Goal: Task Accomplishment & Management: Use online tool/utility

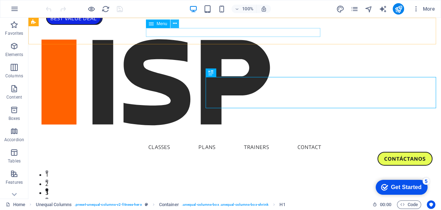
click at [173, 23] on icon at bounding box center [175, 23] width 4 height 7
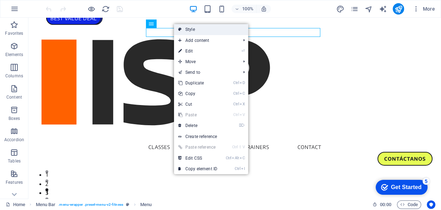
drag, startPoint x: 181, startPoint y: 26, endPoint x: 35, endPoint y: 11, distance: 146.8
click at [181, 26] on icon at bounding box center [180, 29] width 4 height 11
select select "px"
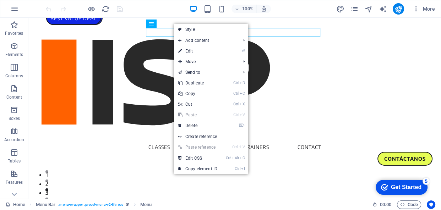
select select "px"
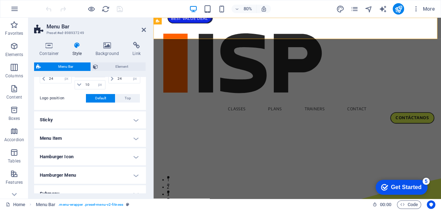
scroll to position [194, 0]
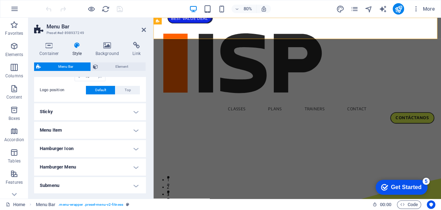
click at [96, 129] on h4 "Menu Item" at bounding box center [90, 130] width 112 height 17
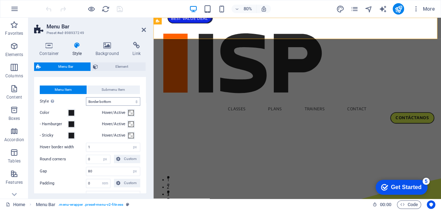
scroll to position [258, 0]
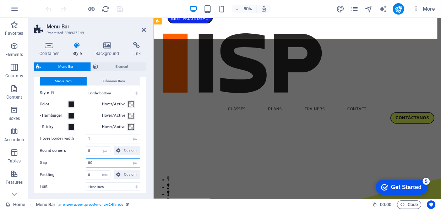
drag, startPoint x: 99, startPoint y: 163, endPoint x: 72, endPoint y: 163, distance: 26.6
click at [72, 163] on div "Gap 80 px rem % vh vw" at bounding box center [90, 162] width 101 height 9
click at [72, 163] on label "Gap" at bounding box center [63, 163] width 46 height 4
click at [97, 162] on input "2" at bounding box center [113, 163] width 54 height 9
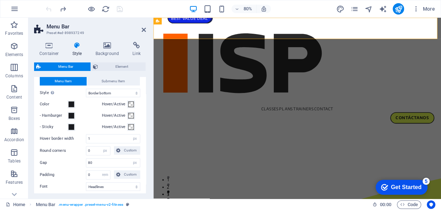
click at [69, 161] on label "Gap" at bounding box center [63, 163] width 46 height 4
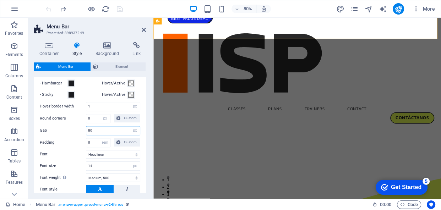
drag, startPoint x: 102, startPoint y: 130, endPoint x: 59, endPoint y: 131, distance: 43.4
click at [59, 131] on div "Gap 80 px rem % vh vw" at bounding box center [90, 130] width 101 height 9
click at [59, 131] on label "Gap" at bounding box center [63, 131] width 46 height 4
click at [100, 130] on input "20" at bounding box center [113, 130] width 54 height 9
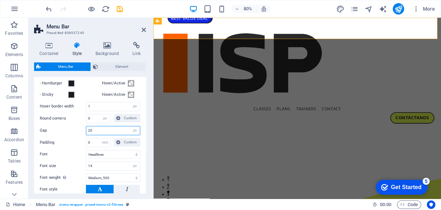
click at [100, 130] on input "20" at bounding box center [113, 130] width 54 height 9
type input "50"
click at [60, 130] on label "Gap" at bounding box center [63, 131] width 46 height 4
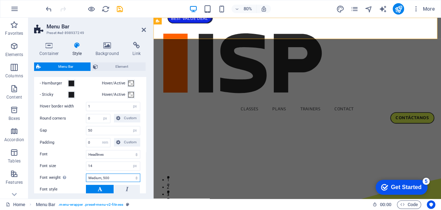
click at [109, 176] on select "Thin, 100 Extra-light, 200 Light, 300 Regular, 400 Medium, 500 Semi-bold, 600 B…" at bounding box center [113, 178] width 54 height 9
select select "700"
click at [86, 174] on select "Thin, 100 Extra-light, 200 Light, 300 Regular, 400 Medium, 500 Semi-bold, 600 B…" at bounding box center [113, 178] width 54 height 9
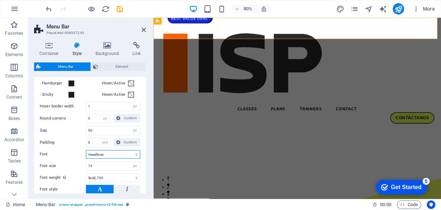
click at [103, 153] on select "Default Headlines" at bounding box center [113, 154] width 54 height 9
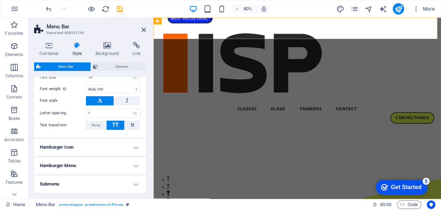
scroll to position [387, 0]
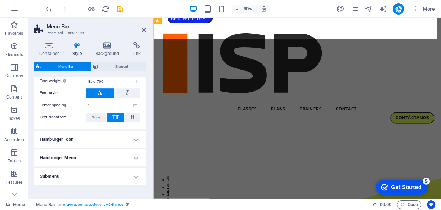
click at [92, 141] on h4 "Hamburger Icon" at bounding box center [90, 139] width 112 height 17
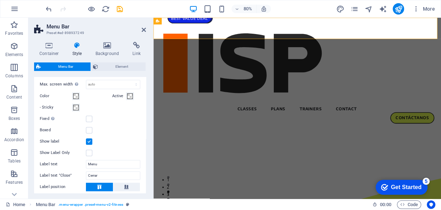
scroll to position [516, 0]
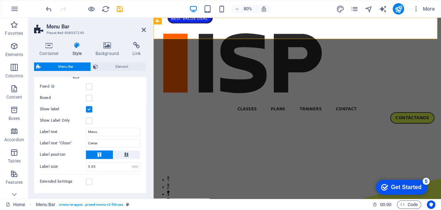
click at [88, 110] on label at bounding box center [89, 109] width 6 height 6
click at [0, 0] on input "Show label" at bounding box center [0, 0] width 0 height 0
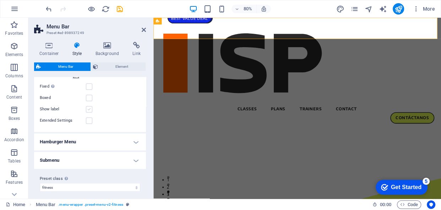
click at [88, 110] on label at bounding box center [89, 109] width 6 height 6
click at [0, 0] on input "Show label" at bounding box center [0, 0] width 0 height 0
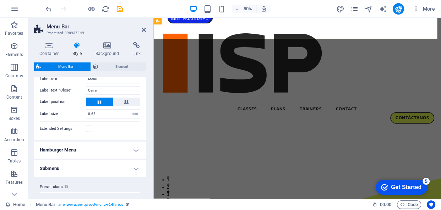
scroll to position [581, 0]
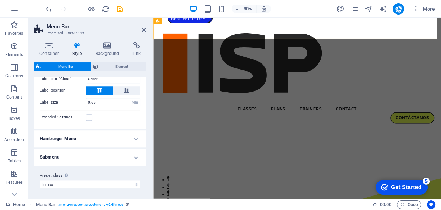
click at [105, 137] on h4 "Hamburger Menu" at bounding box center [90, 138] width 112 height 17
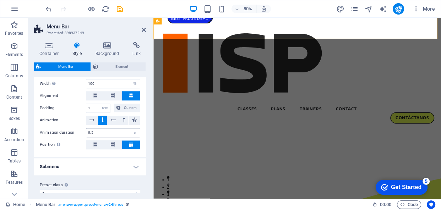
scroll to position [687, 0]
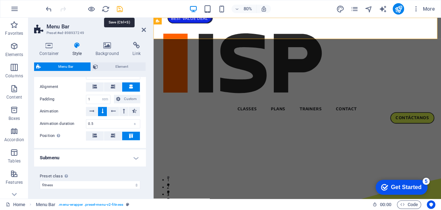
click at [116, 11] on icon "save" at bounding box center [120, 9] width 8 height 8
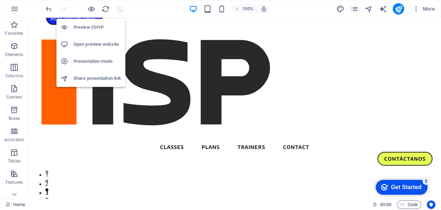
click at [93, 46] on h6 "Open preview website" at bounding box center [98, 44] width 48 height 9
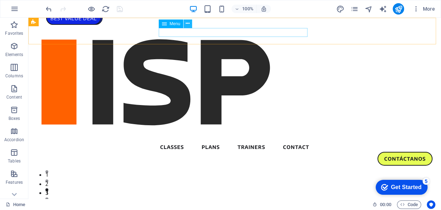
click at [188, 23] on icon at bounding box center [188, 23] width 4 height 7
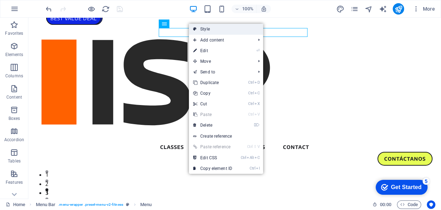
click at [196, 29] on icon at bounding box center [195, 29] width 4 height 11
select select "px"
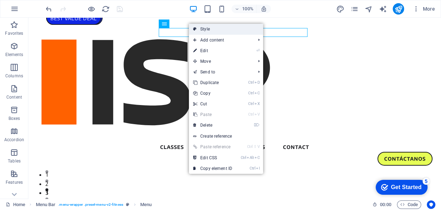
select select "hover_border_bottom"
select select "px"
select select "rem"
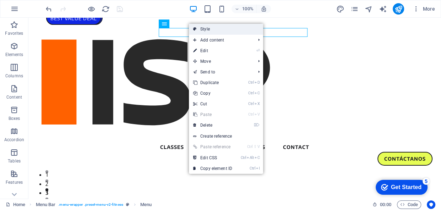
select select "link-special-font"
select select "px"
select select "700"
select select "px"
select select "rem"
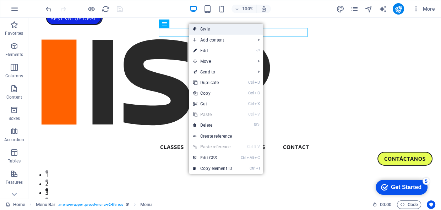
select select "%"
select select "rem"
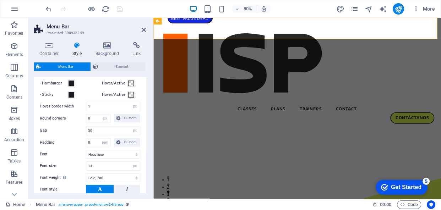
scroll to position [323, 0]
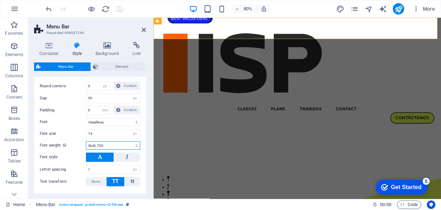
click at [105, 146] on select "Thin, 100 Extra-light, 200 Light, 300 Regular, 400 Medium, 500 Semi-bold, 600 B…" at bounding box center [113, 145] width 54 height 9
click at [86, 141] on select "Thin, 100 Extra-light, 200 Light, 300 Regular, 400 Medium, 500 Semi-bold, 600 B…" at bounding box center [113, 145] width 54 height 9
click at [104, 146] on select "Thin, 100 Extra-light, 200 Light, 300 Regular, 400 Medium, 500 Semi-bold, 600 B…" at bounding box center [113, 145] width 54 height 9
click at [86, 141] on select "Thin, 100 Extra-light, 200 Light, 300 Regular, 400 Medium, 500 Semi-bold, 600 B…" at bounding box center [113, 145] width 54 height 9
click at [80, 146] on label "Font weight To display the font weight correctly, it may need to be enabled. Ma…" at bounding box center [63, 145] width 46 height 9
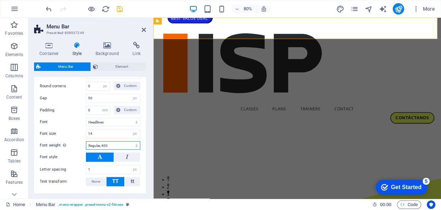
click at [86, 146] on select "Thin, 100 Extra-light, 200 Light, 300 Regular, 400 Medium, 500 Semi-bold, 600 B…" at bounding box center [113, 145] width 54 height 9
click at [93, 146] on select "Thin, 100 Extra-light, 200 Light, 300 Regular, 400 Medium, 500 Semi-bold, 600 B…" at bounding box center [113, 145] width 54 height 9
click at [86, 141] on select "Thin, 100 Extra-light, 200 Light, 300 Regular, 400 Medium, 500 Semi-bold, 600 B…" at bounding box center [113, 145] width 54 height 9
click at [78, 144] on label "Font weight To display the font weight correctly, it may need to be enabled. Ma…" at bounding box center [63, 145] width 46 height 9
click at [86, 144] on select "Thin, 100 Extra-light, 200 Light, 300 Regular, 400 Medium, 500 Semi-bold, 600 B…" at bounding box center [113, 145] width 54 height 9
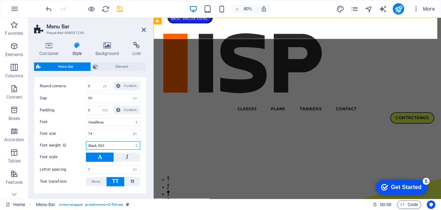
click at [96, 146] on select "Thin, 100 Extra-light, 200 Light, 300 Regular, 400 Medium, 500 Semi-bold, 600 B…" at bounding box center [113, 145] width 54 height 9
select select "700"
click at [86, 141] on select "Thin, 100 Extra-light, 200 Light, 300 Regular, 400 Medium, 500 Semi-bold, 600 B…" at bounding box center [113, 145] width 54 height 9
click at [76, 147] on label "Font weight To display the font weight correctly, it may need to be enabled. Ma…" at bounding box center [63, 145] width 46 height 9
click at [86, 147] on select "Thin, 100 Extra-light, 200 Light, 300 Regular, 400 Medium, 500 Semi-bold, 600 B…" at bounding box center [113, 145] width 54 height 9
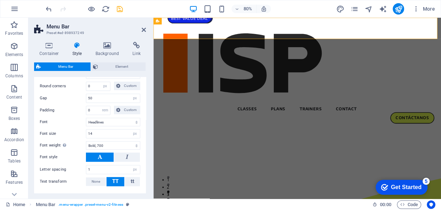
click at [78, 145] on label "Font weight To display the font weight correctly, it may need to be enabled. Ma…" at bounding box center [63, 145] width 46 height 9
click at [86, 145] on select "Thin, 100 Extra-light, 200 Light, 300 Regular, 400 Medium, 500 Semi-bold, 600 B…" at bounding box center [113, 145] width 54 height 9
click at [80, 145] on label "Font weight To display the font weight correctly, it may need to be enabled. Ma…" at bounding box center [63, 145] width 46 height 9
click at [86, 145] on select "Thin, 100 Extra-light, 200 Light, 300 Regular, 400 Medium, 500 Semi-bold, 600 B…" at bounding box center [113, 145] width 54 height 9
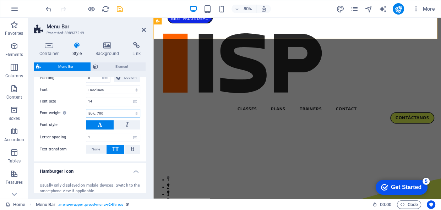
scroll to position [387, 0]
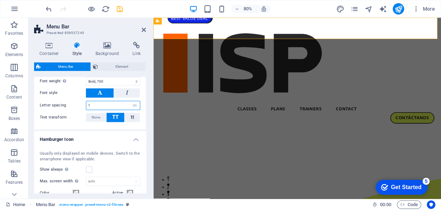
click at [96, 106] on input "1" at bounding box center [113, 105] width 54 height 9
click at [75, 108] on div "Letter spacing 15 px rem vh vw" at bounding box center [90, 105] width 101 height 9
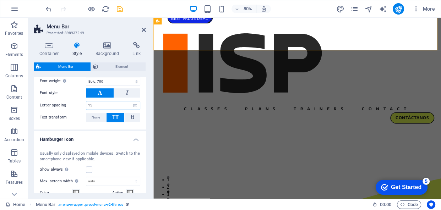
click at [97, 105] on input "15" at bounding box center [113, 105] width 54 height 9
click at [73, 105] on label "Letter spacing" at bounding box center [63, 105] width 46 height 4
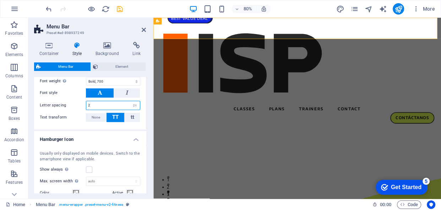
click at [106, 104] on input "2" at bounding box center [113, 105] width 54 height 9
click at [74, 103] on label "Letter spacing" at bounding box center [63, 105] width 46 height 4
click at [97, 101] on input "3" at bounding box center [113, 105] width 54 height 9
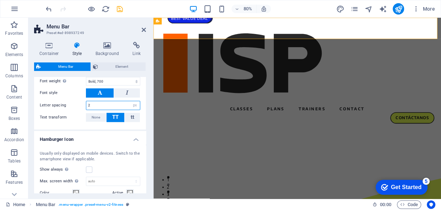
type input "2"
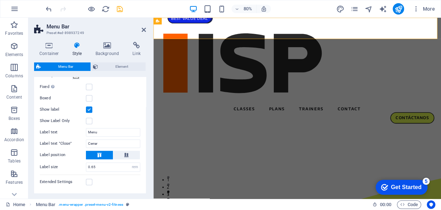
scroll to position [516, 0]
click at [89, 109] on label at bounding box center [89, 109] width 6 height 6
click at [0, 0] on input "Show label" at bounding box center [0, 0] width 0 height 0
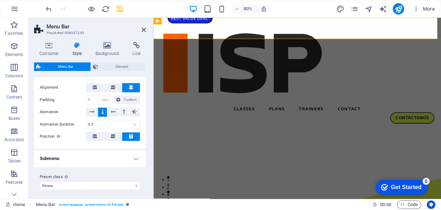
scroll to position [626, 0]
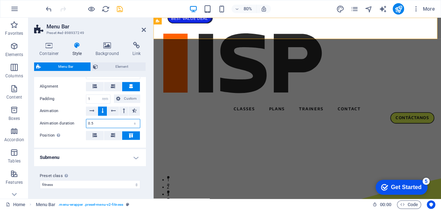
click at [101, 121] on input "0.5" at bounding box center [113, 123] width 54 height 9
type input "0.4"
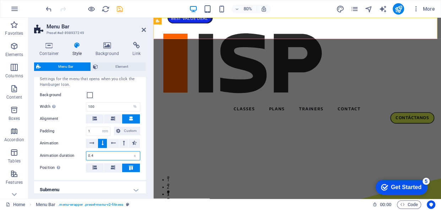
click at [100, 155] on input "0.4" at bounding box center [113, 156] width 54 height 9
type input "0"
click at [46, 176] on div "Settings for the menu that opens when you click the Hamburger Icon. Background …" at bounding box center [90, 124] width 115 height 111
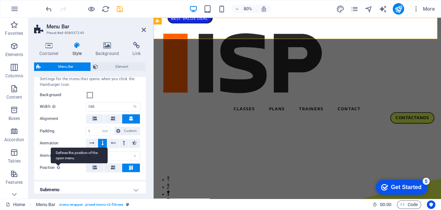
scroll to position [626, 0]
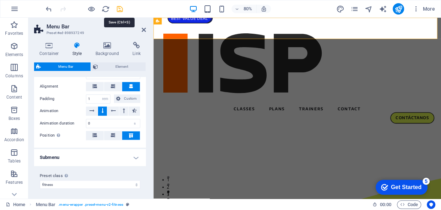
click at [119, 9] on icon "save" at bounding box center [120, 9] width 8 height 8
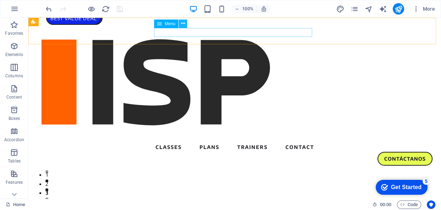
click at [187, 20] on button at bounding box center [183, 24] width 9 height 9
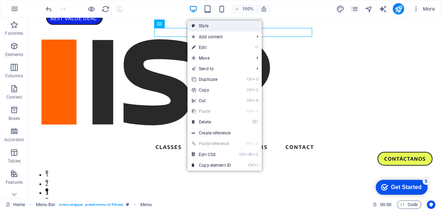
click at [199, 26] on link "Style" at bounding box center [225, 26] width 74 height 11
select select "px"
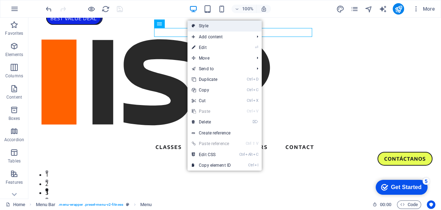
select select "hover_border_bottom"
select select "px"
select select "rem"
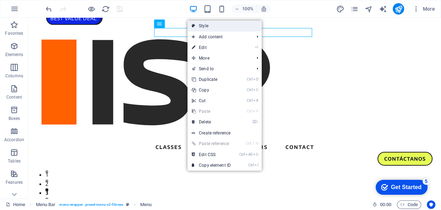
select select "link-special-font"
select select "px"
select select "700"
select select "px"
select select "%"
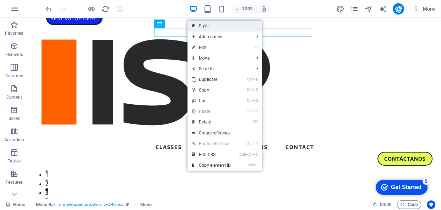
select select "rem"
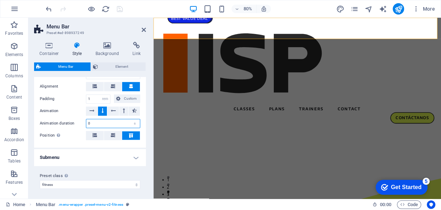
click at [96, 120] on input "0" at bounding box center [113, 123] width 54 height 9
type input "0.4"
click at [67, 121] on label "Animation duration" at bounding box center [63, 123] width 46 height 4
click at [98, 158] on h4 "Submenu" at bounding box center [90, 157] width 112 height 17
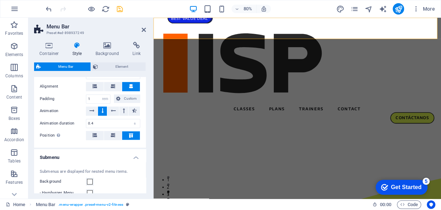
click at [98, 158] on h4 "Submenu" at bounding box center [90, 155] width 112 height 13
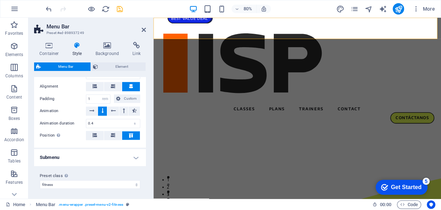
click at [94, 158] on h4 "Submenu" at bounding box center [90, 157] width 112 height 17
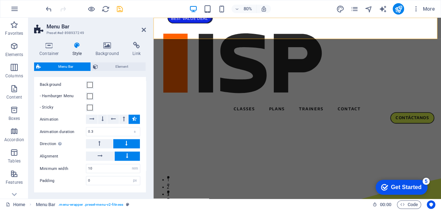
scroll to position [691, 0]
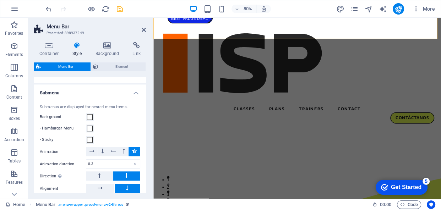
click at [134, 93] on h4 "Submenu" at bounding box center [90, 91] width 112 height 13
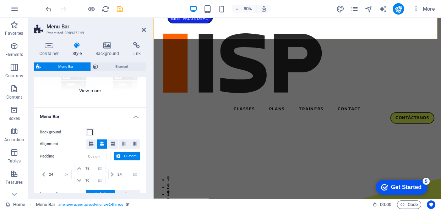
scroll to position [109, 0]
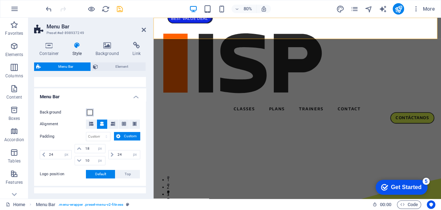
click at [87, 112] on span at bounding box center [90, 113] width 6 height 6
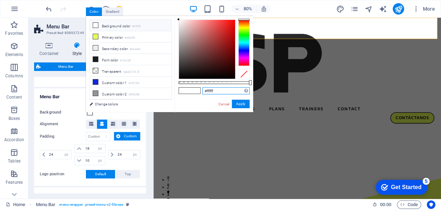
click at [214, 92] on input "#ffffff" at bounding box center [225, 90] width 47 height 7
click at [185, 35] on div at bounding box center [207, 49] width 56 height 59
type input "#933c3c"
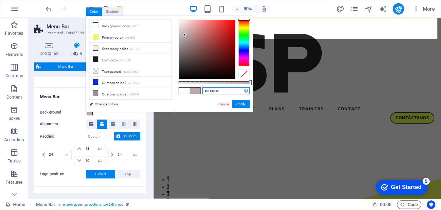
click at [212, 45] on div at bounding box center [207, 49] width 56 height 59
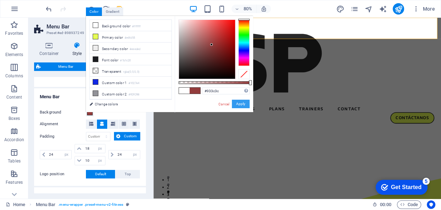
click at [246, 105] on button "Apply" at bounding box center [241, 104] width 18 height 9
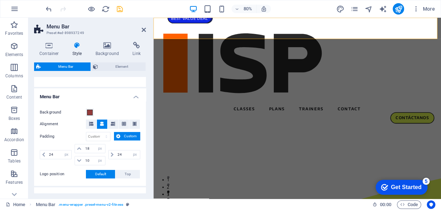
click at [52, 102] on div "Background Alignment Padding px rem % vh vw Custom Custom 24 px rem % vh vw 18 …" at bounding box center [90, 143] width 115 height 85
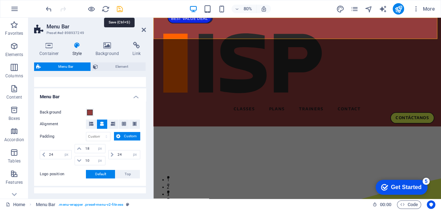
click at [118, 10] on icon "save" at bounding box center [120, 9] width 8 height 8
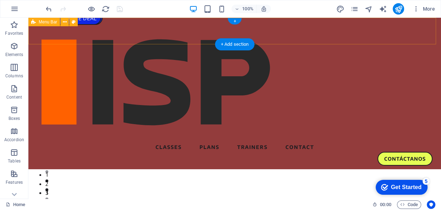
click at [116, 29] on div "Classes Plans Trainers Contact CONTÁCTANOS" at bounding box center [234, 94] width 413 height 152
select select "px"
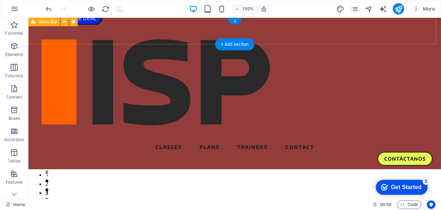
select select "px"
select select "hover_border_bottom"
select select "px"
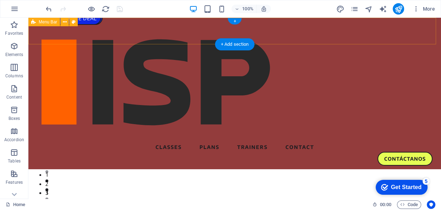
select select "rem"
select select "link-special-font"
select select "px"
select select "700"
select select "px"
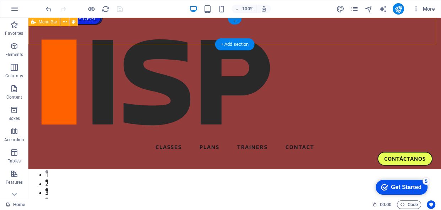
select select "%"
select select "rem"
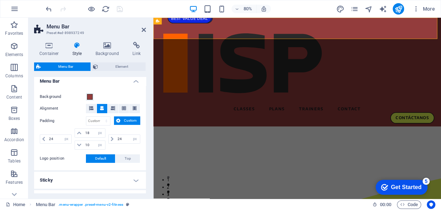
scroll to position [129, 0]
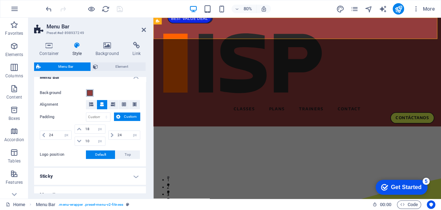
click at [91, 94] on span at bounding box center [90, 93] width 6 height 6
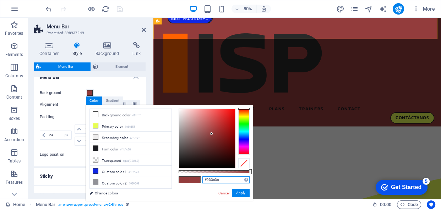
click at [215, 179] on input "#933c3c" at bounding box center [225, 180] width 47 height 7
paste input "ffffff"
type input "#ffffff"
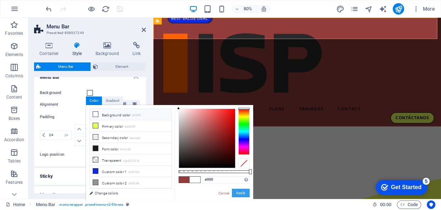
click at [242, 194] on button "Apply" at bounding box center [241, 193] width 18 height 9
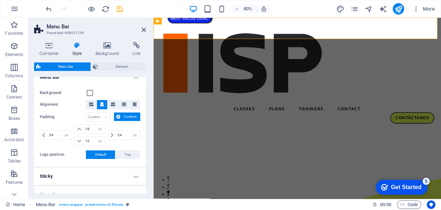
click at [47, 93] on label "Background" at bounding box center [63, 93] width 46 height 9
click at [86, 93] on button "Background" at bounding box center [90, 93] width 8 height 8
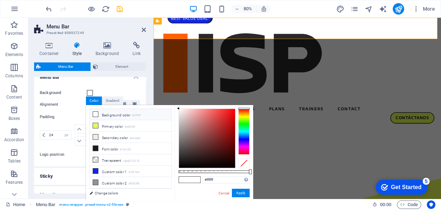
click at [117, 9] on icon "save" at bounding box center [120, 9] width 8 height 8
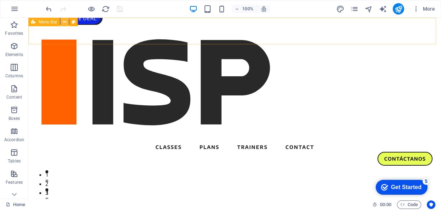
click at [63, 21] on icon at bounding box center [65, 21] width 4 height 7
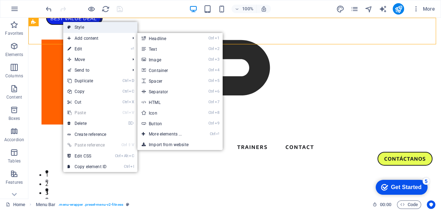
click at [82, 26] on link "Style" at bounding box center [100, 27] width 74 height 11
select select "header"
select select "px"
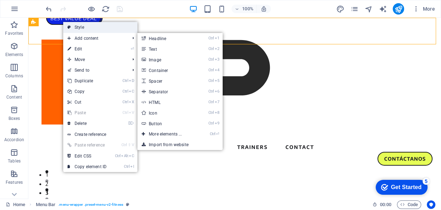
select select "px"
select select "hover_border_bottom"
select select "px"
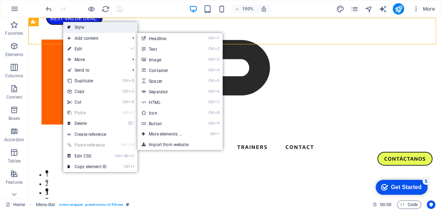
select select "rem"
select select "link-special-font"
select select "px"
select select "700"
select select "px"
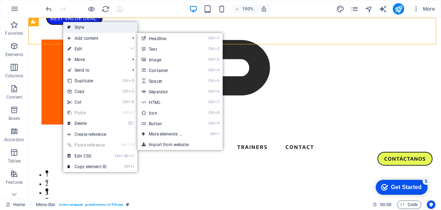
select select "%"
select select "rem"
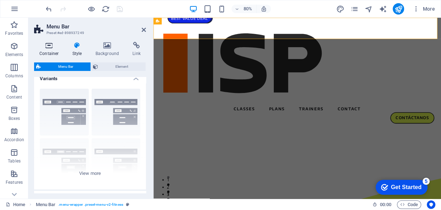
scroll to position [0, 0]
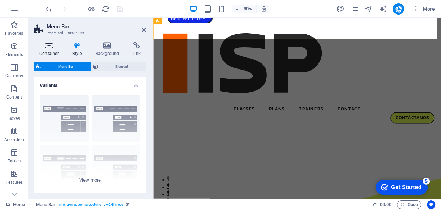
click at [46, 47] on icon at bounding box center [49, 45] width 30 height 7
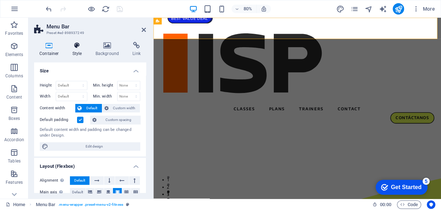
click at [77, 46] on icon at bounding box center [77, 45] width 20 height 7
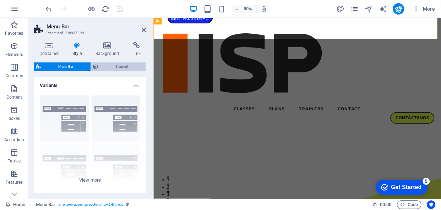
click at [109, 67] on span "Element" at bounding box center [121, 67] width 43 height 9
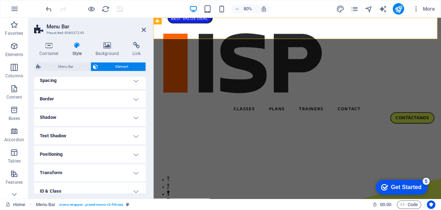
scroll to position [32, 0]
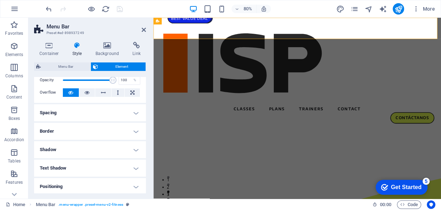
click at [78, 109] on h4 "Spacing" at bounding box center [90, 112] width 112 height 17
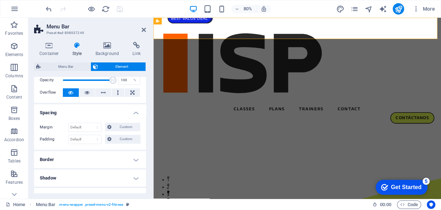
click at [78, 110] on h4 "Spacing" at bounding box center [90, 110] width 112 height 13
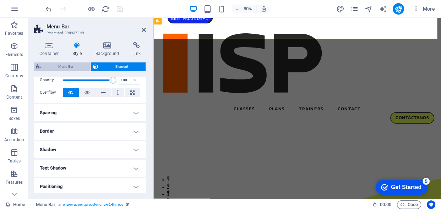
click at [58, 66] on span "Menu Bar" at bounding box center [65, 67] width 45 height 9
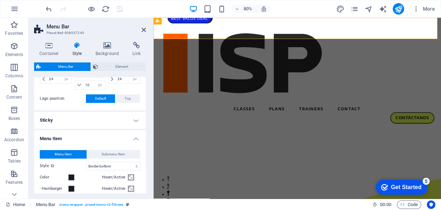
scroll to position [194, 0]
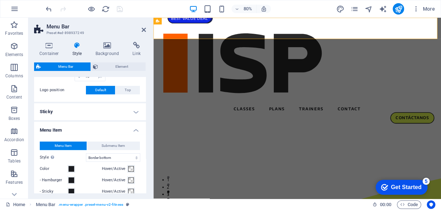
click at [93, 110] on h4 "Sticky" at bounding box center [90, 111] width 112 height 17
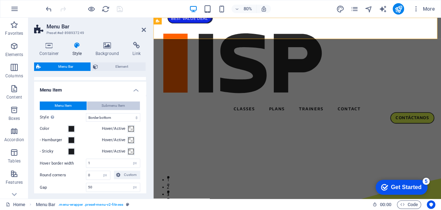
scroll to position [355, 0]
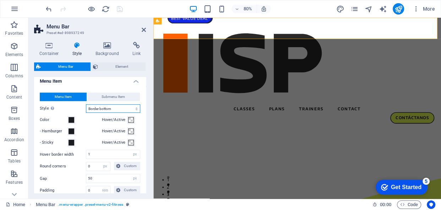
click at [102, 113] on select "Plain Text color Box: Fade Box: Flip vertical Box: Flip horizontal Box: Slide d…" at bounding box center [113, 108] width 54 height 9
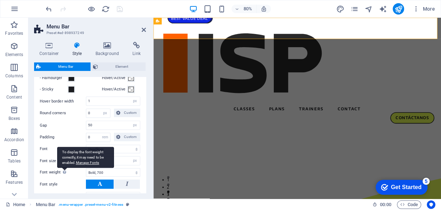
scroll to position [419, 0]
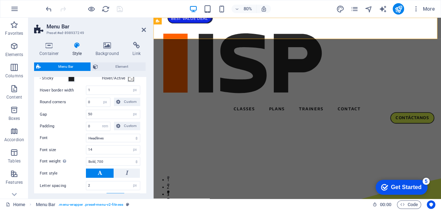
click at [52, 131] on label "Padding" at bounding box center [63, 126] width 46 height 9
click at [93, 142] on select "Default Headlines" at bounding box center [113, 138] width 54 height 9
click at [47, 142] on label "Font" at bounding box center [63, 138] width 46 height 9
click at [86, 142] on select "Default Headlines" at bounding box center [113, 138] width 54 height 9
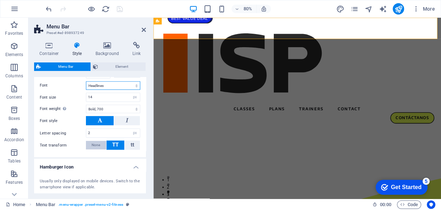
scroll to position [484, 0]
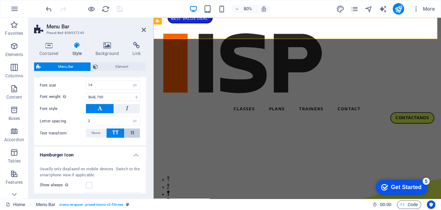
click at [128, 138] on button "tt" at bounding box center [132, 133] width 15 height 9
click at [94, 137] on span "None" at bounding box center [96, 133] width 9 height 9
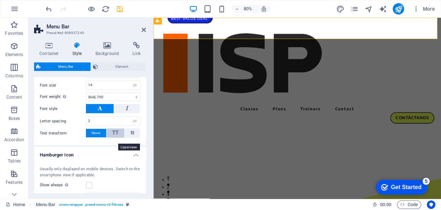
click at [112, 136] on span "TT" at bounding box center [115, 133] width 6 height 6
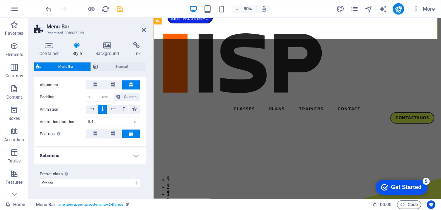
scroll to position [747, 0]
click at [131, 155] on h4 "Submenu" at bounding box center [90, 155] width 112 height 17
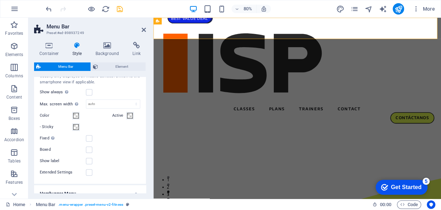
scroll to position [515, 0]
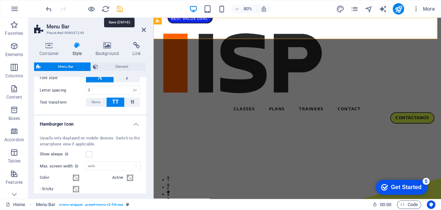
click at [121, 8] on icon "save" at bounding box center [120, 9] width 8 height 8
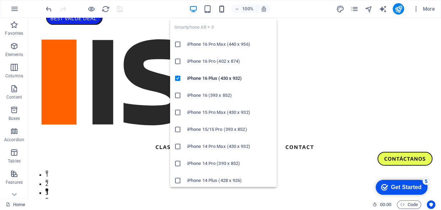
click at [223, 10] on icon "button" at bounding box center [221, 9] width 8 height 8
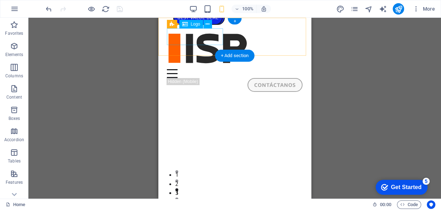
click at [184, 39] on div at bounding box center [235, 48] width 136 height 41
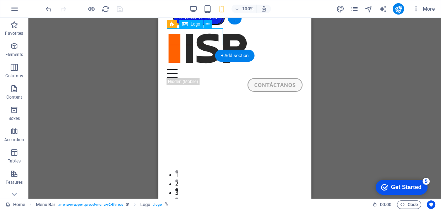
click at [184, 39] on div at bounding box center [235, 48] width 136 height 41
select select "%"
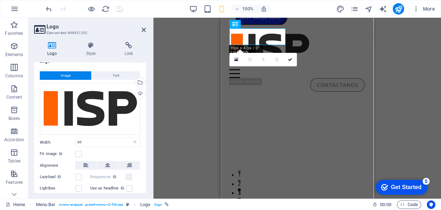
scroll to position [32, 0]
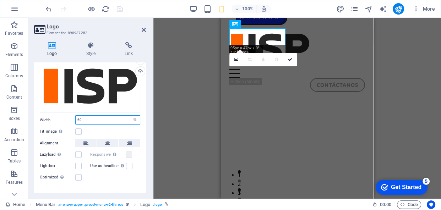
drag, startPoint x: 85, startPoint y: 120, endPoint x: 58, endPoint y: 122, distance: 26.3
click at [58, 122] on div "Width 60 Default auto px rem % em vh vw" at bounding box center [90, 119] width 101 height 9
type input "50"
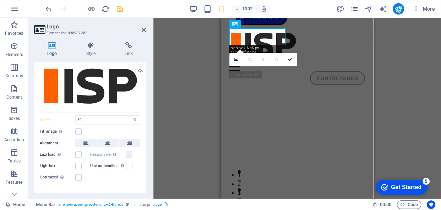
click at [58, 122] on div "Width 50 Default auto px rem % em vh vw" at bounding box center [90, 119] width 101 height 9
click at [117, 10] on icon "save" at bounding box center [120, 9] width 8 height 8
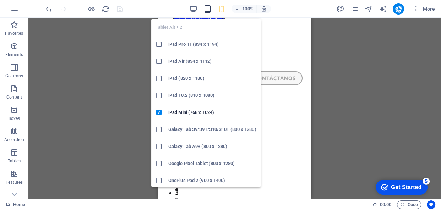
click at [206, 10] on icon "button" at bounding box center [207, 9] width 8 height 8
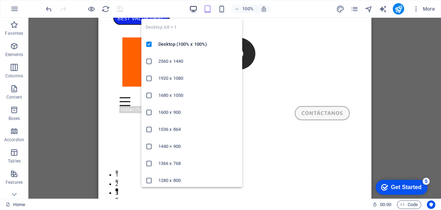
click at [192, 10] on icon "button" at bounding box center [193, 9] width 8 height 8
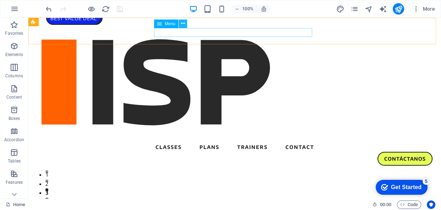
click at [180, 25] on button at bounding box center [183, 24] width 9 height 9
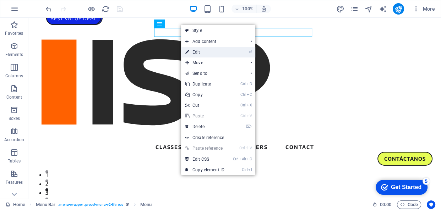
click at [212, 53] on link "⏎ Edit" at bounding box center [205, 52] width 48 height 11
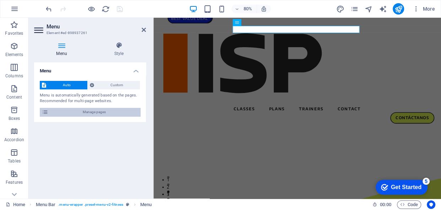
click at [46, 114] on icon at bounding box center [45, 112] width 6 height 9
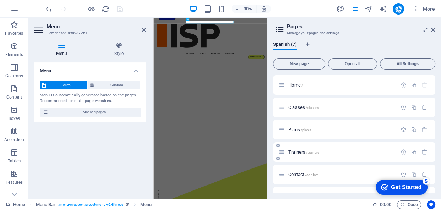
scroll to position [39, 0]
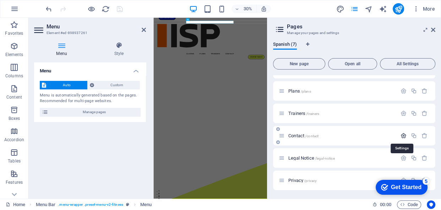
click at [402, 135] on icon "button" at bounding box center [404, 136] width 6 height 6
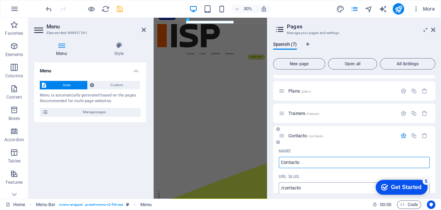
type input "Contacto"
type input "/contacto"
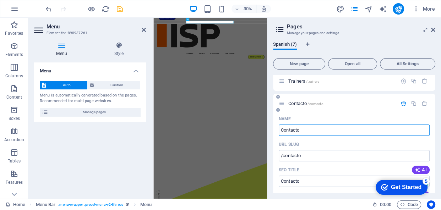
type input "Contacto"
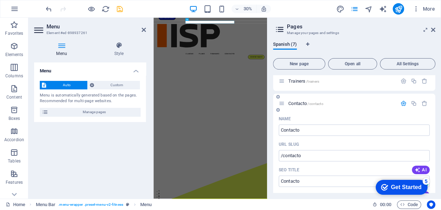
click at [401, 103] on icon "button" at bounding box center [404, 104] width 6 height 6
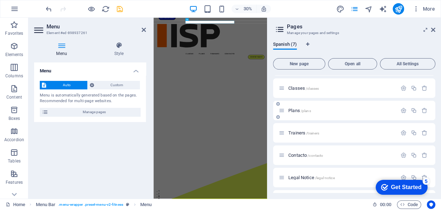
scroll to position [6, 0]
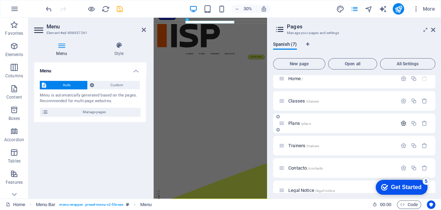
click at [401, 121] on icon "button" at bounding box center [404, 123] width 6 height 6
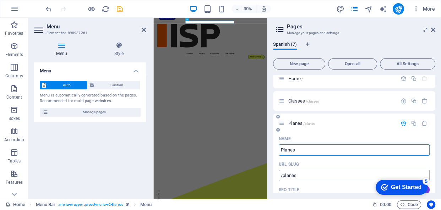
type input "Planes"
type input "/planes"
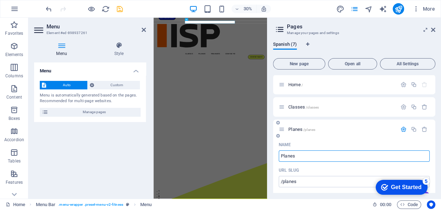
scroll to position [0, 0]
type input "Planes"
click at [402, 85] on icon "button" at bounding box center [404, 85] width 6 height 6
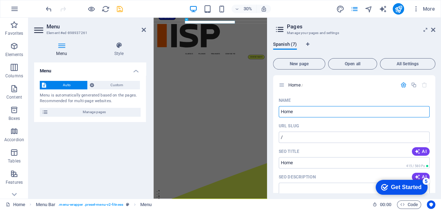
drag, startPoint x: 298, startPoint y: 112, endPoint x: 267, endPoint y: 109, distance: 31.1
click at [269, 110] on aside "Pages Manage your pages and settings Spanish (7) New page Open all All Settings…" at bounding box center [354, 108] width 174 height 181
type input "Inicio"
click at [121, 9] on icon "save" at bounding box center [120, 9] width 8 height 8
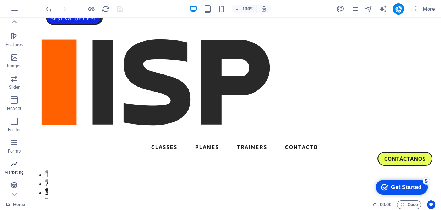
scroll to position [139, 0]
click at [428, 10] on span "More" at bounding box center [424, 8] width 22 height 7
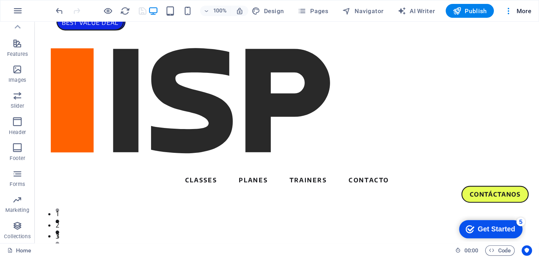
scroll to position [0, 0]
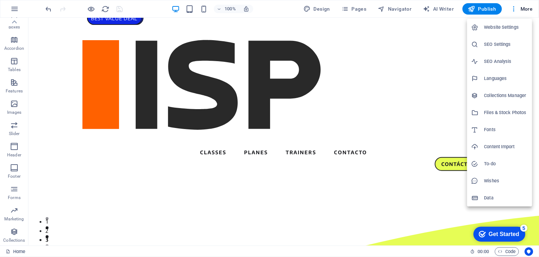
click at [441, 200] on div at bounding box center [477, 197] width 13 height 7
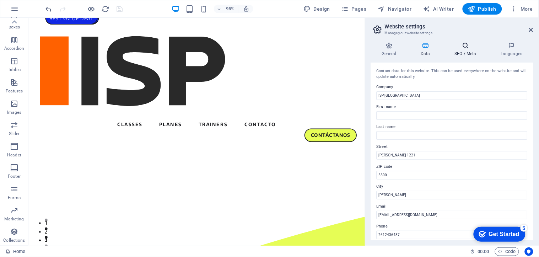
click at [441, 49] on h4 "SEO / Meta" at bounding box center [467, 49] width 46 height 15
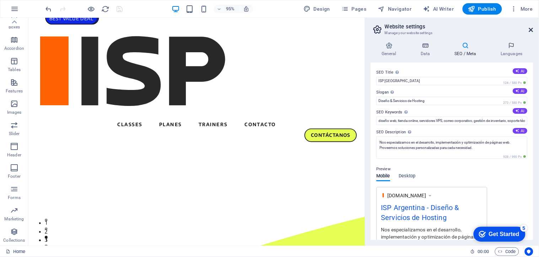
click at [441, 29] on icon at bounding box center [531, 30] width 4 height 6
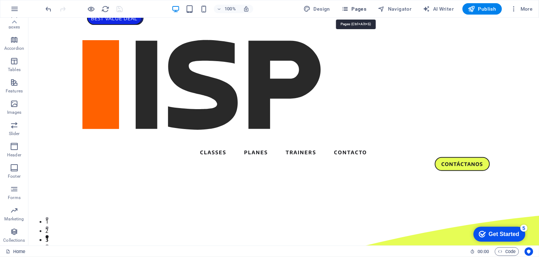
click at [357, 6] on span "Pages" at bounding box center [353, 8] width 25 height 7
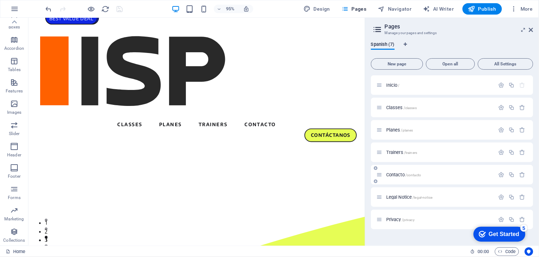
click at [403, 172] on span "Contacto /contacto" at bounding box center [403, 174] width 35 height 5
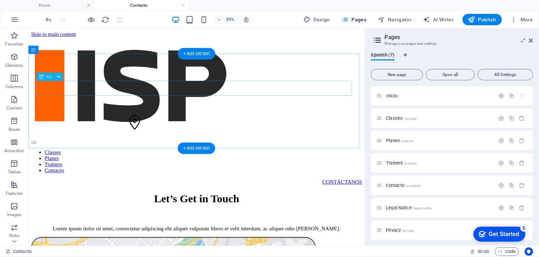
click at [203, 201] on div "Let’s Get in Touch" at bounding box center [205, 207] width 348 height 13
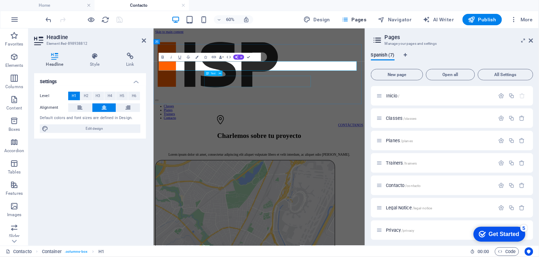
click at [309, 210] on div "Lorem ipsum dolor sit amet, consectetur adipiscing elit aliquet vulputate liber…" at bounding box center [329, 238] width 347 height 6
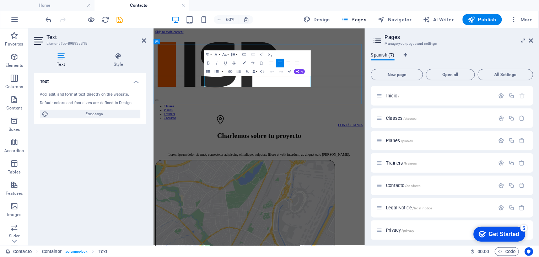
click at [309, 210] on p "Lorem ipsum dolor sit amet, consectetur adipiscing elit aliquet vulputate liber…" at bounding box center [329, 238] width 347 height 6
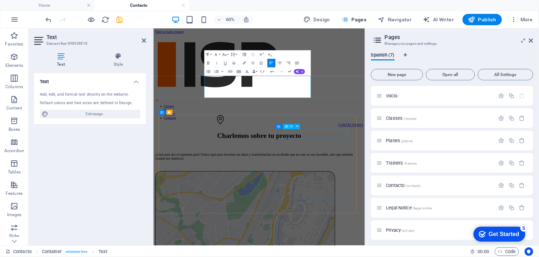
scroll to position [759, 0]
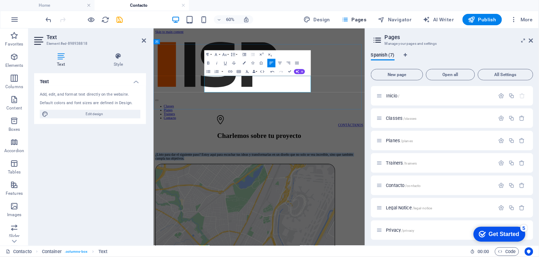
drag, startPoint x: 318, startPoint y: 129, endPoint x: 238, endPoint y: 112, distance: 82.1
click at [238, 210] on p "¿Listo para dar el siguiente paso? Estoy aquí para escuchar tus ideas y transfo…" at bounding box center [329, 241] width 347 height 13
click at [278, 63] on icon "button" at bounding box center [279, 63] width 5 height 5
click at [334, 210] on p "¿Listo para dar el siguiente paso? Estoy aquí para escuchar tus ideas y transfo…" at bounding box center [329, 241] width 347 height 13
drag, startPoint x: 348, startPoint y: 113, endPoint x: 331, endPoint y: 113, distance: 17.1
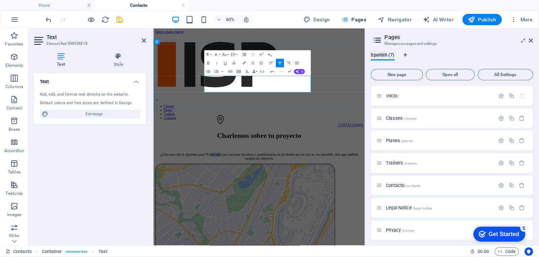
click at [331, 210] on p "¿Listo para dar el siguiente paso? Estoy aquí para escuchar tus ideas y transfo…" at bounding box center [329, 241] width 347 height 13
click at [220, 200] on div "Charlemos sobre tu proyecto ¿Listo para dar el siguiente paso? Estamos para esc…" at bounding box center [329, 224] width 347 height 48
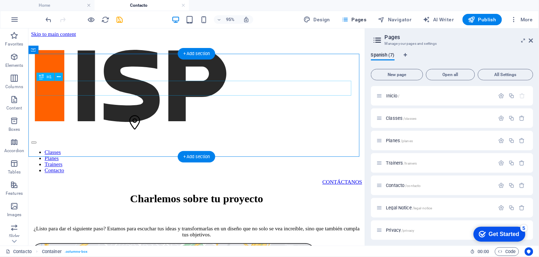
click at [224, 201] on div "Charlemos sobre tu proyecto" at bounding box center [205, 207] width 348 height 13
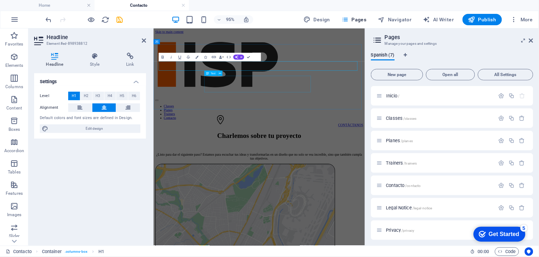
click at [256, 200] on div "Charlemos sobre tu proyecto ¿Listo para dar el siguiente paso? Estamos para esc…" at bounding box center [329, 224] width 347 height 48
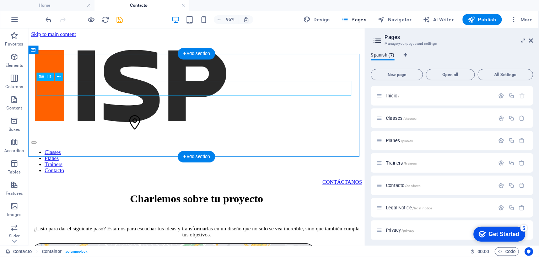
click at [211, 201] on div "Charlemos sobre tu proyecto" at bounding box center [205, 207] width 348 height 13
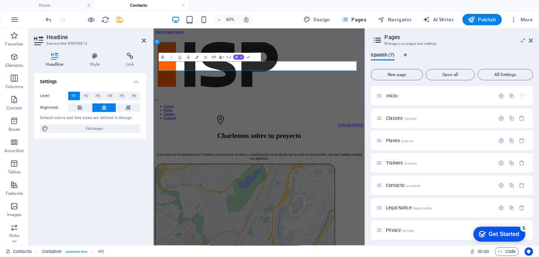
click at [280, 200] on h1 "Charlemos sobre tu proyecto" at bounding box center [329, 206] width 347 height 13
drag, startPoint x: 300, startPoint y: 90, endPoint x: 233, endPoint y: 91, distance: 67.1
click at [233, 200] on h1 "Charlemos sobre tu proyecto" at bounding box center [329, 206] width 347 height 13
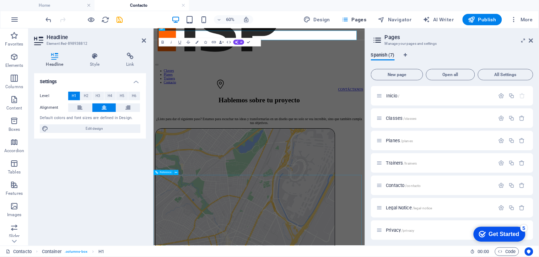
scroll to position [75, 0]
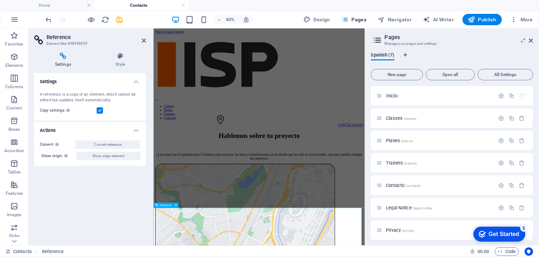
click at [49, 20] on icon "undo" at bounding box center [49, 20] width 8 height 8
click at [63, 18] on icon "redo" at bounding box center [63, 20] width 8 height 8
click at [119, 20] on icon "save" at bounding box center [120, 20] width 8 height 8
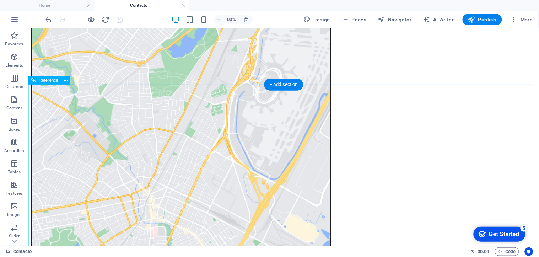
scroll to position [233, 0]
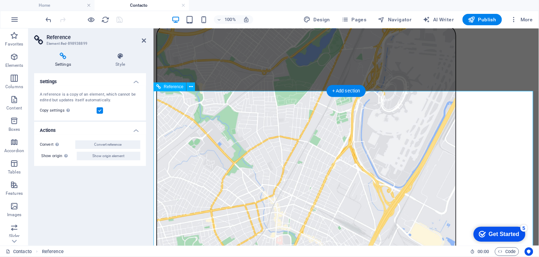
click at [123, 60] on h4 "Style" at bounding box center [120, 60] width 51 height 15
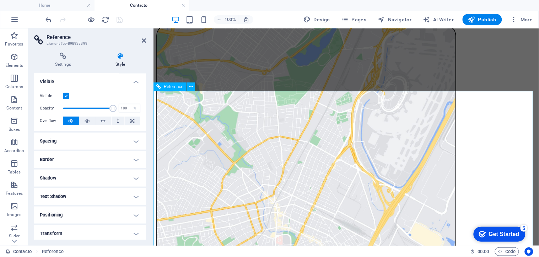
click at [80, 156] on h4 "Border" at bounding box center [90, 159] width 112 height 17
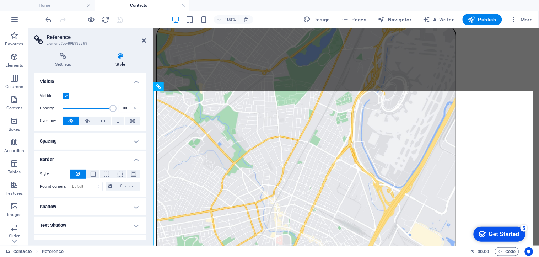
click at [77, 138] on h4 "Spacing" at bounding box center [90, 140] width 112 height 17
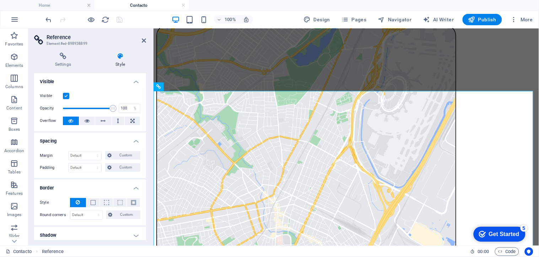
click at [77, 138] on h4 "Spacing" at bounding box center [90, 138] width 112 height 13
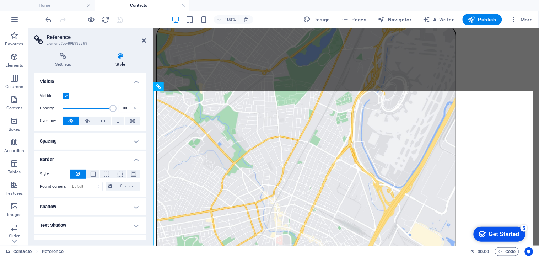
click at [76, 153] on h4 "Border" at bounding box center [90, 157] width 112 height 13
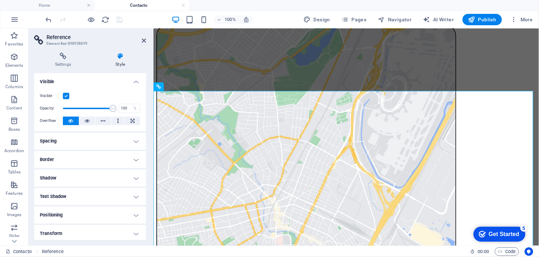
click at [75, 173] on h4 "Shadow" at bounding box center [90, 177] width 112 height 17
click at [75, 173] on h4 "Shadow" at bounding box center [90, 175] width 112 height 13
click at [74, 194] on h4 "Text Shadow" at bounding box center [90, 196] width 112 height 17
click at [74, 194] on h4 "Text Shadow" at bounding box center [90, 194] width 112 height 13
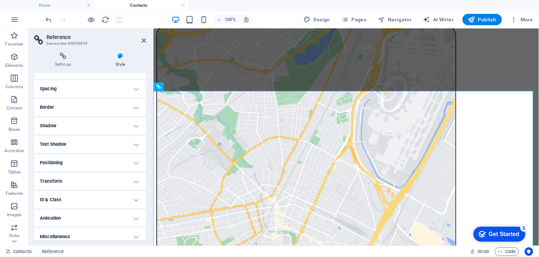
scroll to position [57, 0]
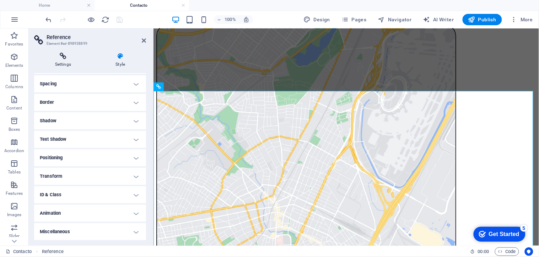
click at [67, 58] on icon at bounding box center [63, 56] width 58 height 7
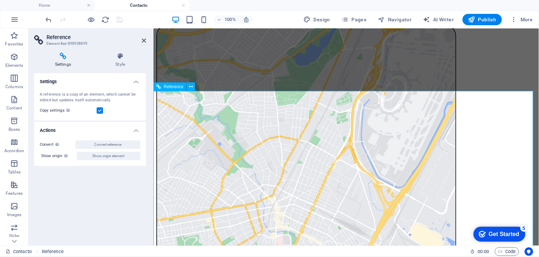
click at [123, 59] on icon at bounding box center [120, 56] width 51 height 7
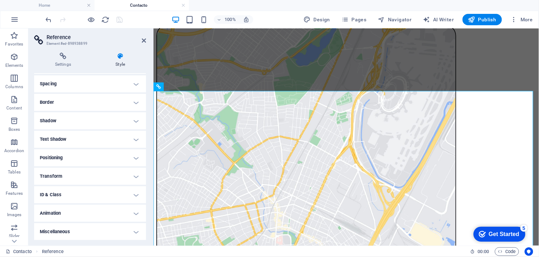
click at [113, 82] on h4 "Spacing" at bounding box center [90, 83] width 112 height 17
click at [76, 156] on h4 "Positioning" at bounding box center [90, 157] width 112 height 17
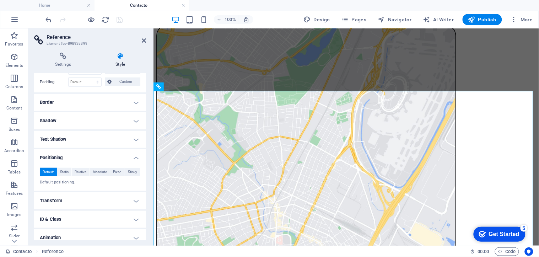
click at [70, 201] on h4 "Transform" at bounding box center [90, 200] width 112 height 17
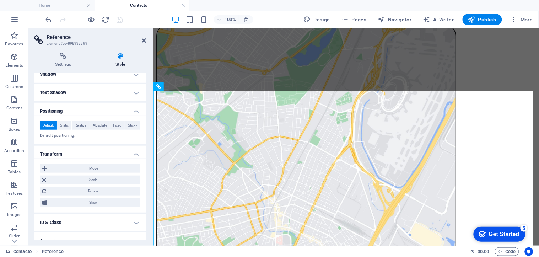
click at [79, 194] on div "Move X offset 0 px rem % em vh vw Y offset 0 px rem % em vh vw Scale Zoom 100 %…" at bounding box center [90, 185] width 101 height 43
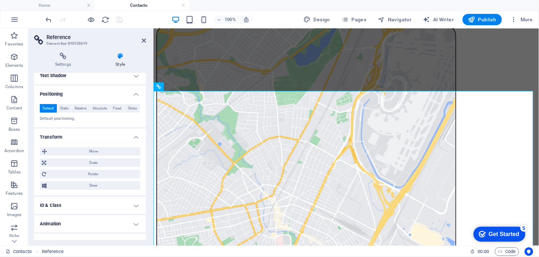
scroll to position [160, 0]
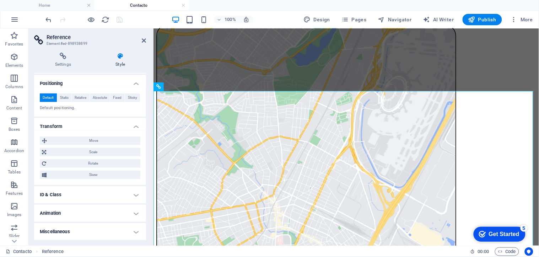
click at [74, 210] on h4 "Animation" at bounding box center [90, 213] width 112 height 17
click at [68, 194] on h4 "ID & Class" at bounding box center [90, 194] width 112 height 17
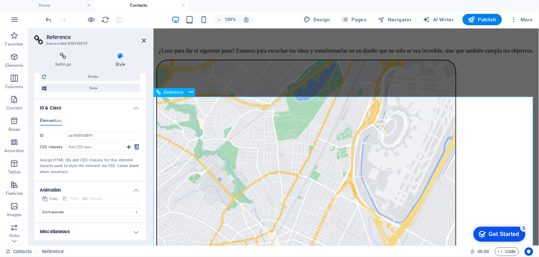
scroll to position [194, 0]
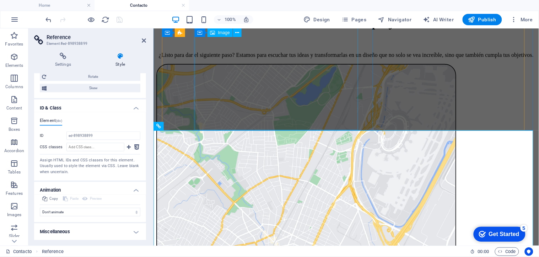
click at [292, 96] on figure at bounding box center [305, 214] width 298 height 301
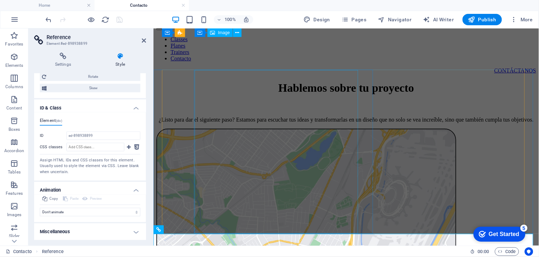
scroll to position [75, 0]
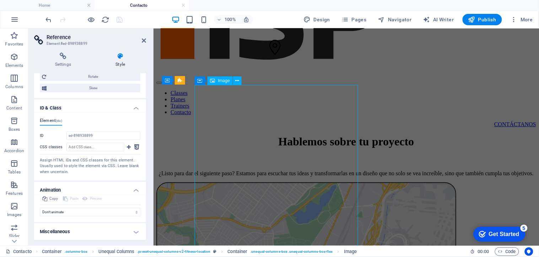
select select "%"
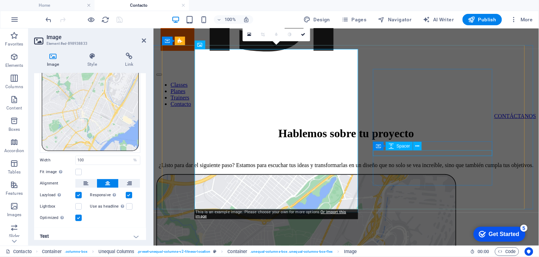
scroll to position [115, 0]
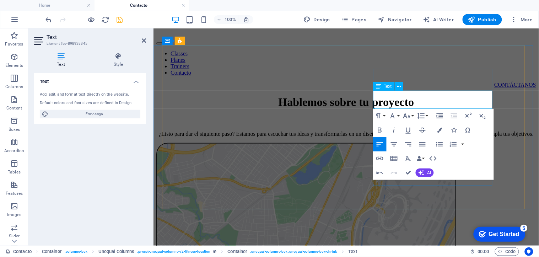
drag, startPoint x: 417, startPoint y: 94, endPoint x: 393, endPoint y: 97, distance: 24.3
drag, startPoint x: 401, startPoint y: 103, endPoint x: 373, endPoint y: 104, distance: 27.7
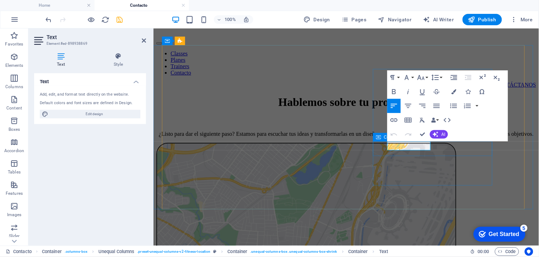
drag, startPoint x: 391, startPoint y: 144, endPoint x: 430, endPoint y: 146, distance: 39.5
click at [432, 156] on div "Container Text" at bounding box center [411, 151] width 48 height 9
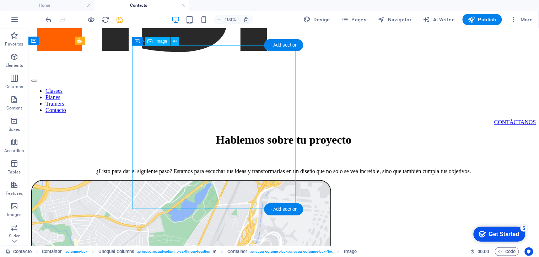
select select "%"
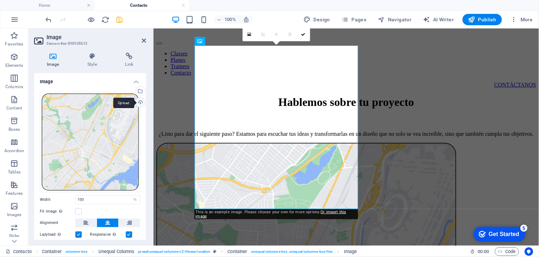
click at [138, 101] on div "Upload" at bounding box center [139, 103] width 11 height 11
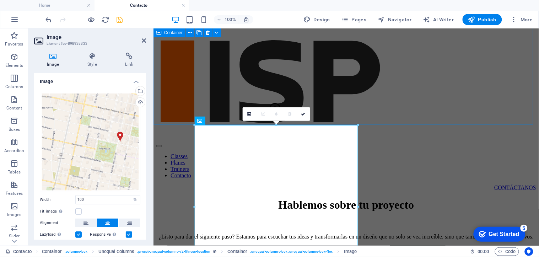
scroll to position [0, 0]
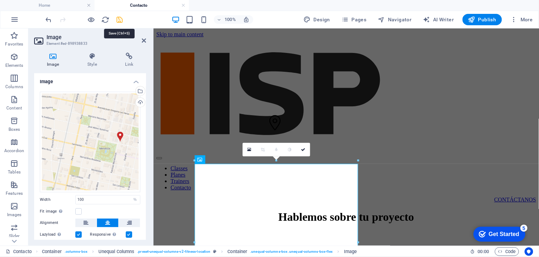
click at [121, 20] on icon "save" at bounding box center [120, 20] width 8 height 8
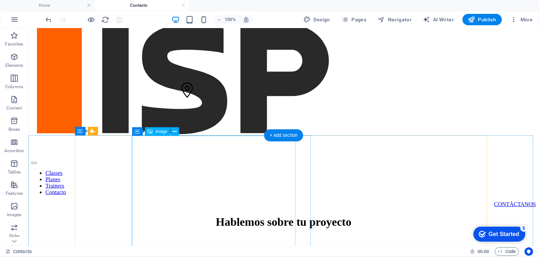
scroll to position [36, 0]
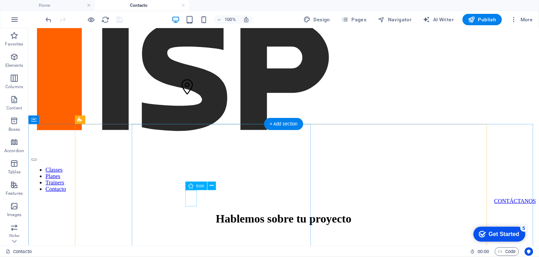
click at [190, 101] on figure at bounding box center [186, 90] width 11 height 22
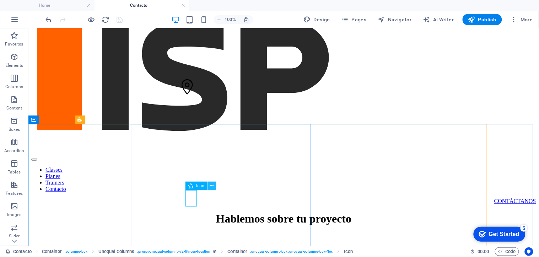
click at [211, 184] on icon at bounding box center [212, 185] width 4 height 7
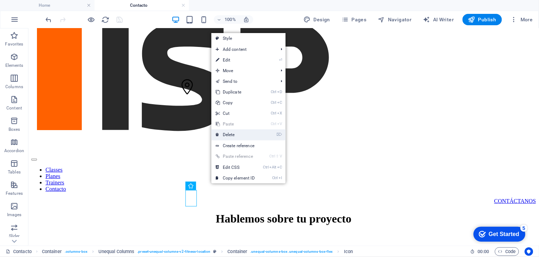
click at [237, 134] on link "⌦ Delete" at bounding box center [235, 134] width 48 height 11
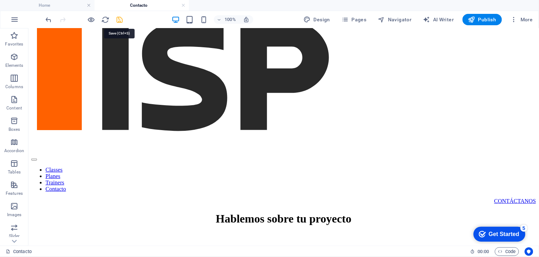
click at [122, 20] on icon "save" at bounding box center [120, 20] width 8 height 8
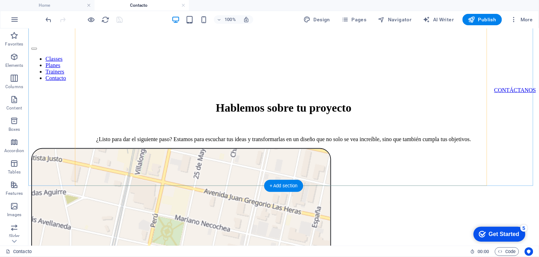
scroll to position [194, 0]
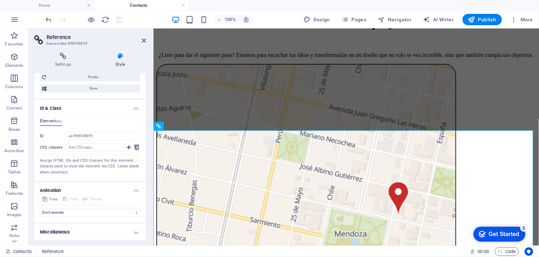
scroll to position [247, 0]
click at [115, 210] on h4 "Miscellaneous" at bounding box center [90, 231] width 112 height 17
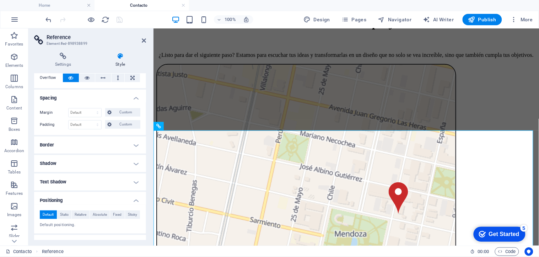
scroll to position [0, 0]
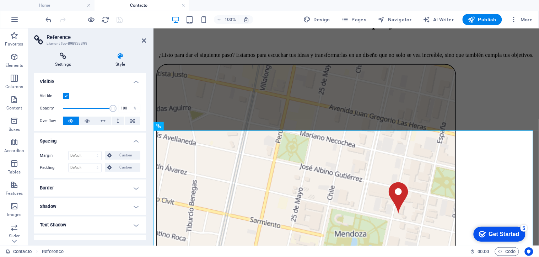
click at [65, 57] on icon at bounding box center [63, 56] width 58 height 7
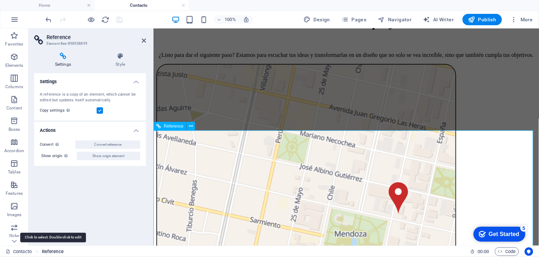
click at [51, 210] on span "Reference" at bounding box center [53, 251] width 22 height 9
click at [121, 57] on icon at bounding box center [120, 56] width 51 height 7
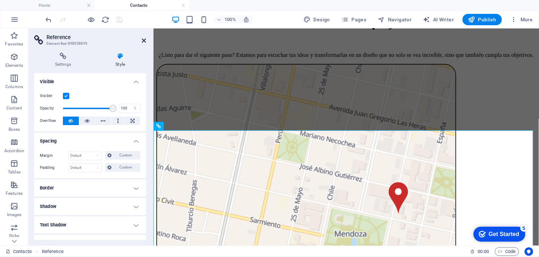
click at [142, 40] on icon at bounding box center [144, 41] width 4 height 6
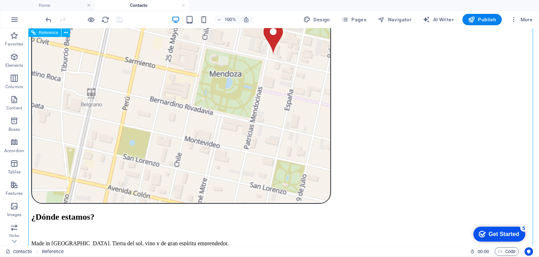
scroll to position [470, 0]
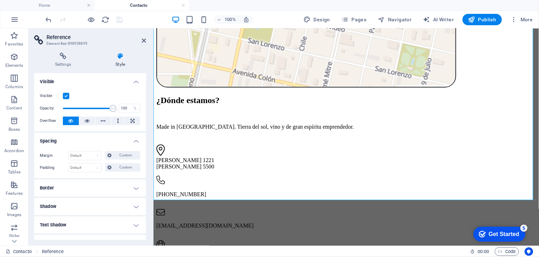
click at [64, 93] on label at bounding box center [66, 96] width 6 height 6
click at [0, 0] on input "Visible" at bounding box center [0, 0] width 0 height 0
click at [63, 95] on label at bounding box center [66, 96] width 6 height 6
click at [0, 0] on input "Visible" at bounding box center [0, 0] width 0 height 0
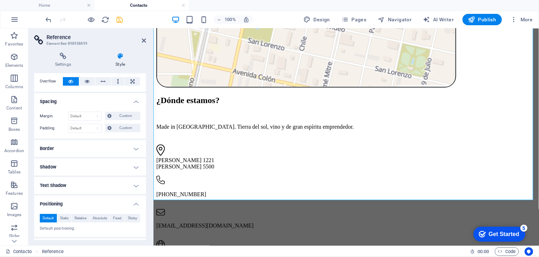
click at [95, 151] on h4 "Border" at bounding box center [90, 148] width 112 height 17
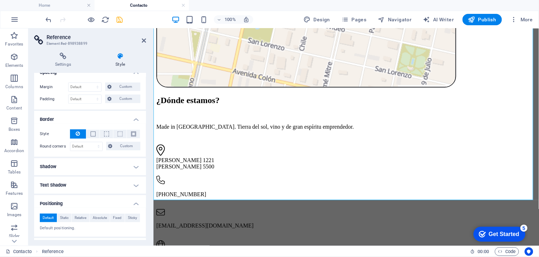
scroll to position [79, 0]
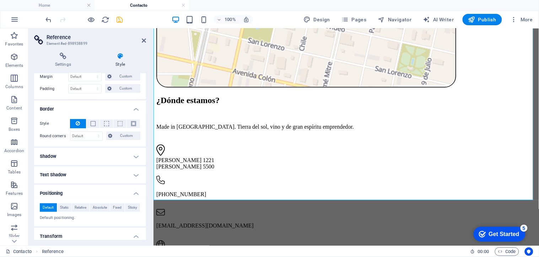
click at [86, 173] on h4 "Text Shadow" at bounding box center [90, 174] width 112 height 17
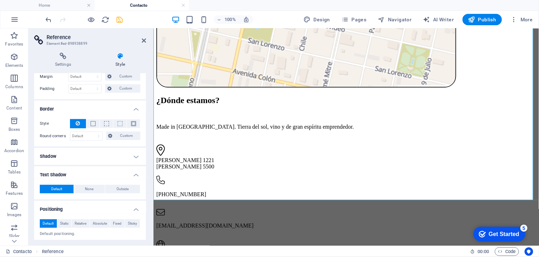
click at [87, 152] on h4 "Shadow" at bounding box center [90, 156] width 112 height 17
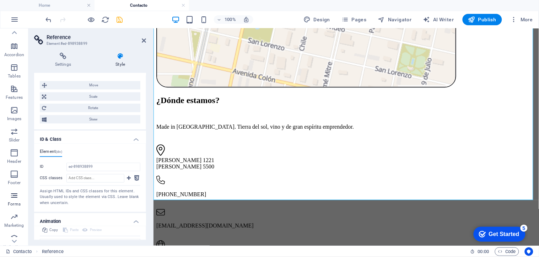
scroll to position [102, 0]
click at [441, 20] on icon "button" at bounding box center [513, 19] width 7 height 7
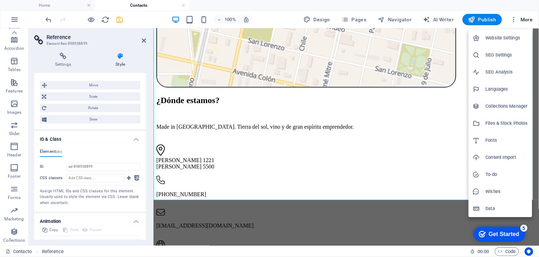
click at [320, 19] on div at bounding box center [269, 128] width 539 height 257
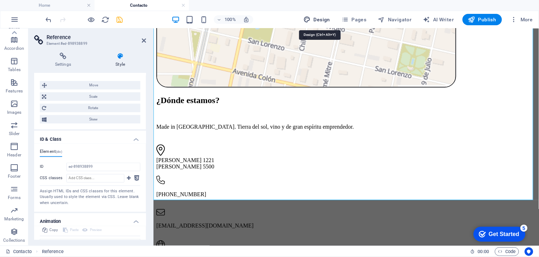
click at [315, 20] on span "Design" at bounding box center [317, 19] width 27 height 7
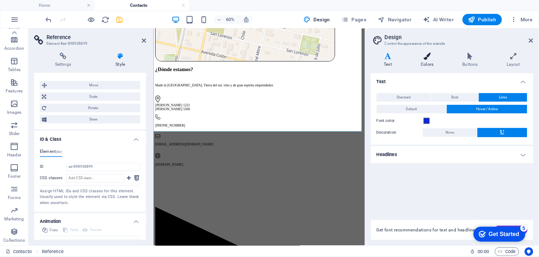
scroll to position [470, 0]
click at [401, 148] on h4 "Headlines" at bounding box center [452, 154] width 162 height 17
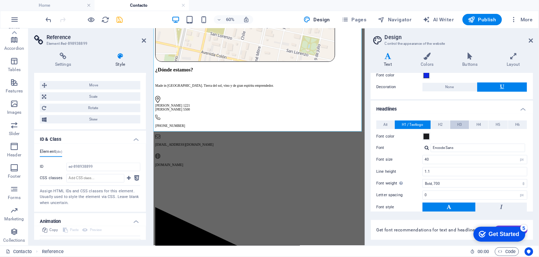
scroll to position [79, 0]
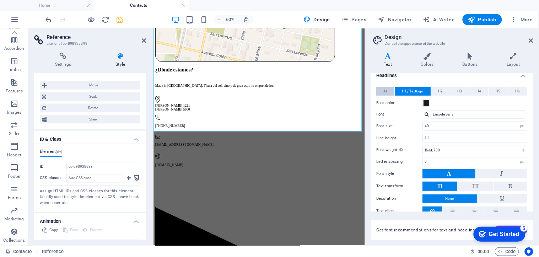
click at [385, 90] on span "All" at bounding box center [386, 91] width 4 height 9
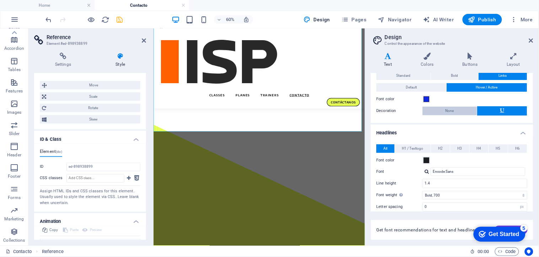
scroll to position [10, 0]
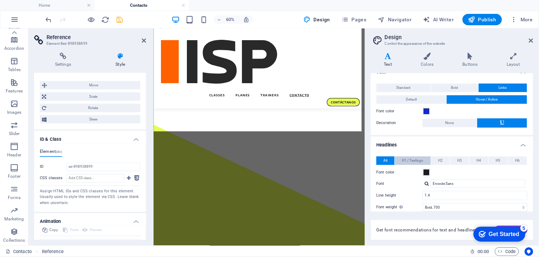
click at [408, 162] on span "H1 / Textlogo" at bounding box center [412, 160] width 21 height 9
click at [437, 158] on button "H2" at bounding box center [440, 160] width 19 height 9
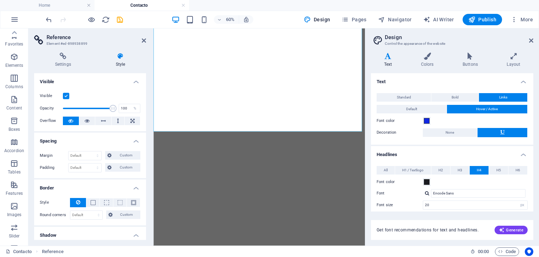
select select "px"
select select "500"
select select "px"
select select "rem"
click at [496, 166] on span "H5" at bounding box center [498, 170] width 5 height 9
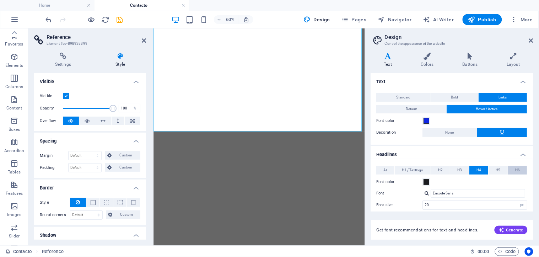
click at [512, 166] on button "H6" at bounding box center [517, 170] width 19 height 9
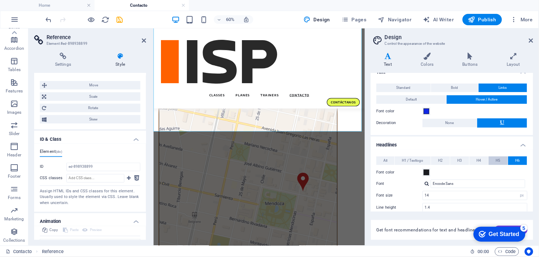
scroll to position [470, 0]
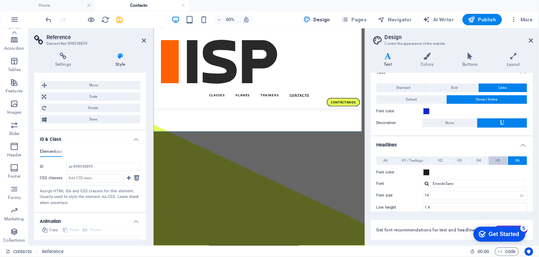
click at [498, 157] on span "H5" at bounding box center [498, 160] width 5 height 9
click at [469, 182] on input "LexendExa VariableFont_wght" at bounding box center [478, 183] width 94 height 9
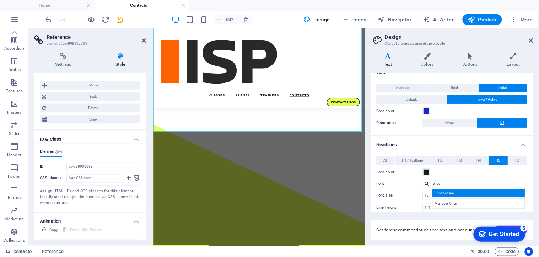
click at [464, 193] on div "Encode Sans" at bounding box center [480, 192] width 94 height 7
type input "Encode Sans"
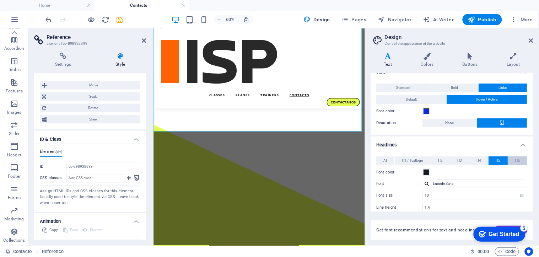
click at [518, 158] on span "H6" at bounding box center [517, 160] width 5 height 9
click at [482, 161] on button "H4" at bounding box center [479, 160] width 19 height 9
click at [456, 161] on button "H3" at bounding box center [459, 160] width 19 height 9
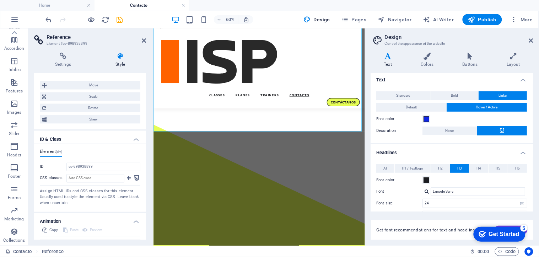
scroll to position [0, 0]
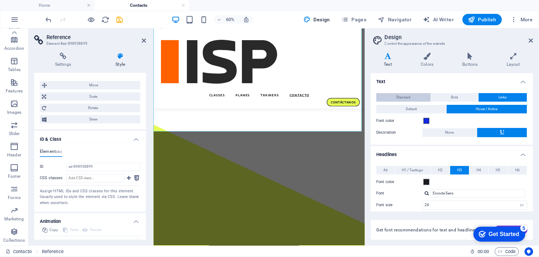
click at [401, 95] on span "Standard" at bounding box center [404, 97] width 14 height 9
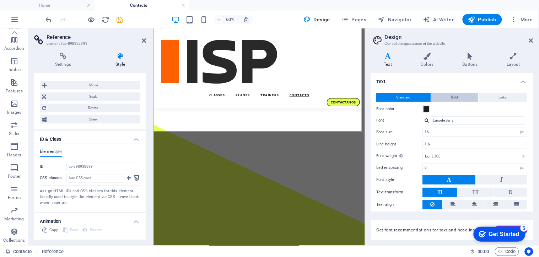
click at [449, 94] on button "Bold" at bounding box center [454, 97] width 47 height 9
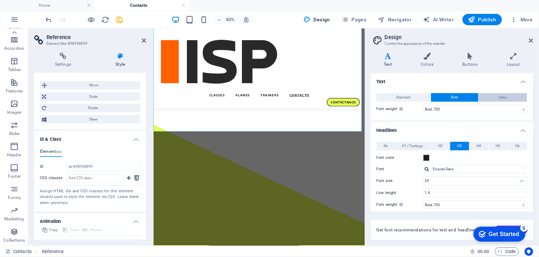
click at [499, 99] on span "Links" at bounding box center [503, 97] width 8 height 9
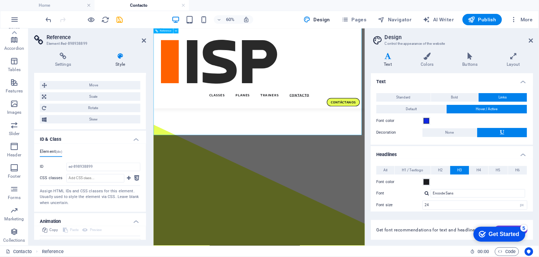
scroll to position [391, 0]
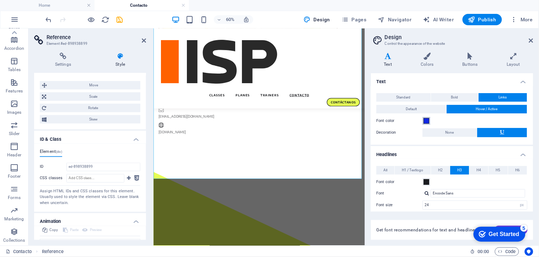
click at [425, 121] on span at bounding box center [427, 121] width 6 height 6
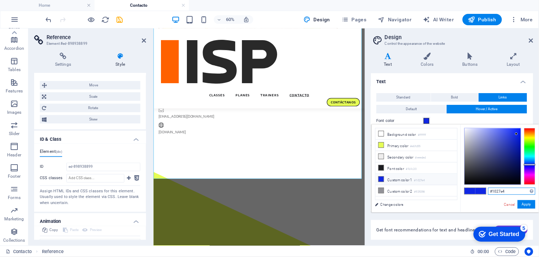
click at [506, 192] on input "#1027e4" at bounding box center [511, 191] width 47 height 7
paste input "fc6507"
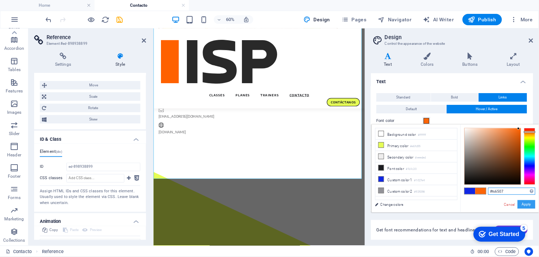
type input "#fc6507"
click at [527, 205] on button "Apply" at bounding box center [527, 204] width 18 height 9
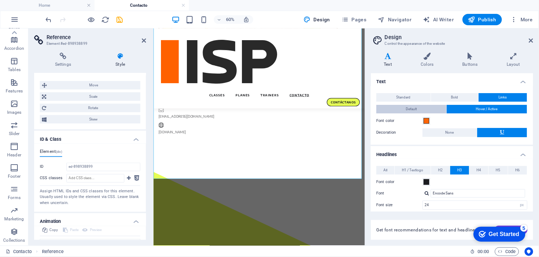
click at [413, 108] on span "Default" at bounding box center [411, 109] width 11 height 9
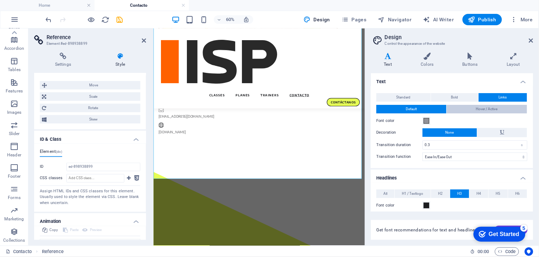
click at [478, 108] on span "Hover / Active" at bounding box center [487, 109] width 22 height 9
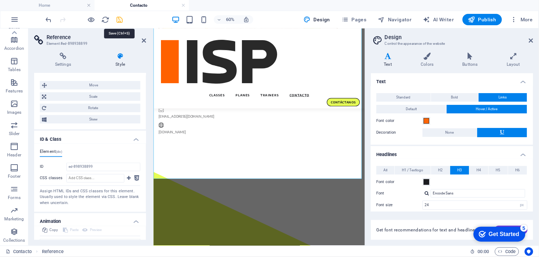
click at [120, 19] on icon "save" at bounding box center [120, 20] width 8 height 8
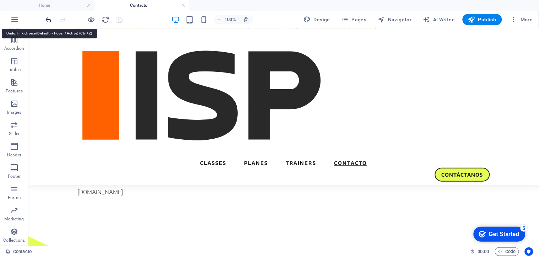
click at [49, 18] on icon "undo" at bounding box center [49, 20] width 8 height 8
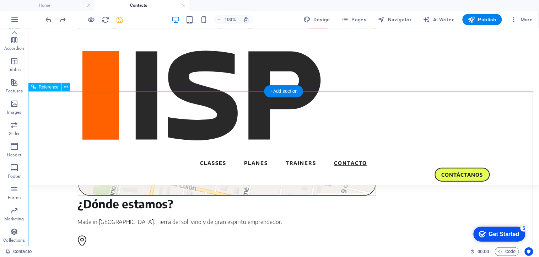
scroll to position [233, 0]
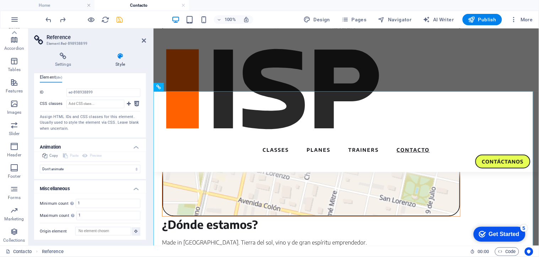
scroll to position [351, 0]
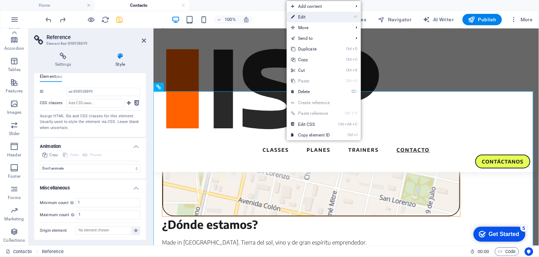
click at [312, 18] on link "⏎ Edit" at bounding box center [311, 17] width 48 height 11
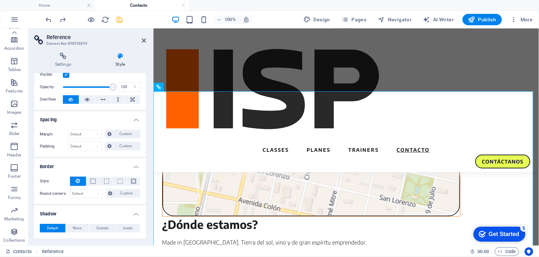
scroll to position [0, 0]
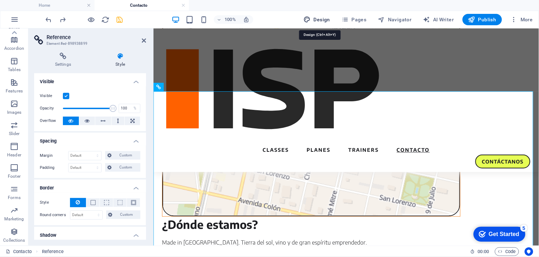
click at [314, 16] on span "Design" at bounding box center [317, 19] width 27 height 7
select select "px"
select select "700"
select select "px"
select select "rem"
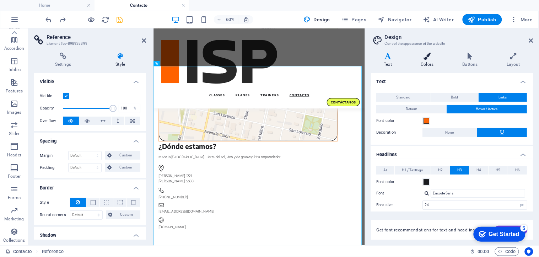
click at [426, 64] on h4 "Colors" at bounding box center [429, 60] width 42 height 15
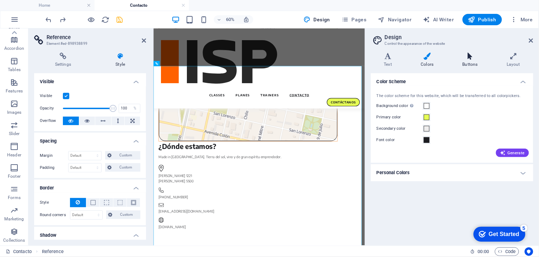
click at [469, 60] on h4 "Buttons" at bounding box center [471, 60] width 44 height 15
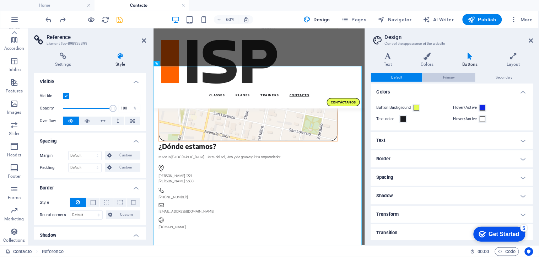
click at [448, 76] on span "Primary" at bounding box center [449, 77] width 12 height 9
click at [389, 78] on button "Default" at bounding box center [397, 77] width 52 height 9
click at [455, 80] on button "Primary" at bounding box center [449, 77] width 52 height 9
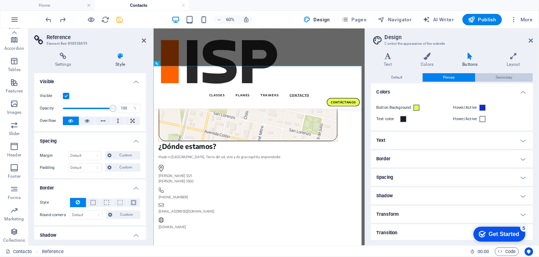
click at [503, 74] on span "Secondary" at bounding box center [504, 77] width 17 height 9
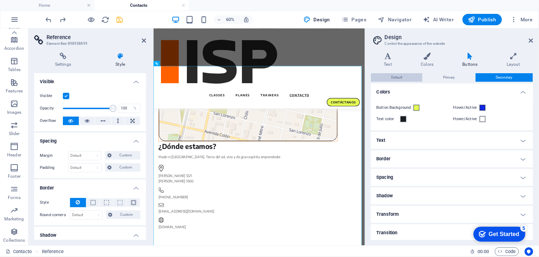
click at [402, 78] on span "Default" at bounding box center [396, 77] width 11 height 9
click at [483, 107] on span at bounding box center [483, 108] width 6 height 6
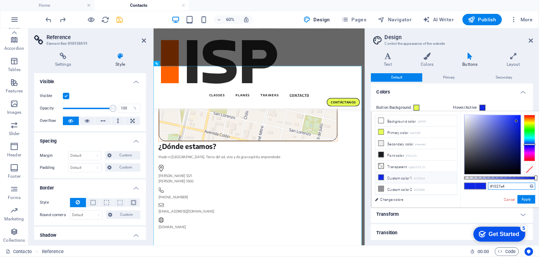
click at [496, 185] on input "#1027e4" at bounding box center [511, 186] width 47 height 7
paste input "fc6507"
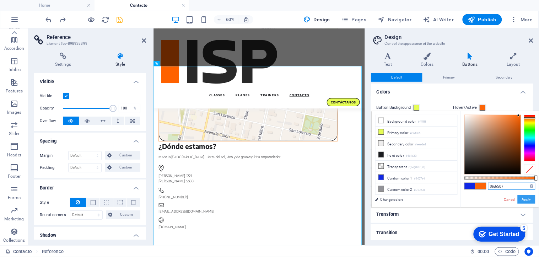
type input "#fc6507"
click at [527, 198] on button "Apply" at bounding box center [527, 199] width 18 height 9
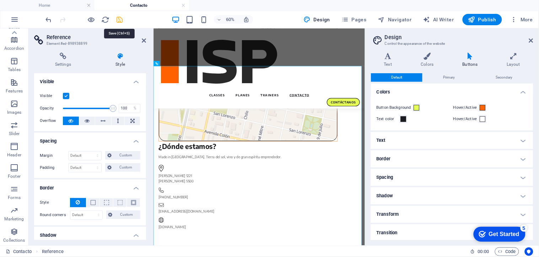
click at [122, 20] on icon "save" at bounding box center [120, 20] width 8 height 8
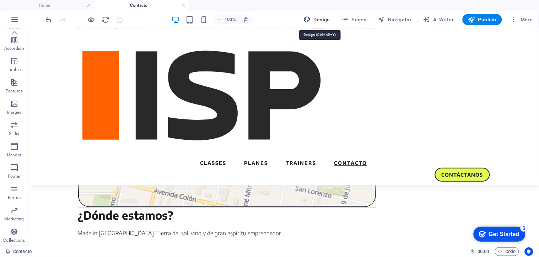
click at [311, 20] on icon "button" at bounding box center [307, 19] width 7 height 7
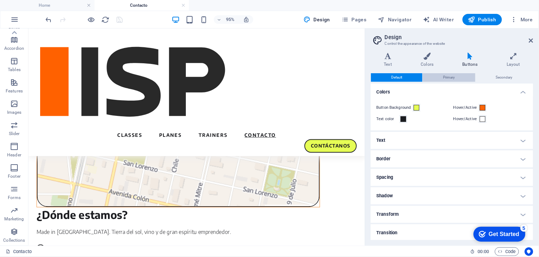
click at [451, 76] on span "Primary" at bounding box center [449, 77] width 12 height 9
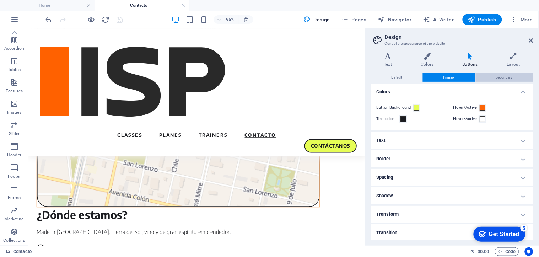
click at [497, 78] on span "Secondary" at bounding box center [504, 77] width 17 height 9
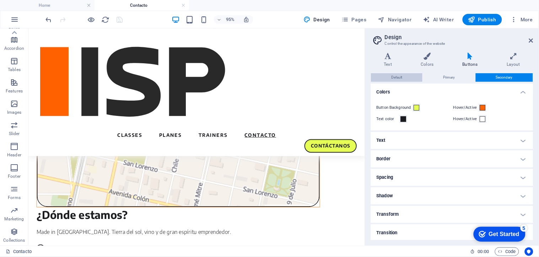
click at [393, 80] on span "Default" at bounding box center [396, 77] width 11 height 9
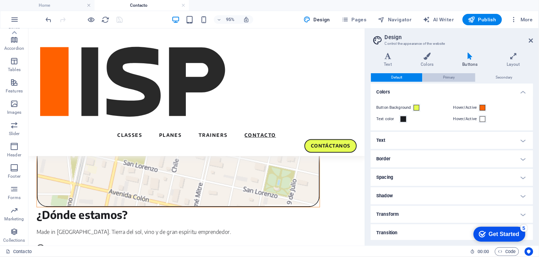
click at [443, 79] on span "Primary" at bounding box center [449, 77] width 12 height 9
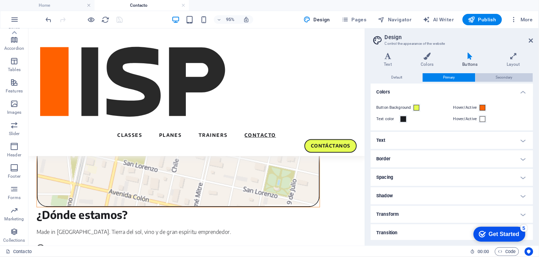
click at [497, 77] on span "Secondary" at bounding box center [504, 77] width 17 height 9
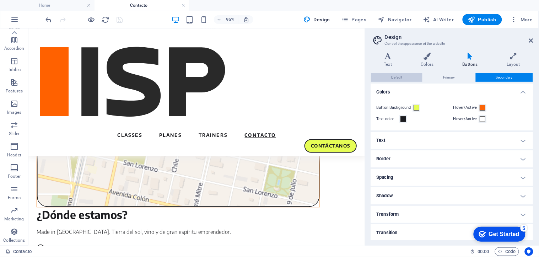
click at [406, 79] on button "Default" at bounding box center [397, 77] width 52 height 9
click at [459, 141] on h4 "Text" at bounding box center [452, 140] width 162 height 17
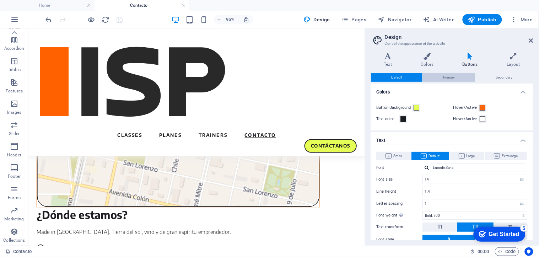
click at [441, 76] on button "Primary" at bounding box center [449, 77] width 52 height 9
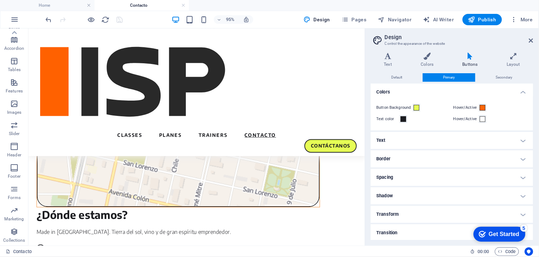
click at [430, 141] on h4 "Text" at bounding box center [452, 140] width 162 height 17
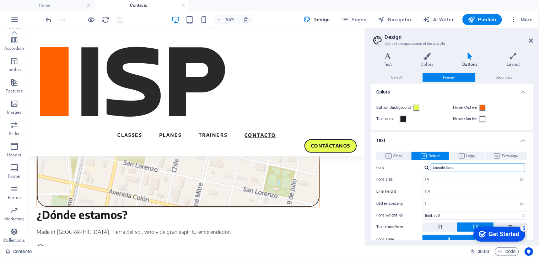
click at [461, 165] on input "Encode Sans" at bounding box center [478, 167] width 94 height 9
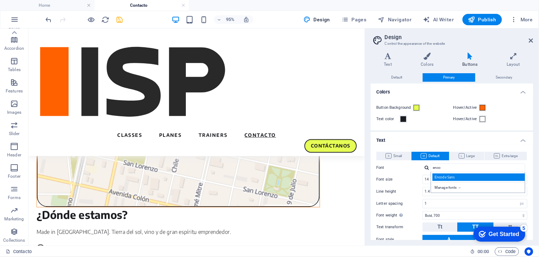
click at [456, 180] on div "Encode Sans" at bounding box center [480, 176] width 94 height 7
type input "Encode Sans"
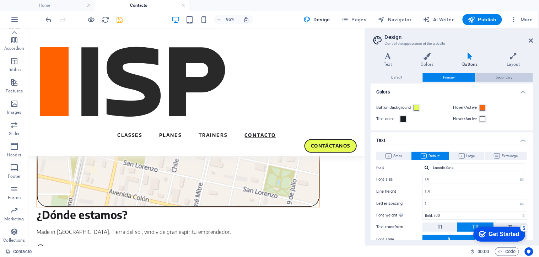
click at [506, 75] on span "Secondary" at bounding box center [504, 77] width 17 height 9
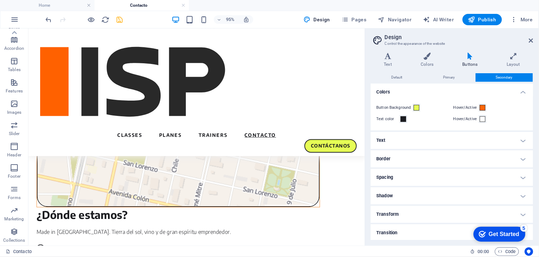
click at [427, 143] on h4 "Text" at bounding box center [452, 140] width 162 height 17
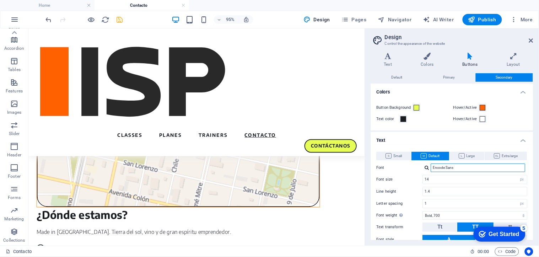
click at [446, 166] on input "Encode Sans" at bounding box center [478, 167] width 94 height 9
type input "Encode Sans"
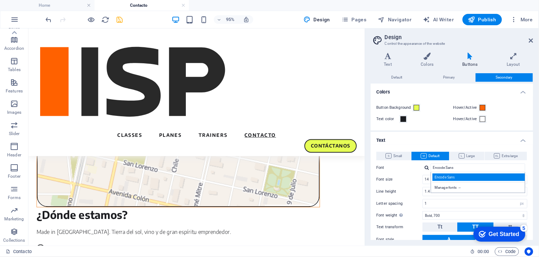
click at [462, 178] on div "Encode Sans" at bounding box center [480, 176] width 94 height 7
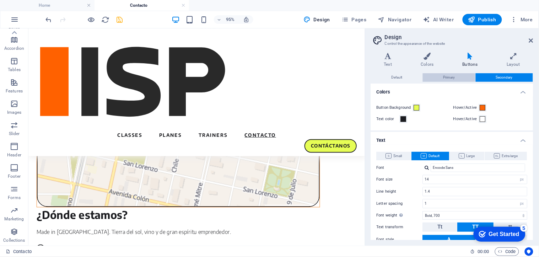
click at [436, 77] on button "Primary" at bounding box center [449, 77] width 52 height 9
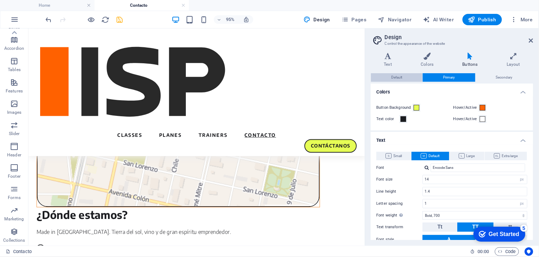
click at [406, 80] on button "Default" at bounding box center [397, 77] width 52 height 9
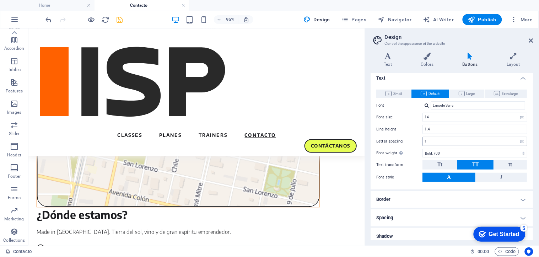
scroll to position [79, 0]
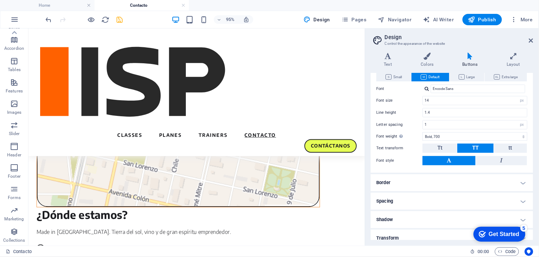
click at [404, 180] on h4 "Border" at bounding box center [452, 182] width 162 height 17
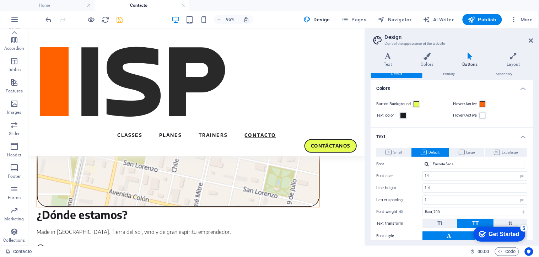
scroll to position [0, 0]
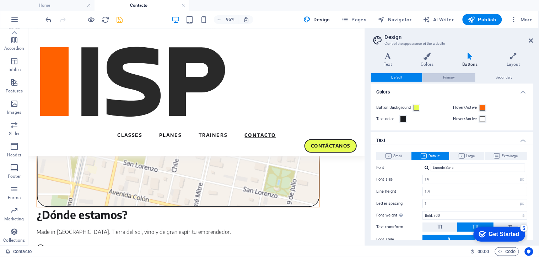
click at [443, 77] on span "Primary" at bounding box center [449, 77] width 12 height 9
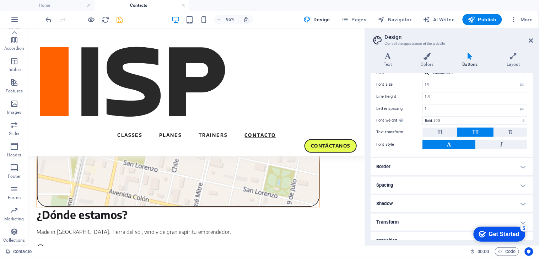
scroll to position [103, 0]
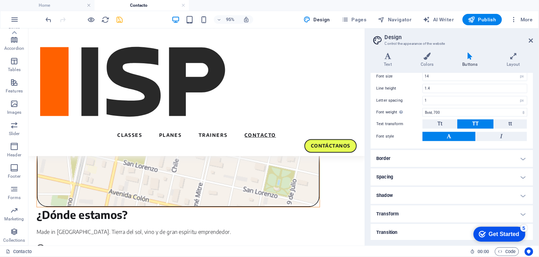
click at [395, 155] on h4 "Border" at bounding box center [452, 158] width 162 height 17
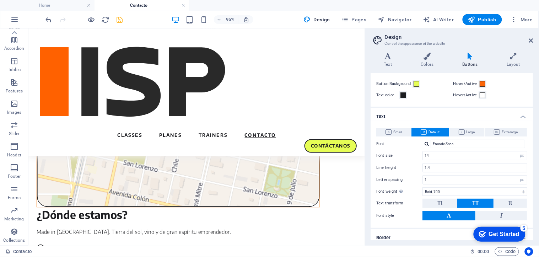
scroll to position [0, 0]
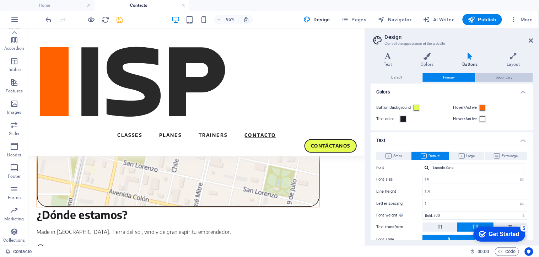
click at [497, 76] on span "Secondary" at bounding box center [504, 77] width 17 height 9
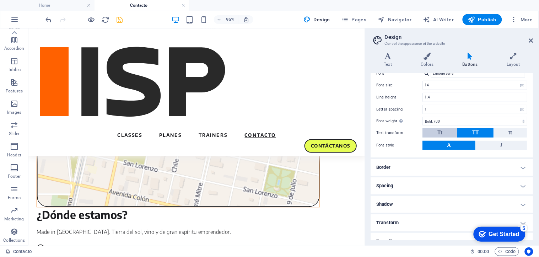
scroll to position [103, 0]
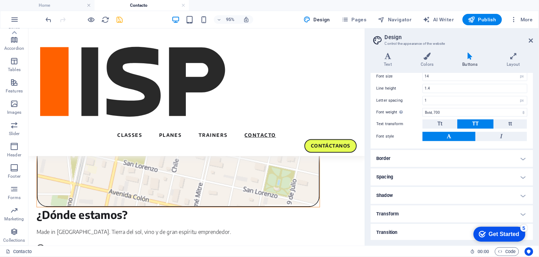
click at [414, 157] on h4 "Border" at bounding box center [452, 158] width 162 height 17
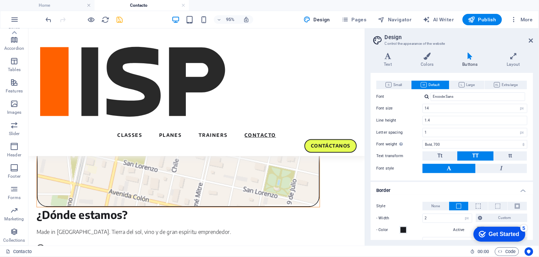
scroll to position [0, 0]
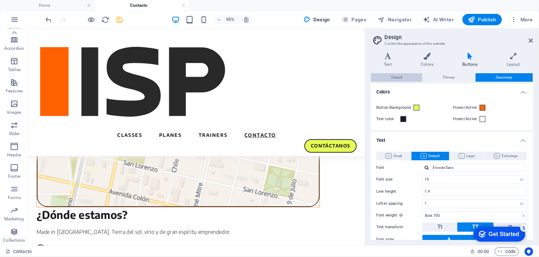
click at [399, 77] on span "Default" at bounding box center [396, 77] width 11 height 9
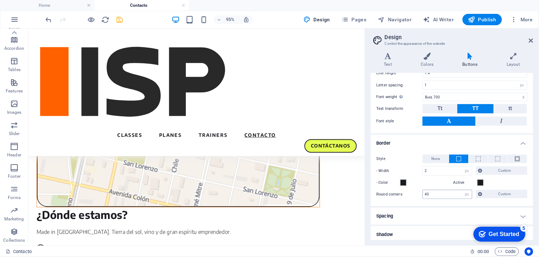
scroll to position [157, 0]
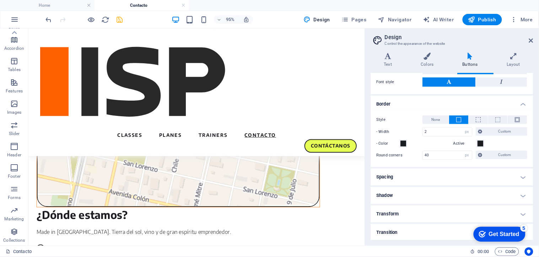
click at [407, 174] on h4 "Spacing" at bounding box center [452, 176] width 162 height 17
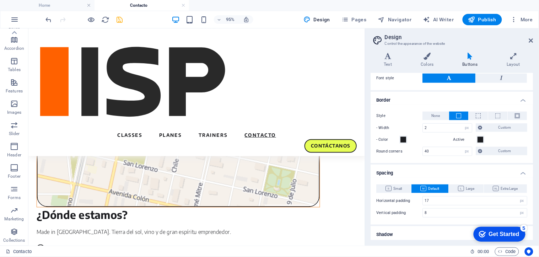
click at [393, 194] on div "Small Default Large Extra Large Horizontal padding .5 rem px Vertical padding .…" at bounding box center [451, 200] width 165 height 47
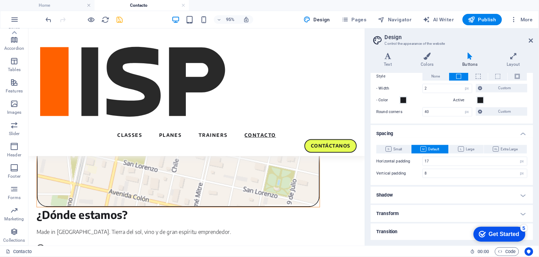
click at [393, 193] on h4 "Shadow" at bounding box center [452, 194] width 162 height 17
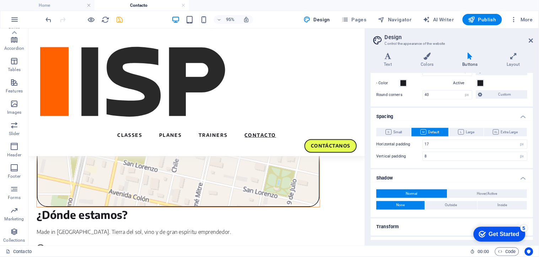
scroll to position [231, 0]
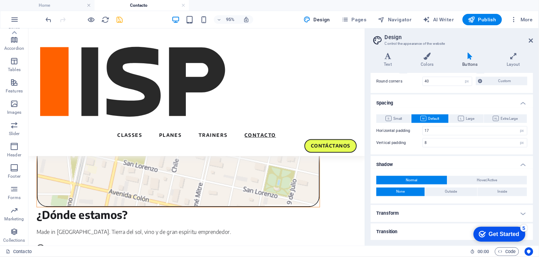
click at [399, 207] on h4 "Transform" at bounding box center [452, 213] width 162 height 17
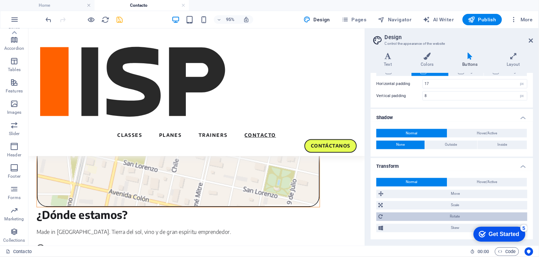
scroll to position [296, 0]
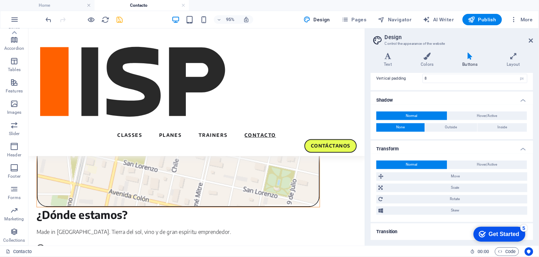
click at [395, 234] on h4 "Transition" at bounding box center [452, 231] width 162 height 17
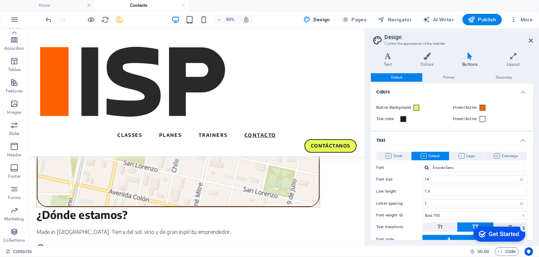
scroll to position [193, 0]
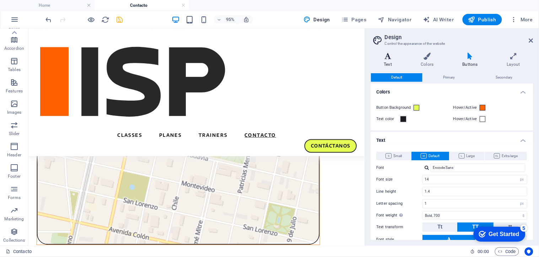
click at [381, 60] on h4 "Text" at bounding box center [389, 60] width 37 height 15
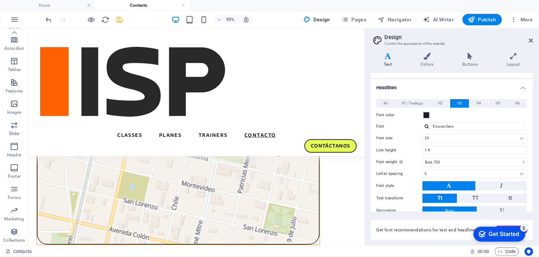
scroll to position [22, 0]
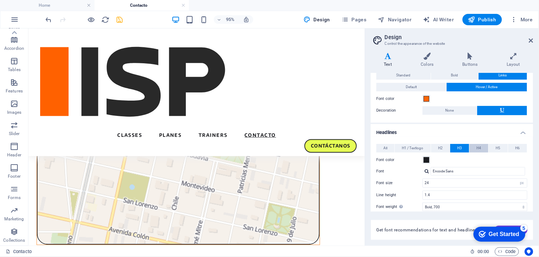
click at [475, 147] on button "H4" at bounding box center [479, 148] width 19 height 9
click at [401, 150] on button "H1 / Textlogo" at bounding box center [413, 148] width 36 height 9
click at [391, 147] on button "All" at bounding box center [386, 148] width 18 height 9
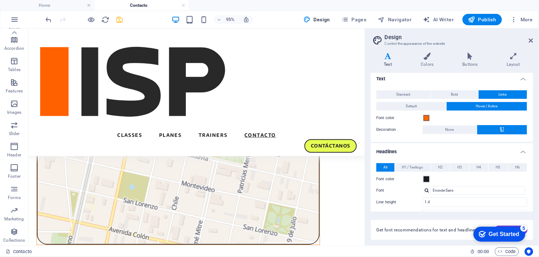
scroll to position [0, 0]
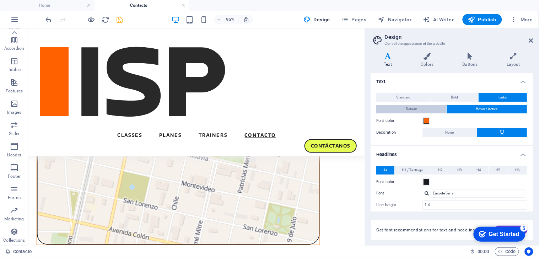
click at [412, 105] on span "Default" at bounding box center [411, 109] width 11 height 9
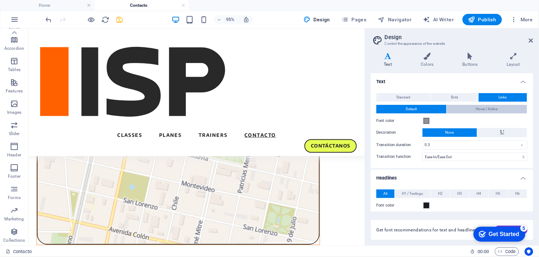
click at [485, 108] on span "Hover / Active" at bounding box center [487, 109] width 22 height 9
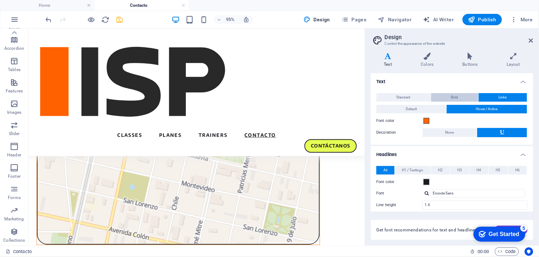
click at [448, 97] on button "Bold" at bounding box center [454, 97] width 47 height 9
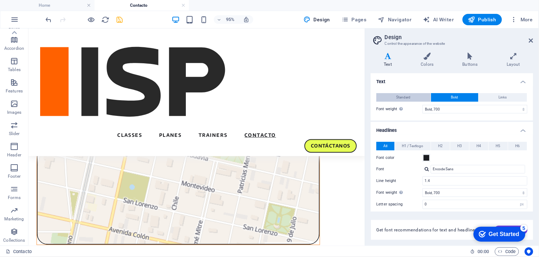
click at [416, 95] on button "Standard" at bounding box center [404, 97] width 54 height 9
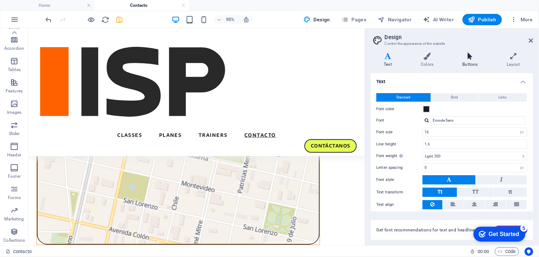
click at [469, 58] on icon at bounding box center [469, 56] width 41 height 7
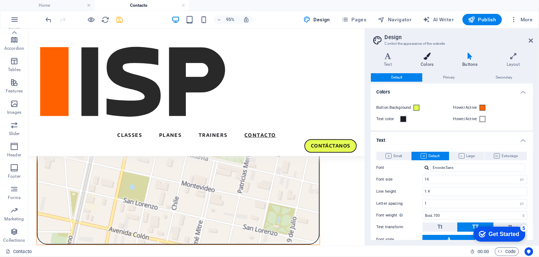
click at [430, 59] on icon at bounding box center [427, 56] width 39 height 7
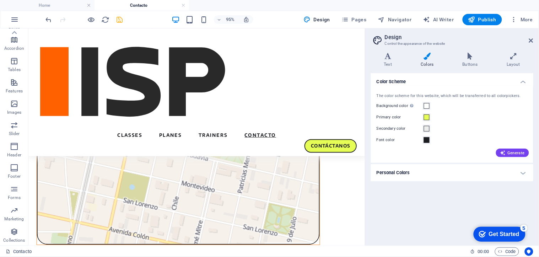
click at [424, 173] on h4 "Personal Colors" at bounding box center [452, 172] width 162 height 17
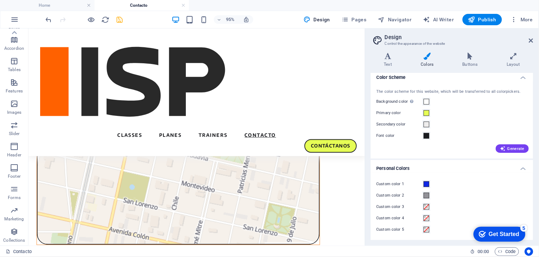
scroll to position [5, 0]
click at [425, 183] on span at bounding box center [427, 183] width 6 height 6
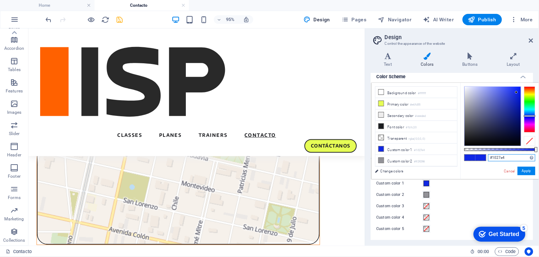
click at [496, 160] on input "#1027e4" at bounding box center [511, 157] width 47 height 7
paste input "fc6507"
type input "#fc6507"
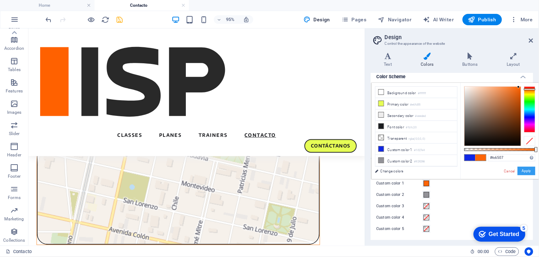
click at [528, 172] on button "Apply" at bounding box center [527, 171] width 18 height 9
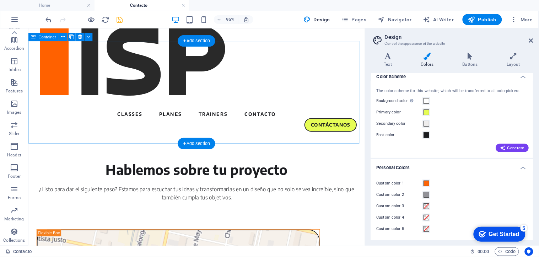
scroll to position [0, 0]
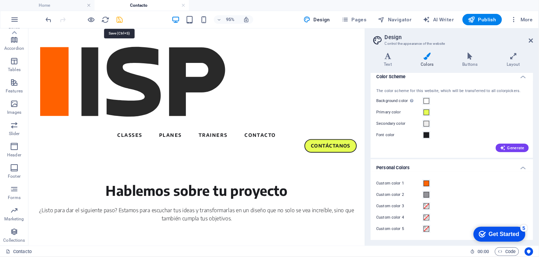
click at [118, 18] on icon "save" at bounding box center [120, 20] width 8 height 8
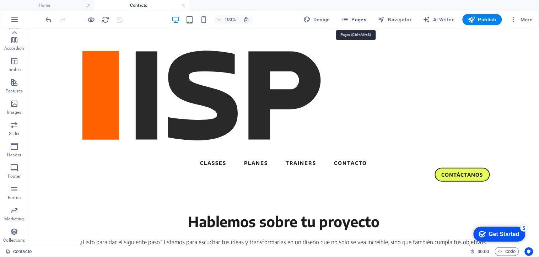
click at [361, 20] on span "Pages" at bounding box center [353, 19] width 25 height 7
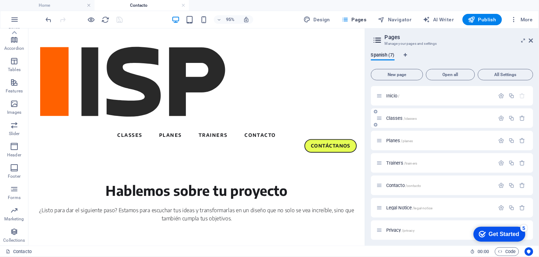
click at [427, 119] on p "Classes /classes" at bounding box center [439, 118] width 107 height 5
click at [427, 136] on div "Planes /planes" at bounding box center [436, 140] width 118 height 8
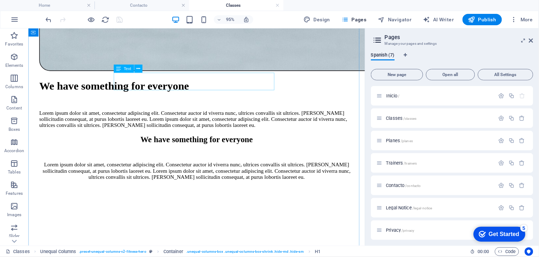
scroll to position [943, 0]
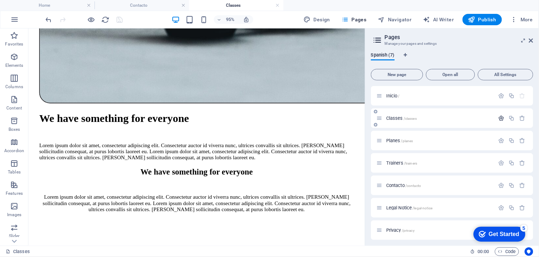
click at [500, 120] on icon "button" at bounding box center [501, 118] width 6 height 6
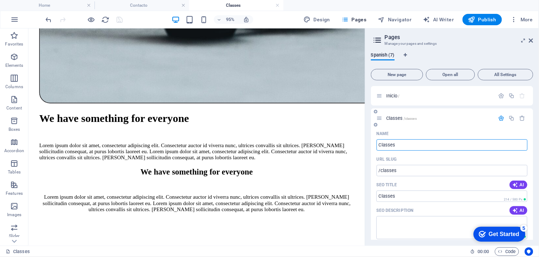
click at [418, 145] on input "Classes" at bounding box center [452, 144] width 151 height 11
type input "Servicios"
type input "/servicios"
type input "Servicios"
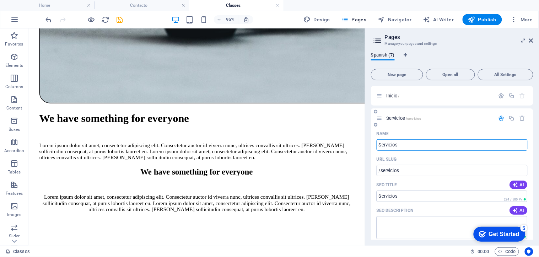
click at [421, 158] on div "URL SLUG" at bounding box center [452, 158] width 151 height 11
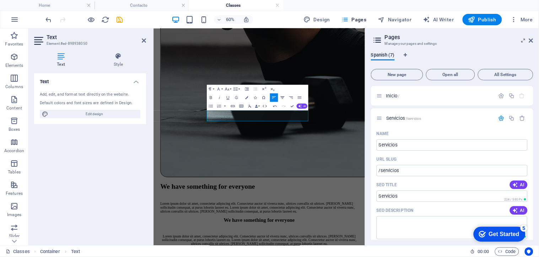
click at [281, 98] on icon "button" at bounding box center [282, 97] width 5 height 5
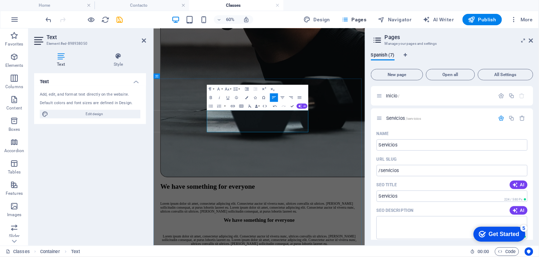
click at [284, 97] on icon "button" at bounding box center [283, 97] width 4 height 2
click at [118, 18] on icon "save" at bounding box center [120, 20] width 8 height 8
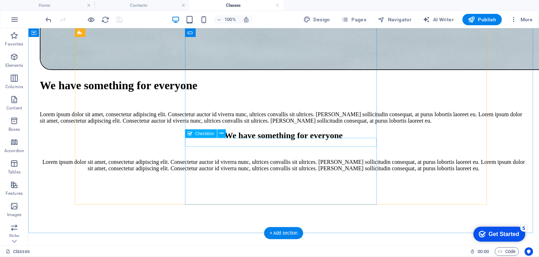
scroll to position [1201, 0]
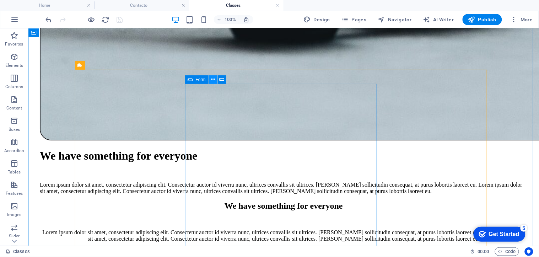
click at [213, 78] on icon at bounding box center [213, 79] width 4 height 7
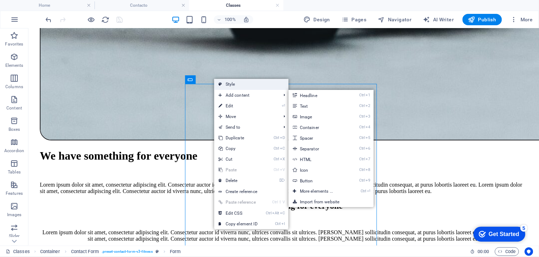
click at [228, 83] on link "Style" at bounding box center [251, 84] width 74 height 11
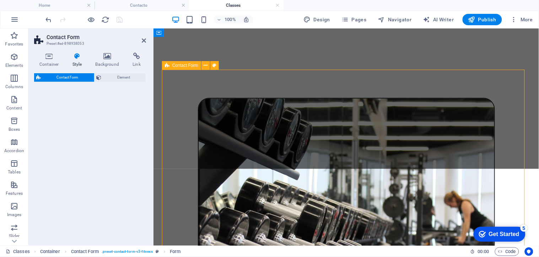
select select "rem"
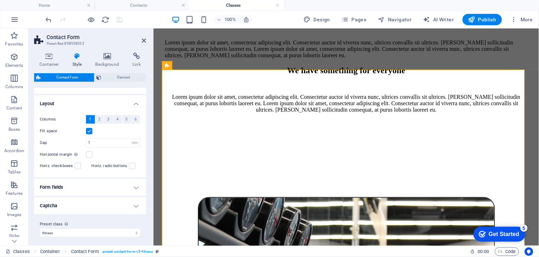
scroll to position [117, 0]
click at [70, 201] on h4 "Captcha" at bounding box center [90, 203] width 112 height 17
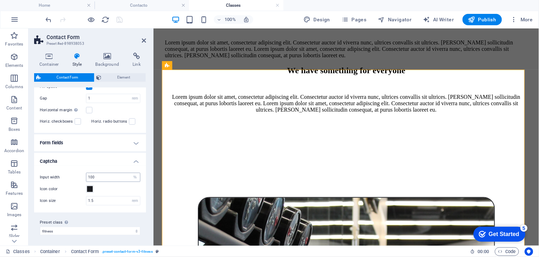
scroll to position [160, 0]
click at [81, 141] on h4 "Form fields" at bounding box center [90, 142] width 112 height 17
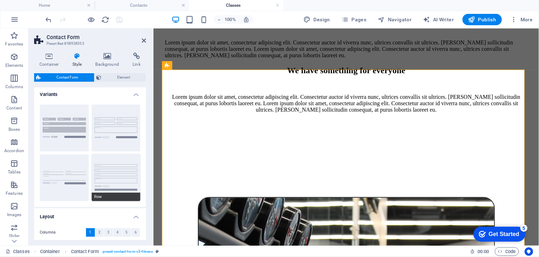
scroll to position [0, 0]
click at [47, 55] on icon at bounding box center [49, 56] width 30 height 7
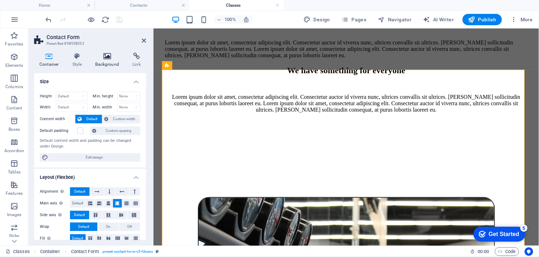
click at [109, 59] on icon at bounding box center [107, 56] width 34 height 7
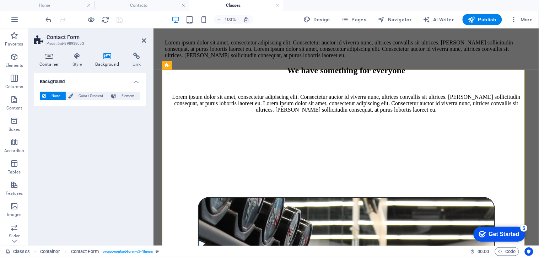
click at [54, 58] on icon at bounding box center [49, 56] width 30 height 7
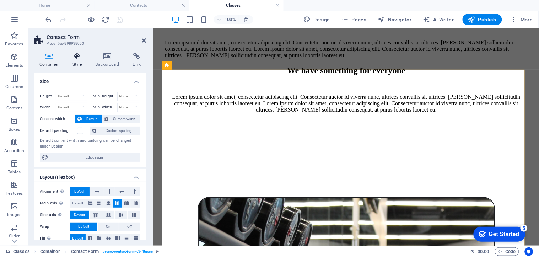
click at [73, 56] on icon at bounding box center [77, 56] width 20 height 7
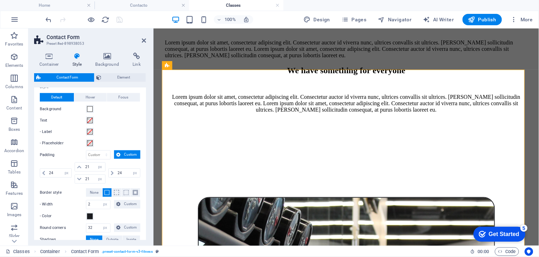
scroll to position [237, 0]
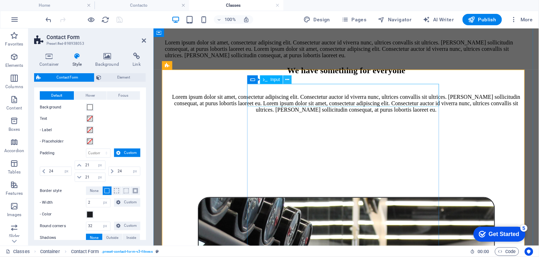
click at [287, 80] on icon at bounding box center [288, 79] width 4 height 7
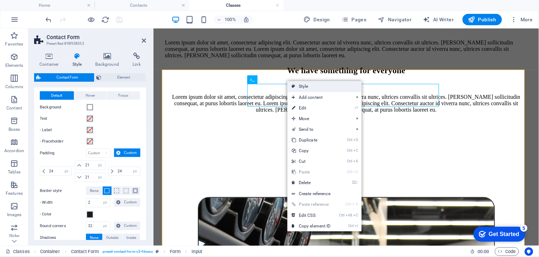
click at [294, 84] on icon at bounding box center [294, 86] width 4 height 11
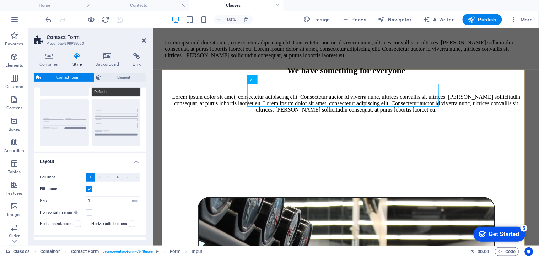
scroll to position [0, 0]
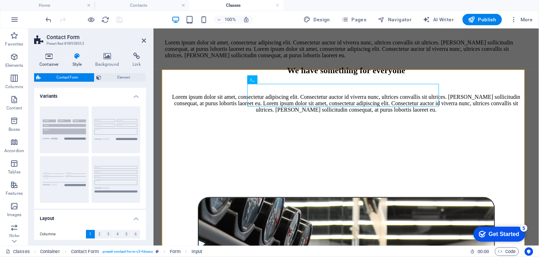
click at [50, 61] on h4 "Container" at bounding box center [50, 60] width 33 height 15
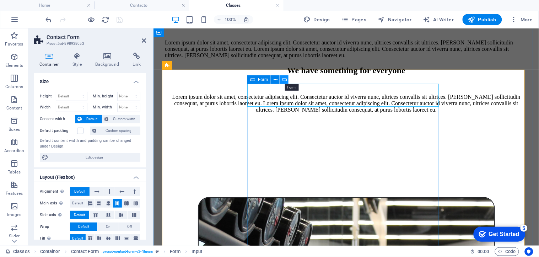
click at [285, 77] on icon at bounding box center [284, 79] width 5 height 7
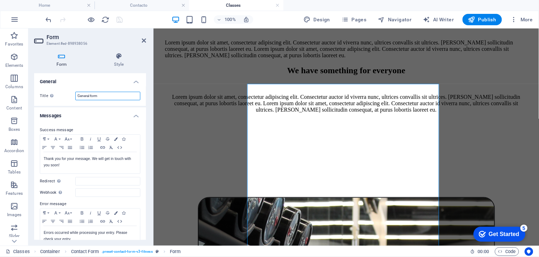
click at [114, 93] on input "General form" at bounding box center [107, 96] width 65 height 9
type input "Formulario de Contacto"
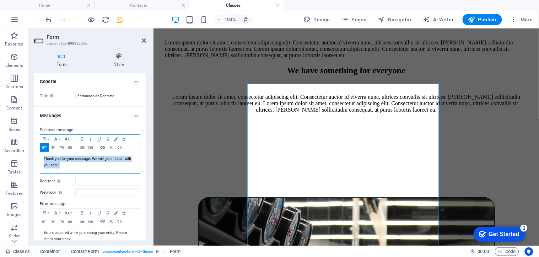
drag, startPoint x: 64, startPoint y: 164, endPoint x: 30, endPoint y: 156, distance: 35.2
click at [30, 156] on div "Form Style General Title Define a name for the form. Formulario de Contacto Mes…" at bounding box center [89, 146] width 123 height 199
copy p "Thank you for your message. We will get in touch with you soon!"
click at [75, 158] on p "Thank you for your message. We will get in touch with you soon!" at bounding box center [90, 162] width 93 height 13
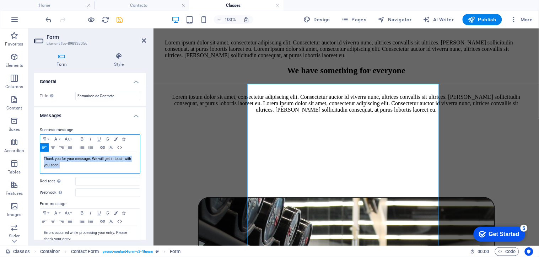
click at [75, 158] on p "Thank you for your message. We will get in touch with you soon!" at bounding box center [90, 162] width 93 height 13
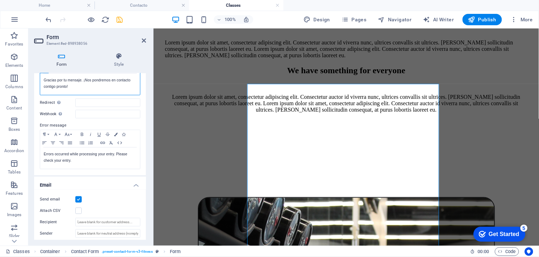
scroll to position [79, 0]
click at [82, 162] on p "Errors occurred while processing your entry. Please check your entry." at bounding box center [90, 157] width 93 height 13
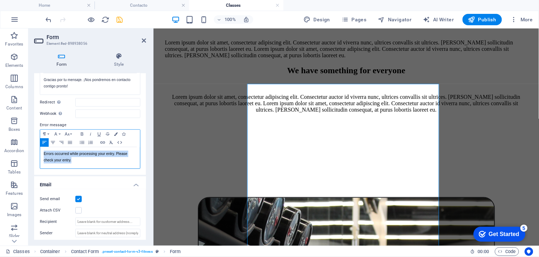
click at [82, 162] on p "Errors occurred while processing your entry. Please check your entry." at bounding box center [90, 157] width 93 height 13
copy p "Errors occurred while processing your entry. Please check your entry."
drag, startPoint x: 82, startPoint y: 160, endPoint x: 86, endPoint y: 153, distance: 8.1
click at [86, 153] on p "Se produjeron errores al procesar su entrada. Por favor, revise su entrada." at bounding box center [90, 157] width 93 height 13
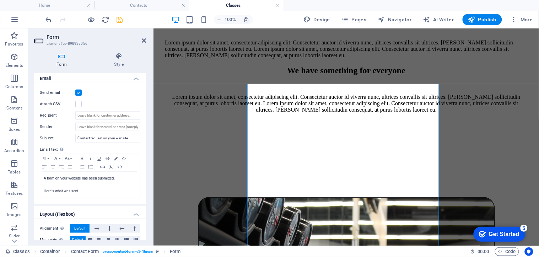
scroll to position [197, 0]
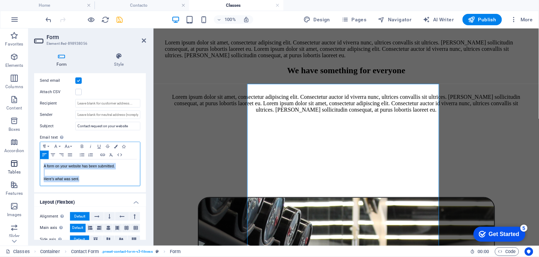
drag, startPoint x: 84, startPoint y: 179, endPoint x: 17, endPoint y: 164, distance: 68.7
click at [17, 164] on section "Favorites Elements Columns Content Boxes Accordion Tables Features Images Slide…" at bounding box center [269, 136] width 539 height 217
copy div "A form on your website has been submitted. Here's what was sent."
click at [90, 176] on p "Here's what was sent." at bounding box center [90, 179] width 93 height 6
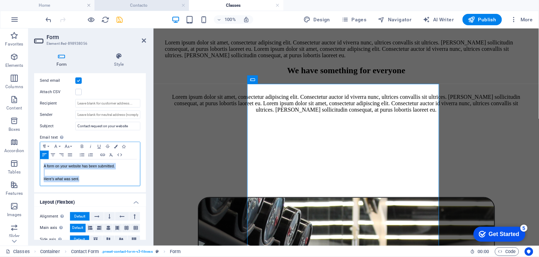
click at [90, 176] on p "Here's what was sent." at bounding box center [90, 179] width 93 height 6
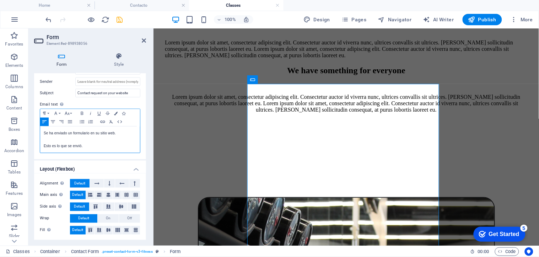
click at [85, 146] on p "Esto es lo que se envió." at bounding box center [90, 146] width 93 height 6
drag, startPoint x: 85, startPoint y: 146, endPoint x: 35, endPoint y: 137, distance: 51.2
click at [35, 137] on div "Send email Attach CSV Recipient Sender Subject Contact request on your website …" at bounding box center [90, 98] width 112 height 121
drag, startPoint x: 95, startPoint y: 133, endPoint x: 99, endPoint y: 132, distance: 3.6
click at [99, 132] on p "Se ha enviado un formulario en su sitio web." at bounding box center [90, 133] width 93 height 6
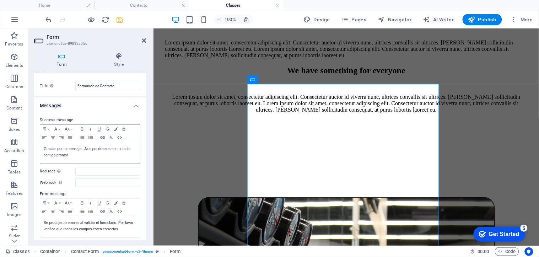
scroll to position [0, 0]
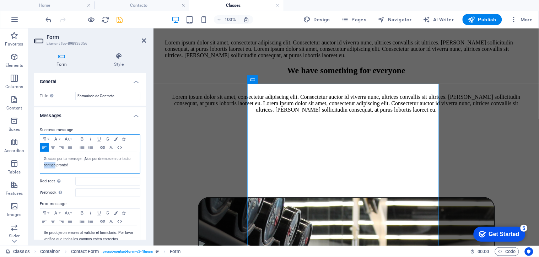
drag, startPoint x: 55, startPoint y: 165, endPoint x: 40, endPoint y: 164, distance: 14.2
click at [40, 164] on div "Gracias por tu mensaje. ¡Nos pondremos en contacto contigo pronto!" at bounding box center [90, 162] width 100 height 21
click at [115, 61] on h4 "Style" at bounding box center [119, 60] width 54 height 15
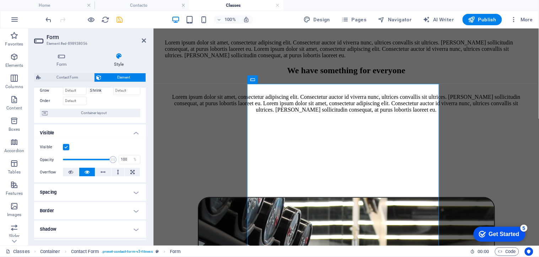
scroll to position [79, 0]
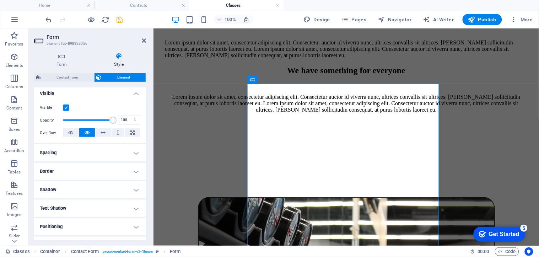
click at [75, 151] on h4 "Spacing" at bounding box center [90, 152] width 112 height 17
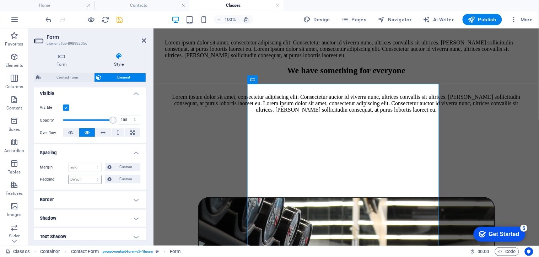
scroll to position [158, 0]
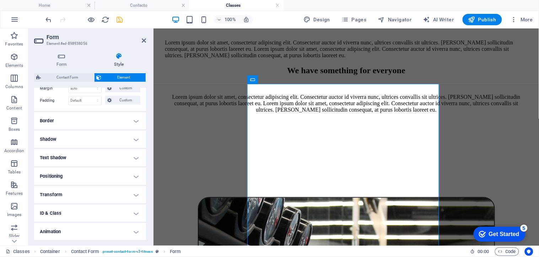
click at [72, 122] on h4 "Border" at bounding box center [90, 120] width 112 height 17
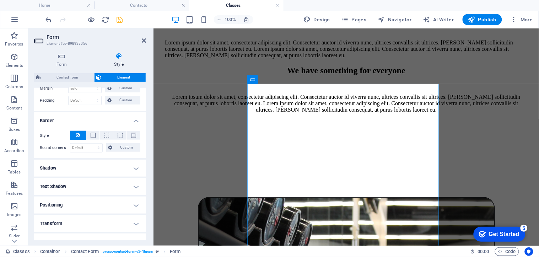
click at [79, 170] on h4 "Shadow" at bounding box center [90, 167] width 112 height 17
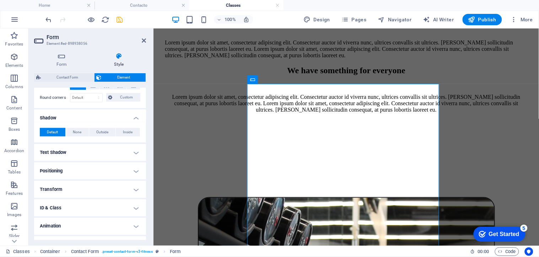
scroll to position [221, 0]
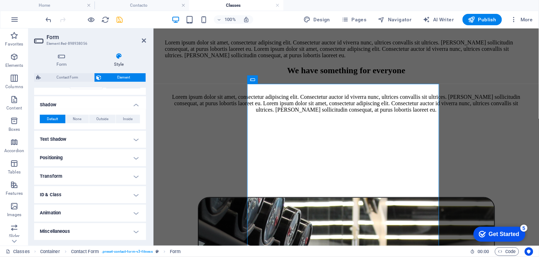
click at [71, 136] on h4 "Text Shadow" at bounding box center [90, 139] width 112 height 17
click at [76, 172] on h4 "Positioning" at bounding box center [90, 173] width 112 height 17
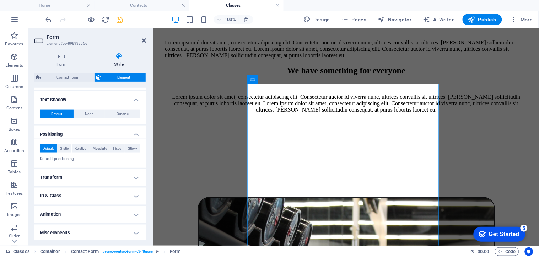
click at [75, 178] on h4 "Transform" at bounding box center [90, 177] width 112 height 17
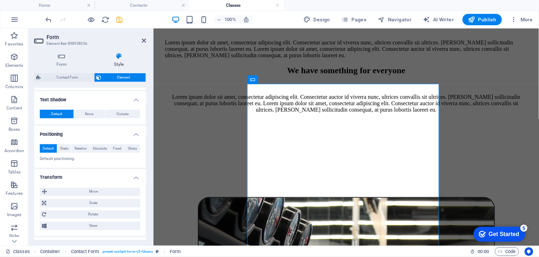
scroll to position [300, 0]
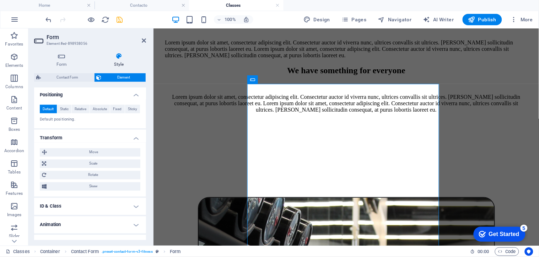
click at [80, 207] on h4 "ID & Class" at bounding box center [90, 206] width 112 height 17
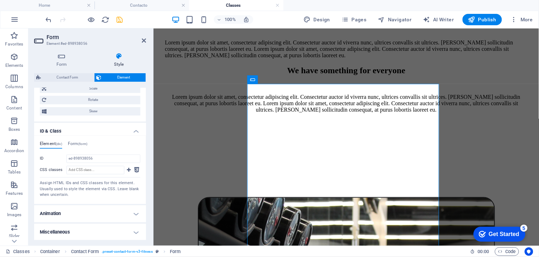
click at [79, 211] on h4 "Animation" at bounding box center [90, 213] width 112 height 17
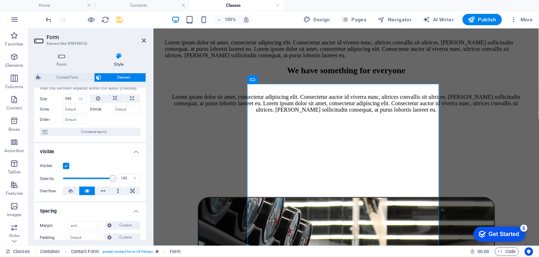
scroll to position [0, 0]
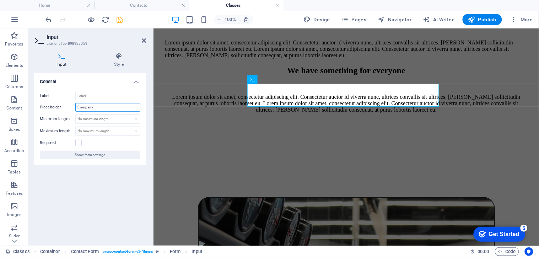
click at [93, 108] on input "Company" at bounding box center [107, 107] width 65 height 9
type input "Empresa"
click at [100, 157] on span "Show form settings" at bounding box center [90, 155] width 31 height 9
select select "px"
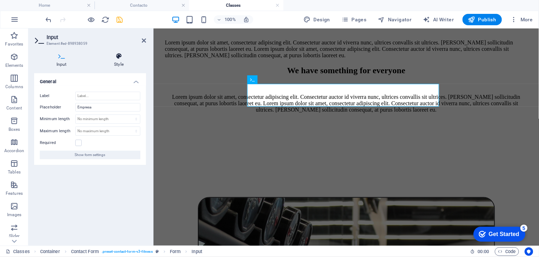
click at [124, 60] on h4 "Style" at bounding box center [119, 60] width 54 height 15
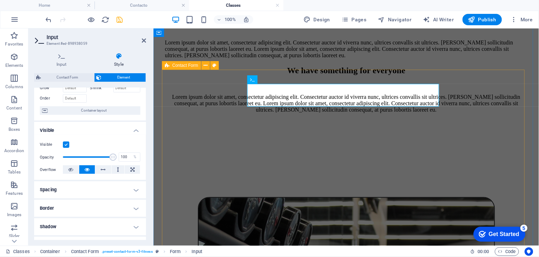
scroll to position [29, 0]
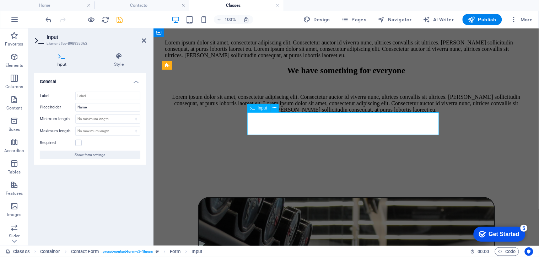
click at [108, 107] on input "Name" at bounding box center [107, 107] width 65 height 9
type input "Nombre"
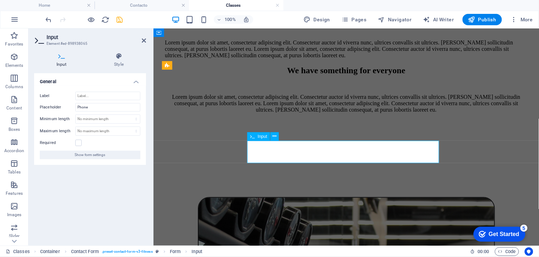
click at [105, 105] on input "Phone" at bounding box center [107, 107] width 65 height 9
click at [89, 104] on input "Telefono" at bounding box center [107, 107] width 65 height 9
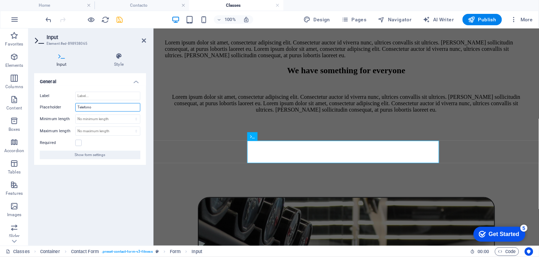
click at [89, 104] on input "Telefono" at bounding box center [107, 107] width 65 height 9
click at [83, 107] on input "Telefono" at bounding box center [107, 107] width 65 height 9
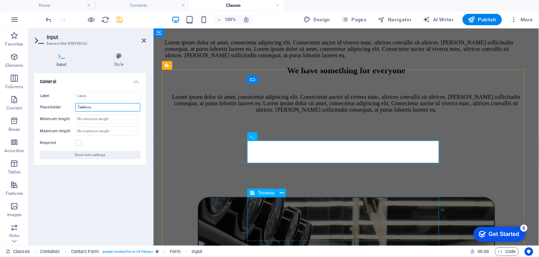
type input "Teléfono"
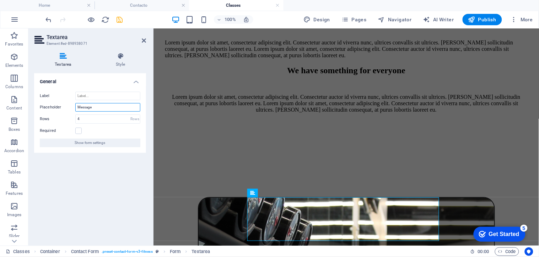
click at [83, 107] on input "Message" at bounding box center [107, 107] width 65 height 9
type input "m"
type input "Redacte su mensaje"
click at [82, 191] on div "General Label Placeholder Redacte su mensaje Rows 4 Rows Required Show form set…" at bounding box center [90, 156] width 112 height 167
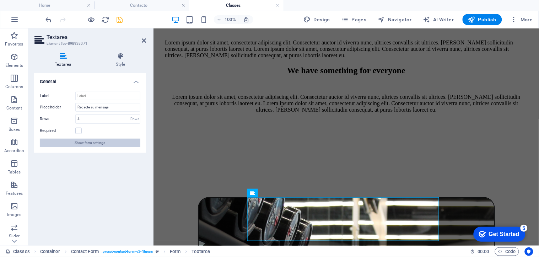
click at [95, 140] on span "Show form settings" at bounding box center [90, 143] width 31 height 9
select select "px"
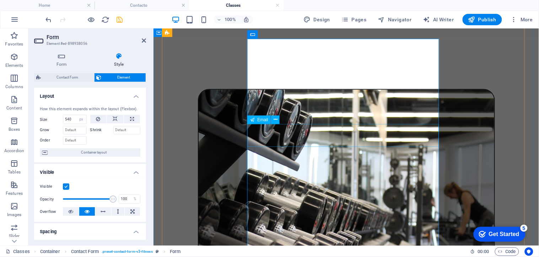
scroll to position [1220, 0]
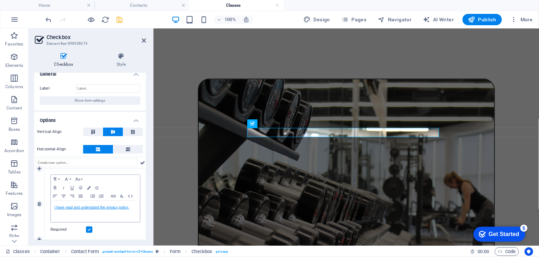
scroll to position [10, 0]
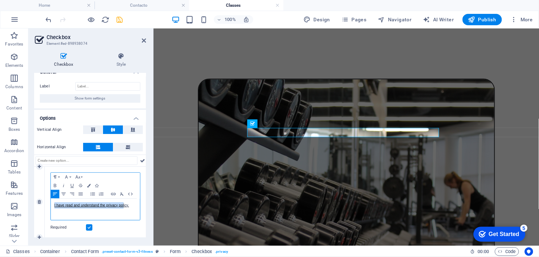
drag, startPoint x: 124, startPoint y: 205, endPoint x: 52, endPoint y: 203, distance: 71.4
click at [52, 203] on div "I have read and understand the privacy policy." at bounding box center [95, 209] width 89 height 21
click at [123, 204] on link "I have read and understand the privacy policy." at bounding box center [91, 205] width 75 height 4
drag, startPoint x: 58, startPoint y: 204, endPoint x: 124, endPoint y: 205, distance: 66.4
click at [124, 205] on link "I have read and understand the privacy policy." at bounding box center [91, 205] width 75 height 4
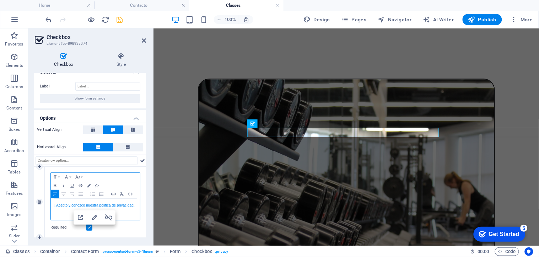
click at [57, 203] on link "I Acepto y conozco nuestra politica de privacidad." at bounding box center [94, 205] width 80 height 4
click at [104, 202] on p "Acepto y conozco nuestra politica de privacidad." at bounding box center [95, 205] width 82 height 6
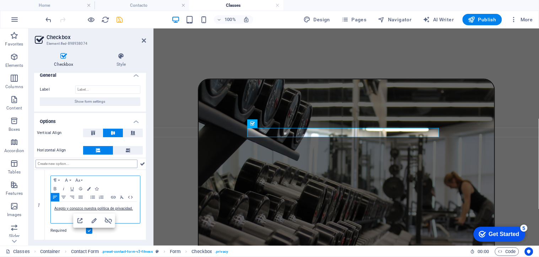
scroll to position [0, 0]
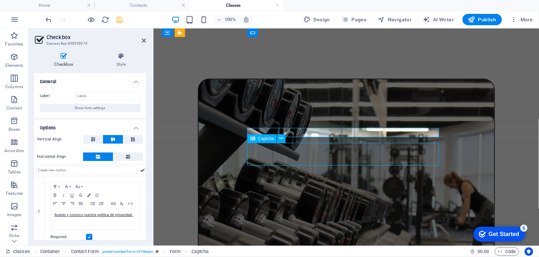
scroll to position [1319, 0]
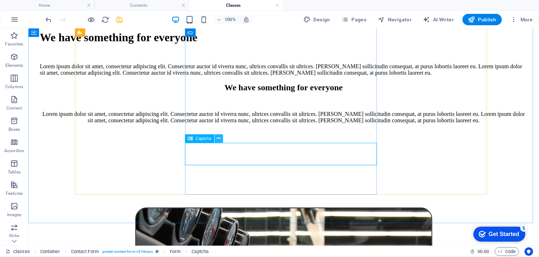
click at [219, 137] on icon at bounding box center [219, 138] width 4 height 7
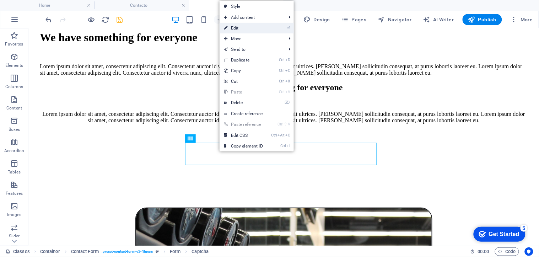
click at [247, 27] on link "⏎ Edit" at bounding box center [244, 28] width 48 height 11
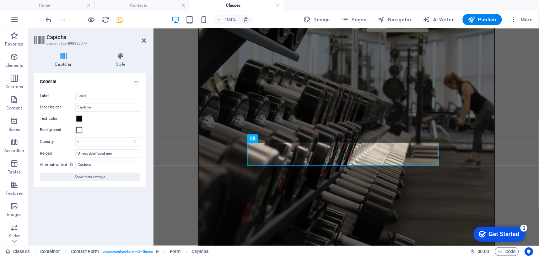
scroll to position [1220, 0]
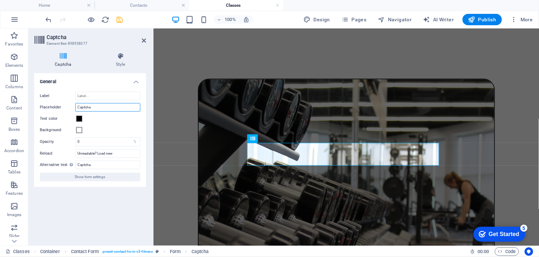
click at [97, 107] on input "Captcha" at bounding box center [107, 107] width 65 height 9
click at [119, 153] on input "Unreadable? Load new" at bounding box center [107, 153] width 65 height 9
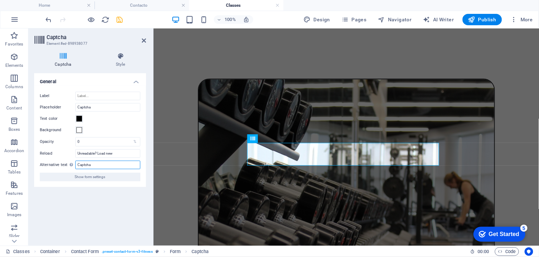
click at [99, 166] on input "Captcha" at bounding box center [107, 165] width 65 height 9
click at [108, 153] on input "Unreadable? Load new" at bounding box center [107, 153] width 65 height 9
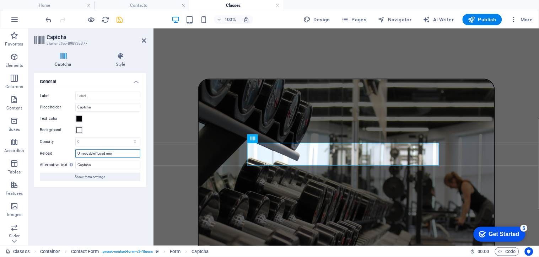
click at [108, 153] on input "Unreadable? Load new" at bounding box center [107, 153] width 65 height 9
paste input "¿Ilegible? [GEOGRAPHIC_DATA]"
drag, startPoint x: 93, startPoint y: 153, endPoint x: 143, endPoint y: 153, distance: 49.4
click at [143, 153] on div "Label Placeholder Captcha Text color Background Opacity 0 % Reload ¿Ilegible? C…" at bounding box center [90, 136] width 112 height 101
type input "¿Ilegible? Regenerar"
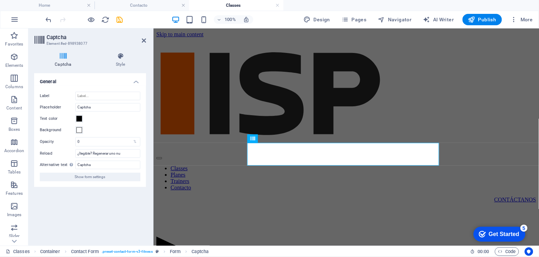
scroll to position [1220, 0]
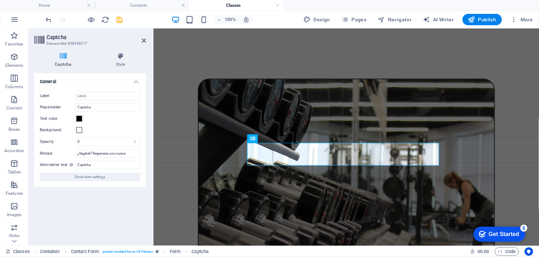
type input "¿Ilegible? Regenerar uno nuevo"
click at [48, 141] on label "Opacity" at bounding box center [58, 142] width 36 height 4
click at [120, 65] on h4 "Style" at bounding box center [120, 60] width 51 height 15
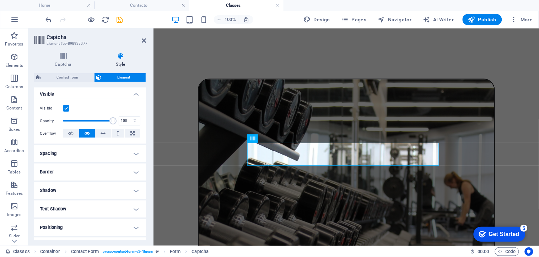
scroll to position [79, 0]
click at [77, 150] on h4 "Spacing" at bounding box center [90, 152] width 112 height 17
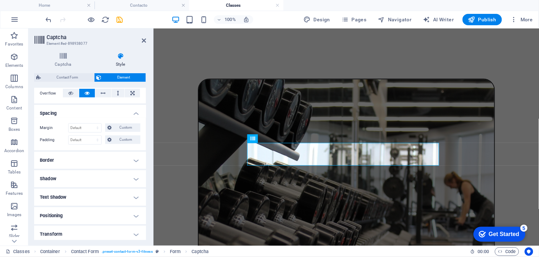
scroll to position [158, 0]
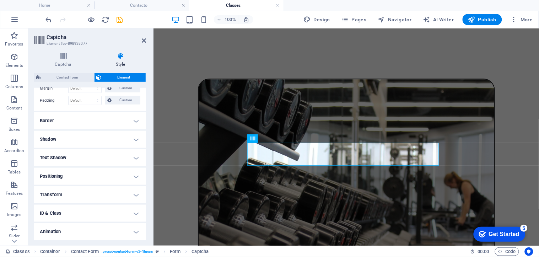
click at [68, 135] on h4 "Shadow" at bounding box center [90, 139] width 112 height 17
click at [68, 119] on h4 "Border" at bounding box center [90, 120] width 112 height 17
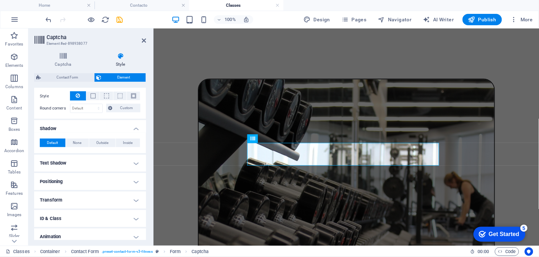
click at [70, 162] on h4 "Text Shadow" at bounding box center [90, 163] width 112 height 17
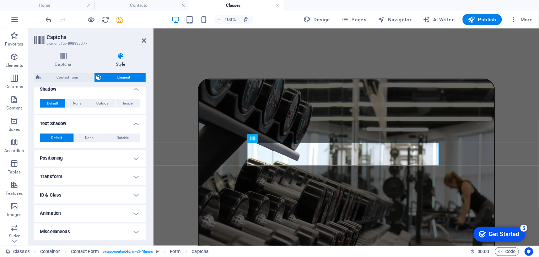
click at [61, 155] on h4 "Positioning" at bounding box center [90, 158] width 112 height 17
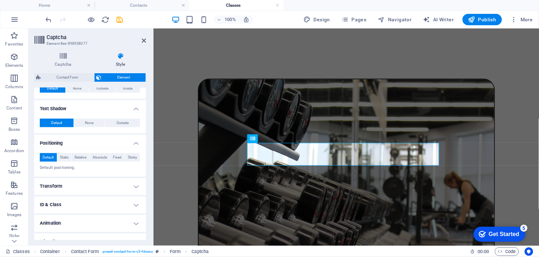
scroll to position [261, 0]
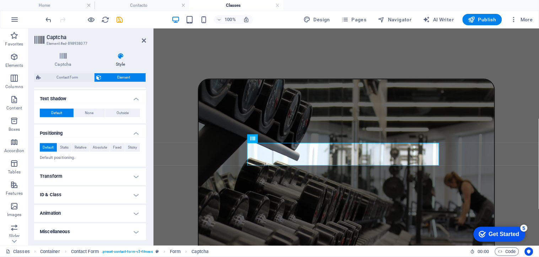
click at [61, 183] on h4 "Transform" at bounding box center [90, 176] width 112 height 17
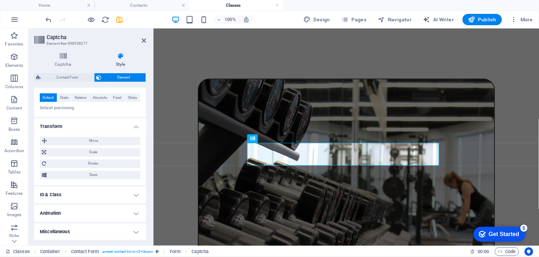
click at [60, 196] on h4 "ID & Class" at bounding box center [90, 194] width 112 height 17
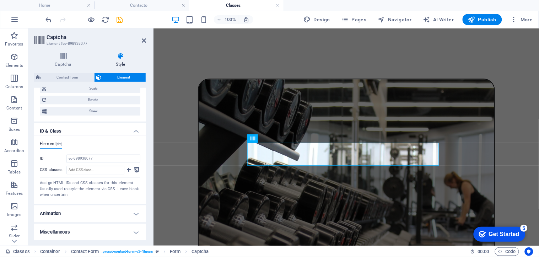
click at [69, 212] on h4 "Animation" at bounding box center [90, 213] width 112 height 17
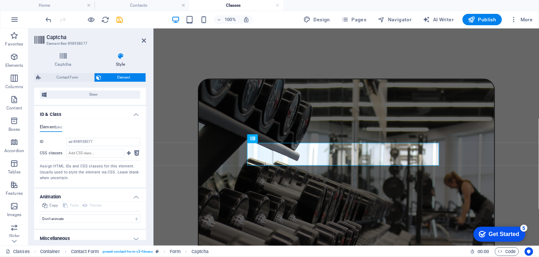
scroll to position [398, 0]
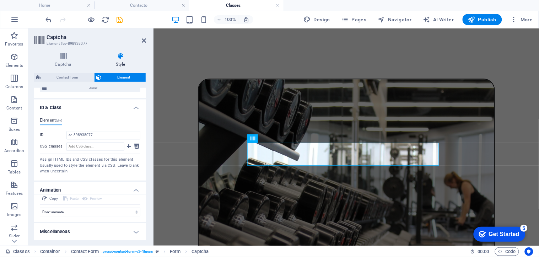
click at [61, 231] on h4 "Miscellaneous" at bounding box center [90, 231] width 112 height 17
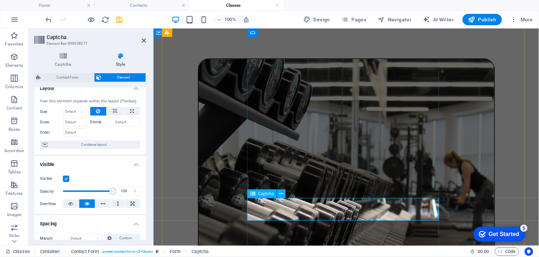
scroll to position [1299, 0]
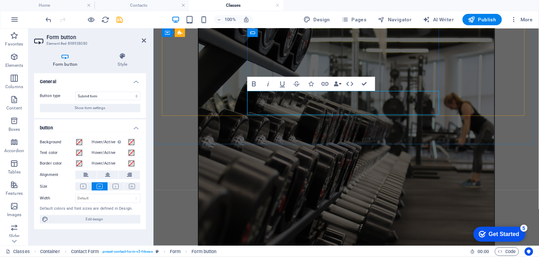
scroll to position [1300, 0]
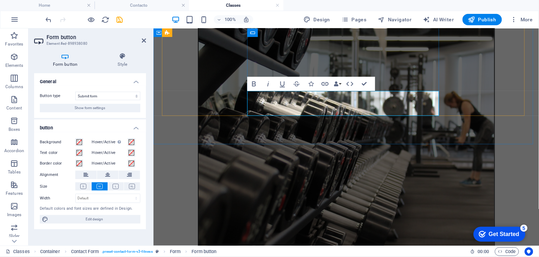
click at [119, 62] on h4 "Style" at bounding box center [122, 60] width 47 height 15
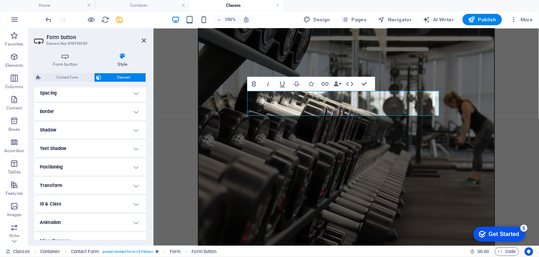
scroll to position [148, 0]
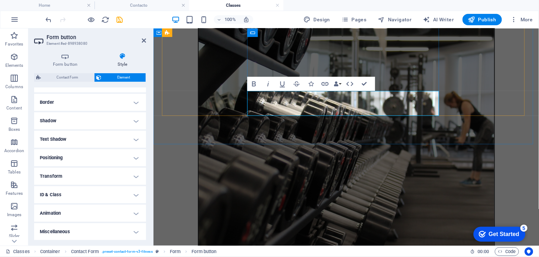
type button "Submit"
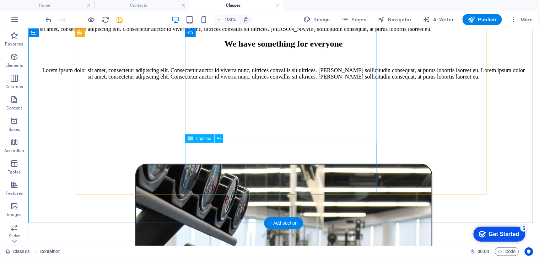
scroll to position [1319, 0]
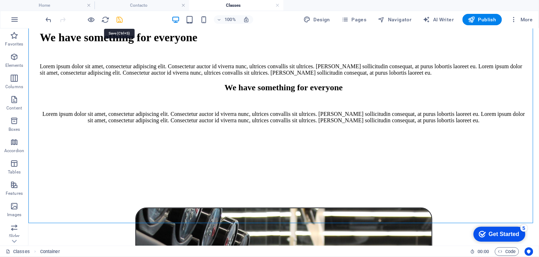
click at [118, 22] on icon "save" at bounding box center [120, 20] width 8 height 8
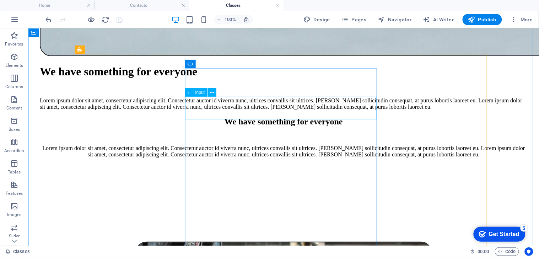
scroll to position [1201, 0]
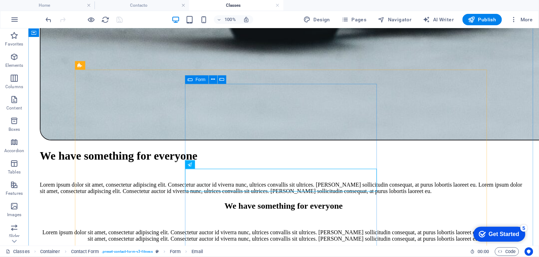
click at [193, 80] on div "Form" at bounding box center [196, 79] width 23 height 9
click at [214, 78] on icon at bounding box center [213, 79] width 4 height 7
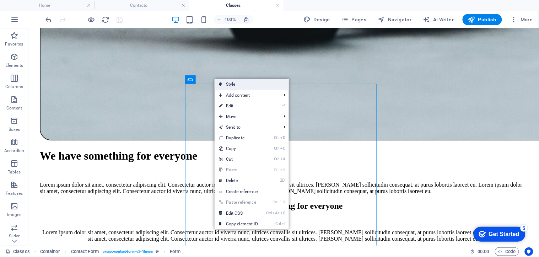
click at [232, 83] on link "Style" at bounding box center [252, 84] width 74 height 11
select select "rem"
select select "px"
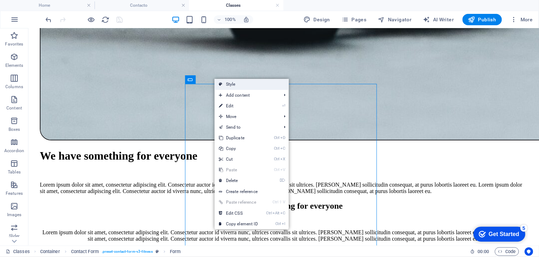
select select "px"
select select "%"
select select "rem"
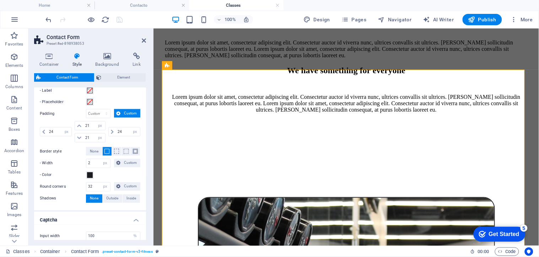
scroll to position [315, 0]
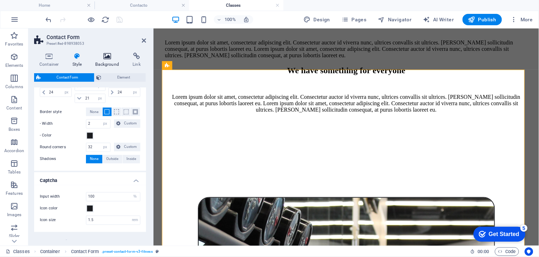
click at [104, 58] on icon at bounding box center [107, 56] width 34 height 7
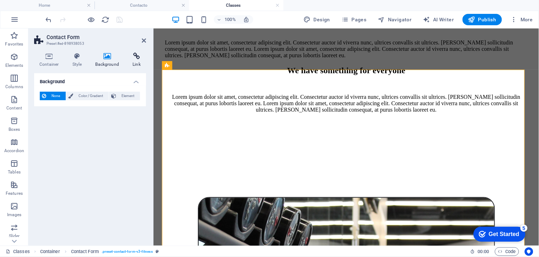
click at [132, 61] on h4 "Link" at bounding box center [136, 60] width 19 height 15
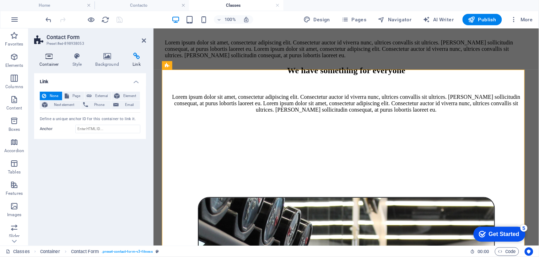
click at [50, 59] on icon at bounding box center [49, 56] width 30 height 7
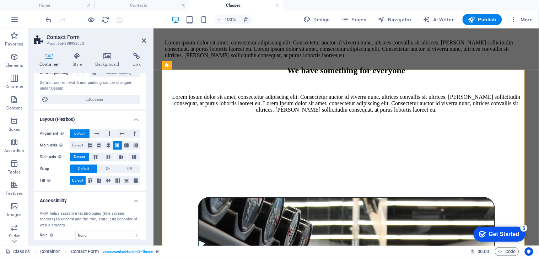
scroll to position [0, 0]
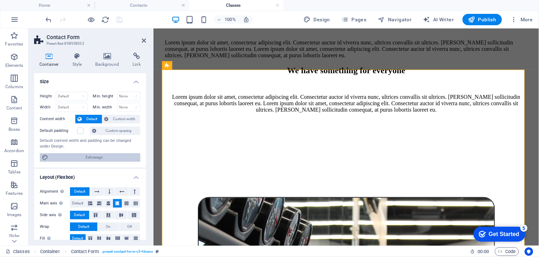
click at [101, 158] on span "Edit design" at bounding box center [94, 157] width 88 height 9
select select "rem"
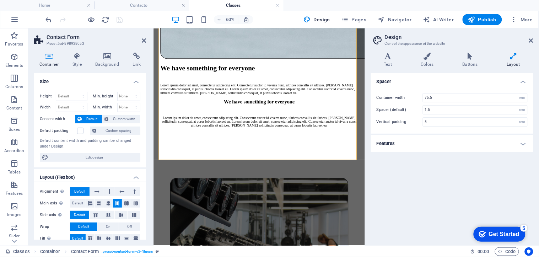
click at [426, 148] on h4 "Features" at bounding box center [452, 143] width 162 height 17
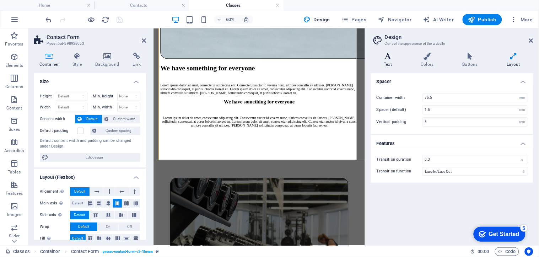
click at [379, 61] on h4 "Text" at bounding box center [389, 60] width 37 height 15
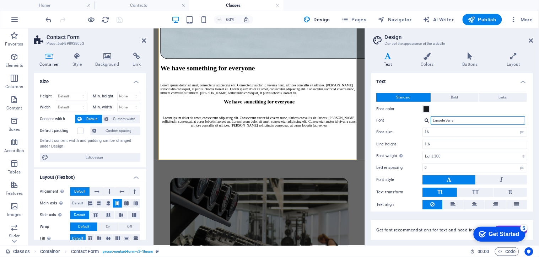
click at [463, 120] on input "Encode Sans" at bounding box center [478, 120] width 94 height 9
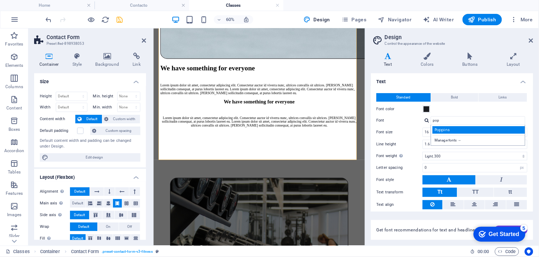
click at [461, 126] on div "Poppins" at bounding box center [480, 129] width 94 height 7
click at [399, 121] on label "Font" at bounding box center [400, 120] width 46 height 9
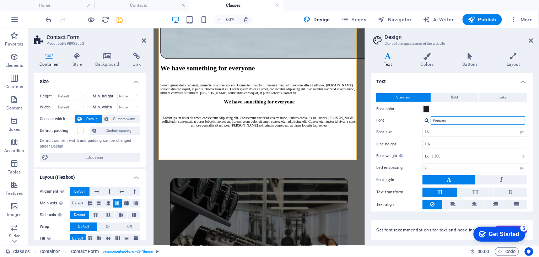
click at [431, 121] on input "Poppins" at bounding box center [478, 120] width 94 height 9
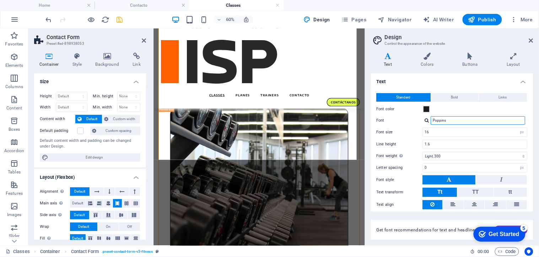
click at [454, 119] on input "Poppins" at bounding box center [478, 120] width 94 height 9
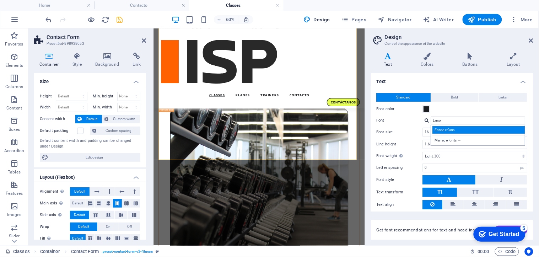
click at [451, 127] on div "Encode Sans" at bounding box center [480, 129] width 94 height 7
type input "Encode Sans"
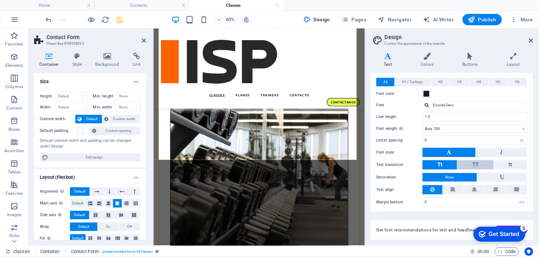
scroll to position [1101, 0]
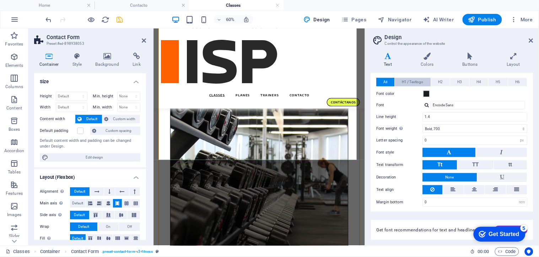
click at [419, 79] on span "H1 / Textlogo" at bounding box center [412, 82] width 21 height 9
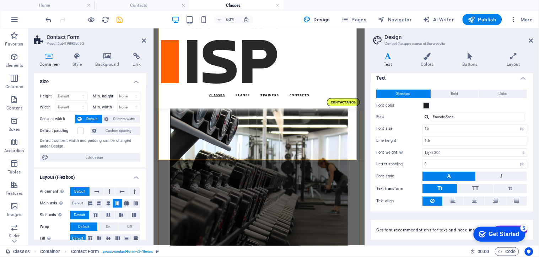
scroll to position [0, 0]
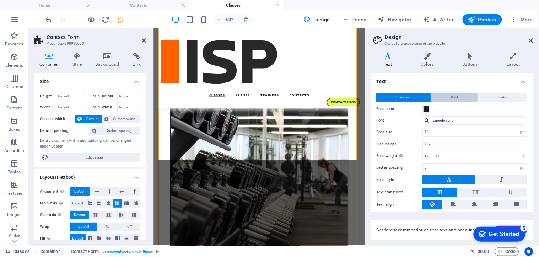
click at [453, 97] on span "Bold" at bounding box center [454, 97] width 7 height 9
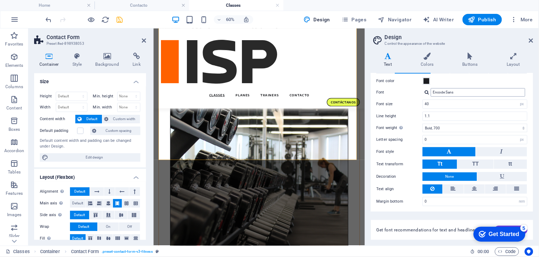
scroll to position [37, 0]
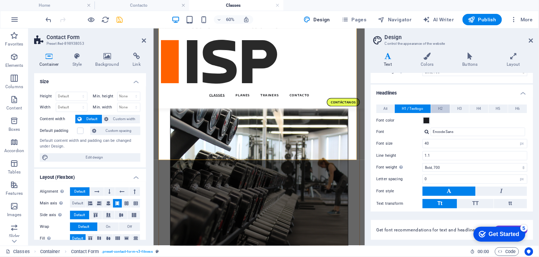
click at [441, 107] on span "H2" at bounding box center [440, 108] width 5 height 9
click at [461, 109] on span "H3" at bounding box center [460, 108] width 5 height 9
click at [477, 109] on span "H4" at bounding box center [479, 108] width 5 height 9
drag, startPoint x: 500, startPoint y: 108, endPoint x: 508, endPoint y: 108, distance: 8.2
click at [501, 108] on button "H5" at bounding box center [498, 108] width 19 height 9
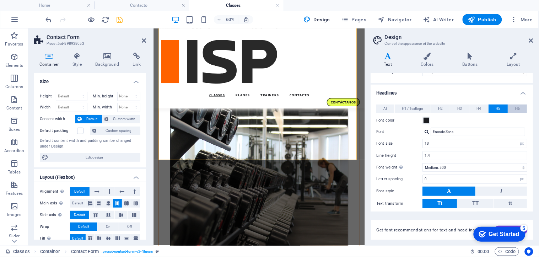
click at [508, 108] on button "H6" at bounding box center [517, 108] width 19 height 9
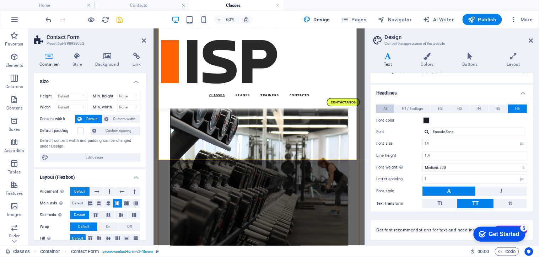
click at [386, 107] on span "All" at bounding box center [386, 108] width 4 height 9
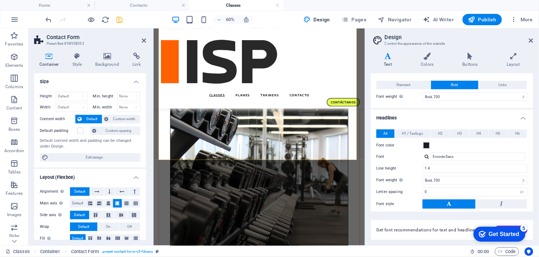
scroll to position [0, 0]
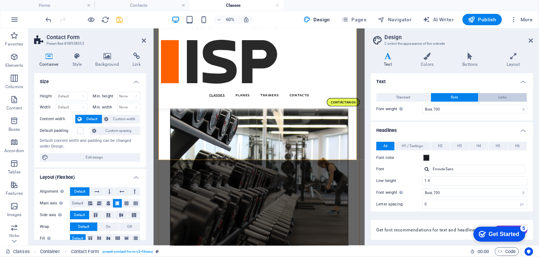
click at [503, 97] on span "Links" at bounding box center [503, 97] width 8 height 9
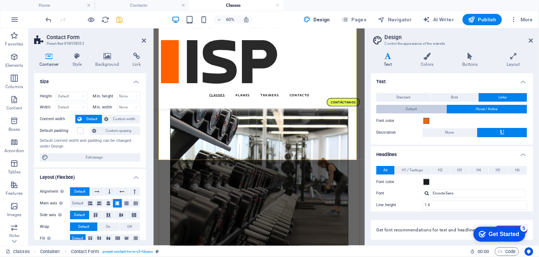
click at [407, 107] on span "Default" at bounding box center [411, 109] width 11 height 9
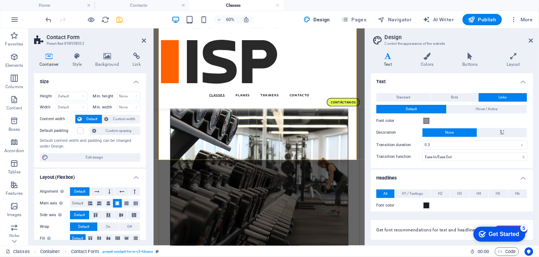
click at [499, 100] on span "Links" at bounding box center [503, 97] width 8 height 9
click at [414, 99] on button "Standard" at bounding box center [404, 97] width 54 height 9
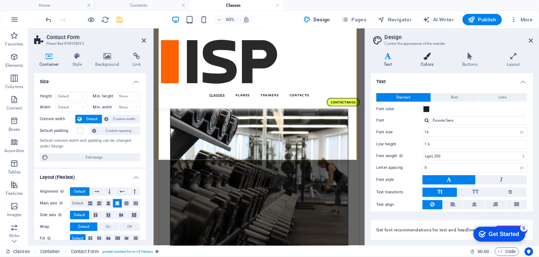
click at [434, 57] on icon at bounding box center [427, 56] width 39 height 7
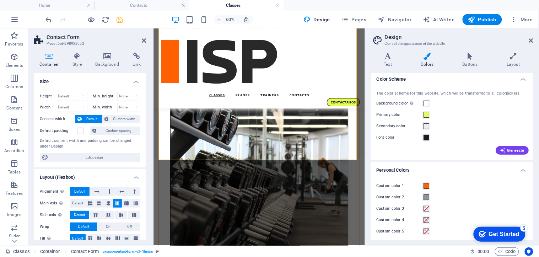
scroll to position [5, 0]
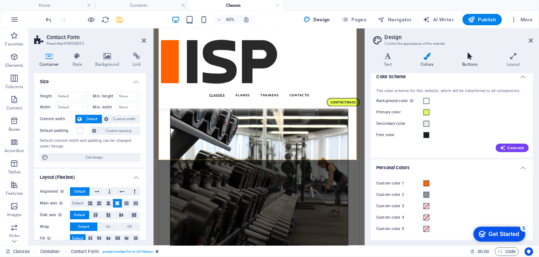
click at [474, 55] on icon at bounding box center [469, 56] width 41 height 7
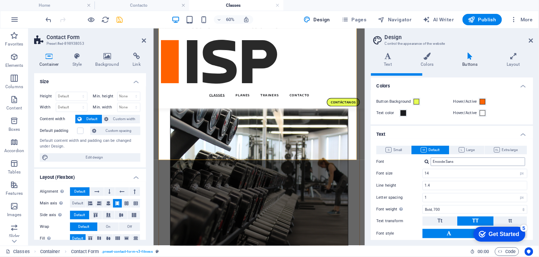
scroll to position [0, 0]
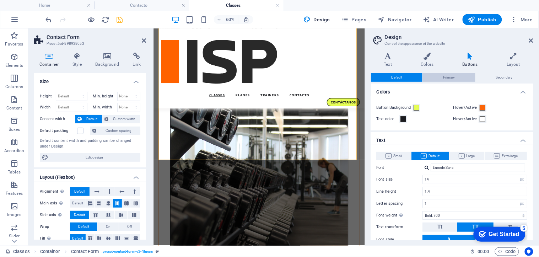
click at [445, 79] on span "Primary" at bounding box center [449, 77] width 12 height 9
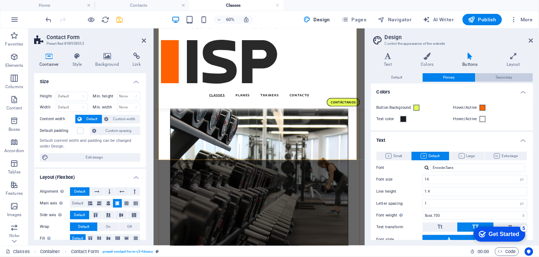
click at [500, 76] on span "Secondary" at bounding box center [504, 77] width 17 height 9
click at [513, 58] on icon at bounding box center [513, 56] width 39 height 7
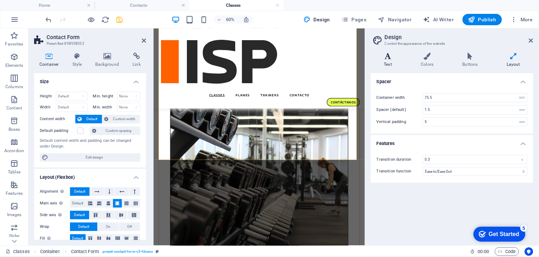
click at [385, 63] on h4 "Text" at bounding box center [389, 60] width 37 height 15
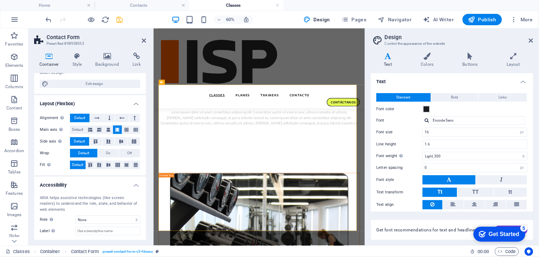
scroll to position [108, 0]
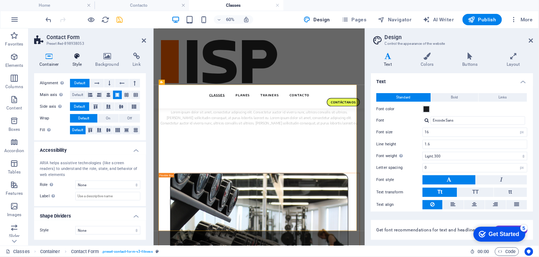
click at [73, 64] on h4 "Style" at bounding box center [78, 60] width 23 height 15
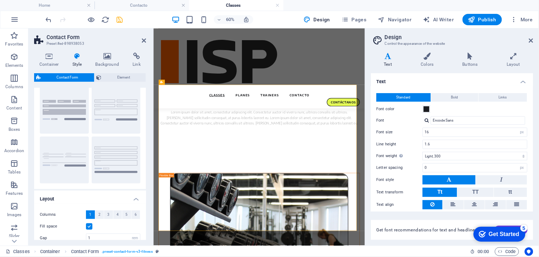
scroll to position [0, 0]
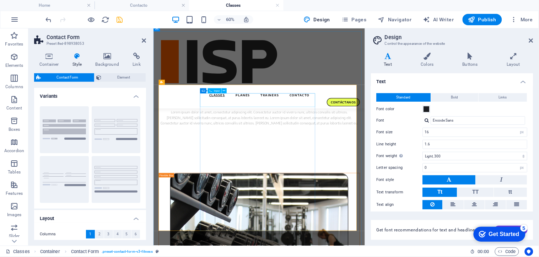
click at [223, 91] on icon at bounding box center [224, 90] width 2 height 5
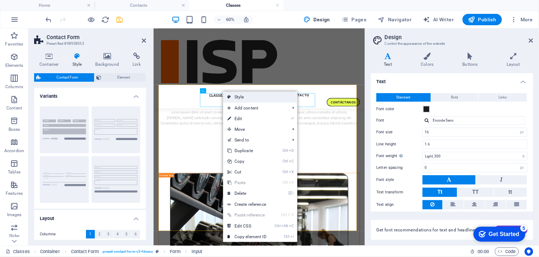
click at [236, 96] on link "Style" at bounding box center [260, 97] width 74 height 11
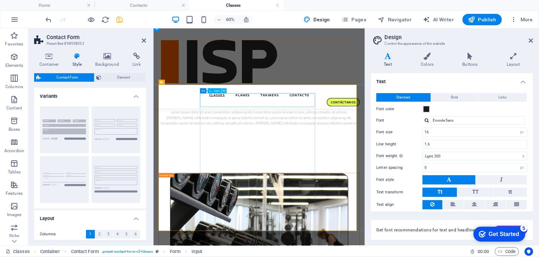
click at [224, 90] on icon at bounding box center [224, 90] width 2 height 5
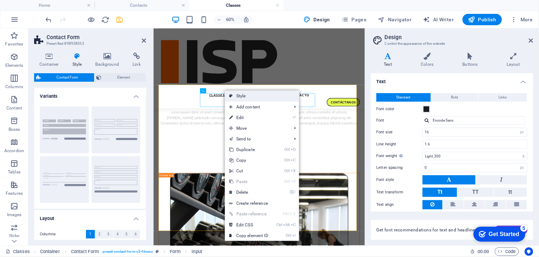
click at [237, 97] on link "Style" at bounding box center [262, 96] width 74 height 11
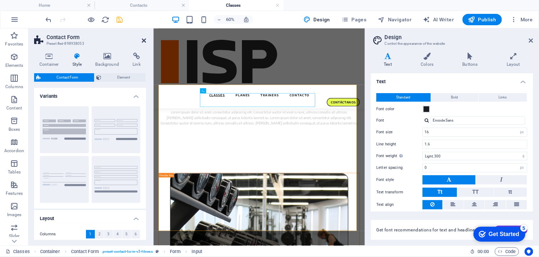
click at [145, 41] on icon at bounding box center [144, 41] width 4 height 6
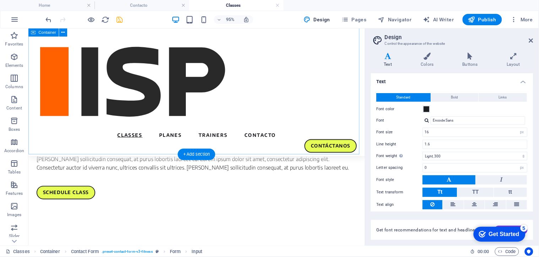
scroll to position [1308, 0]
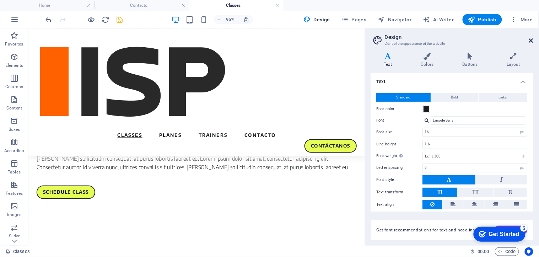
click at [530, 40] on icon at bounding box center [531, 41] width 4 height 6
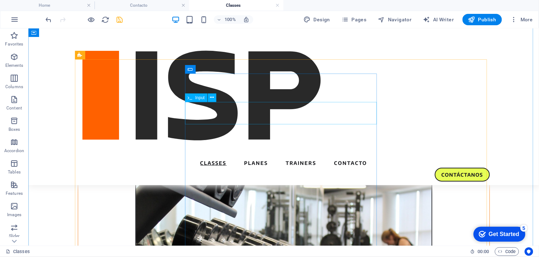
scroll to position [1347, 0]
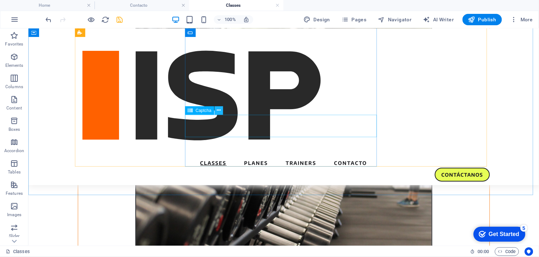
click at [216, 112] on button at bounding box center [219, 110] width 9 height 9
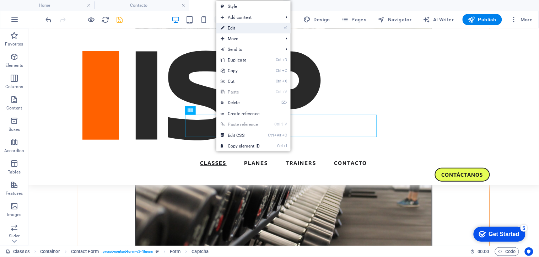
click at [238, 31] on link "⏎ Edit" at bounding box center [240, 28] width 48 height 11
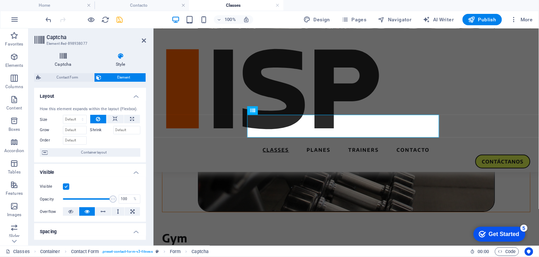
click at [65, 55] on icon at bounding box center [63, 56] width 58 height 7
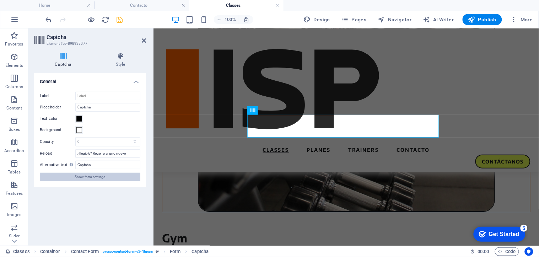
click at [96, 179] on span "Show form settings" at bounding box center [90, 177] width 31 height 9
select select "px"
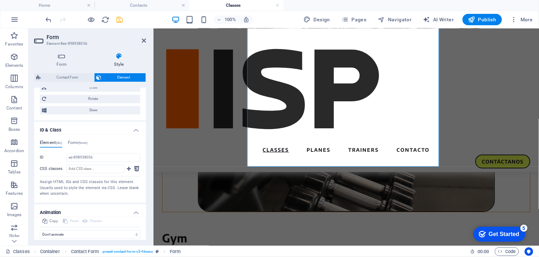
scroll to position [398, 0]
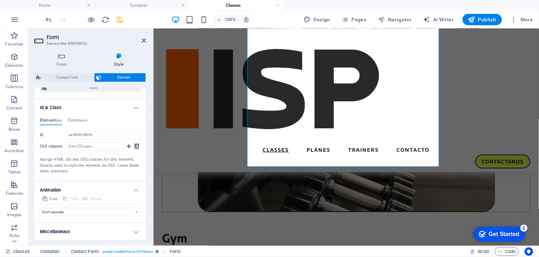
click at [75, 229] on h4 "Miscellaneous" at bounding box center [90, 231] width 112 height 17
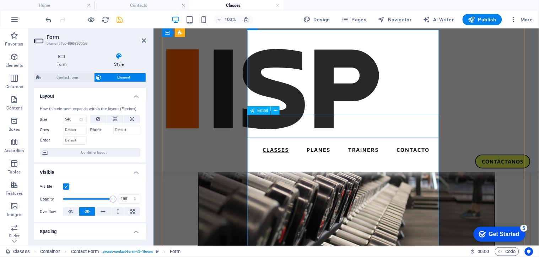
scroll to position [1130, 0]
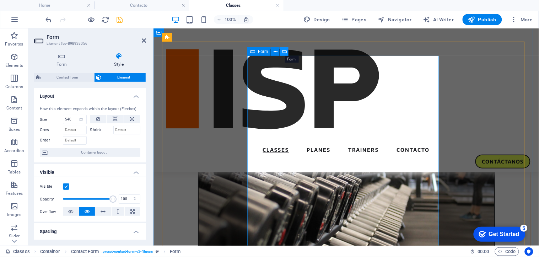
click at [287, 51] on button at bounding box center [284, 51] width 9 height 9
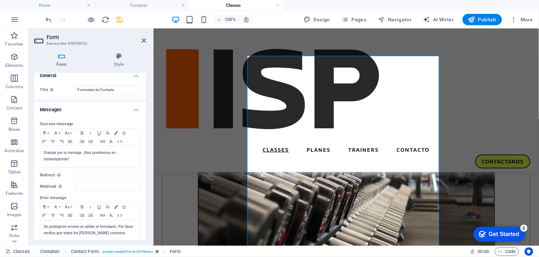
scroll to position [0, 0]
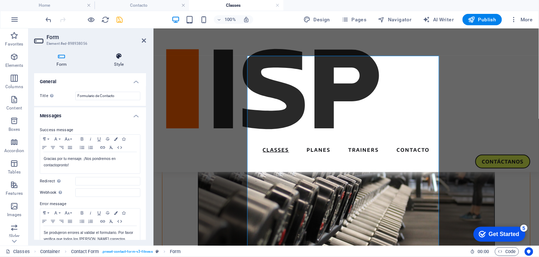
click at [115, 61] on h4 "Style" at bounding box center [119, 60] width 54 height 15
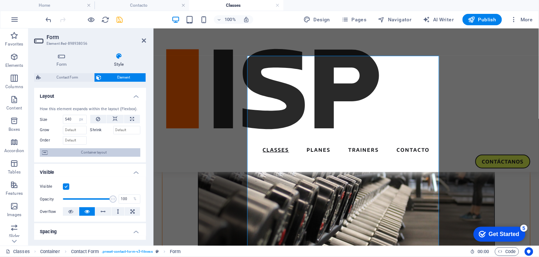
click at [98, 152] on span "Container layout" at bounding box center [94, 152] width 88 height 9
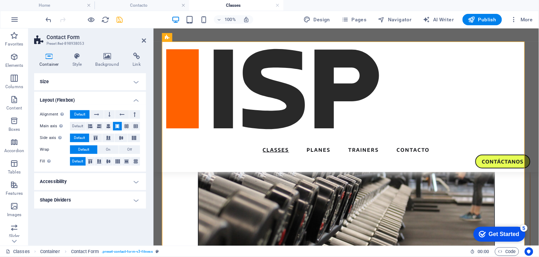
click at [94, 178] on h4 "Accessibility" at bounding box center [90, 181] width 112 height 17
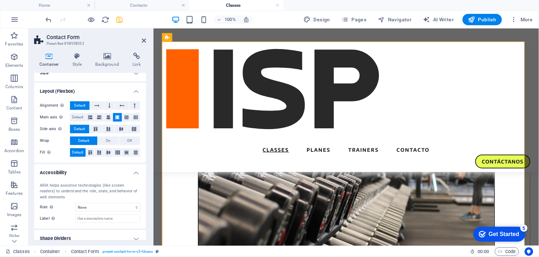
scroll to position [16, 0]
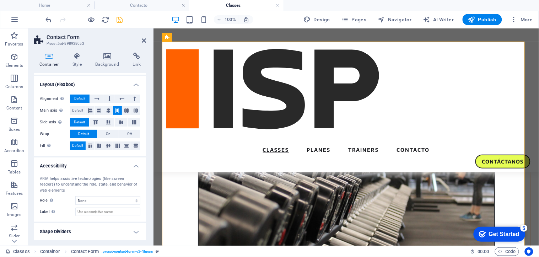
click at [72, 229] on h4 "Shape Dividers" at bounding box center [90, 231] width 112 height 17
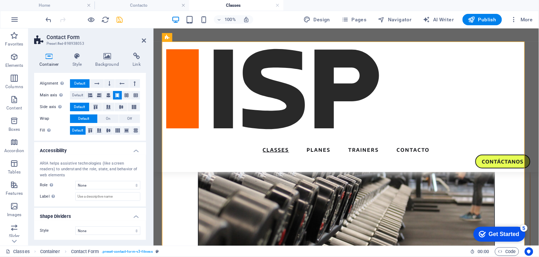
scroll to position [0, 0]
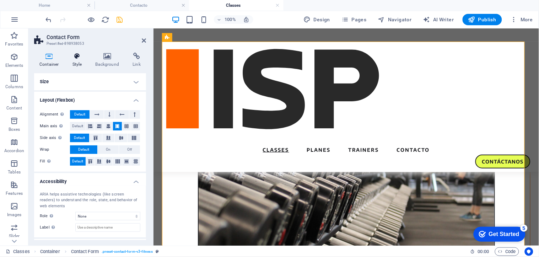
click at [70, 59] on icon at bounding box center [77, 56] width 20 height 7
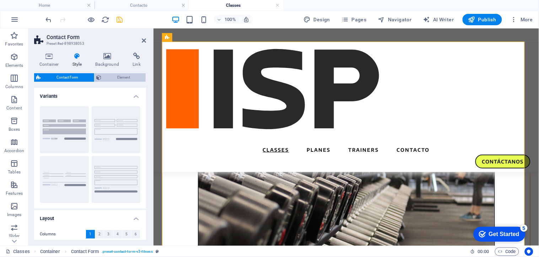
click at [105, 81] on span "Element" at bounding box center [124, 77] width 40 height 9
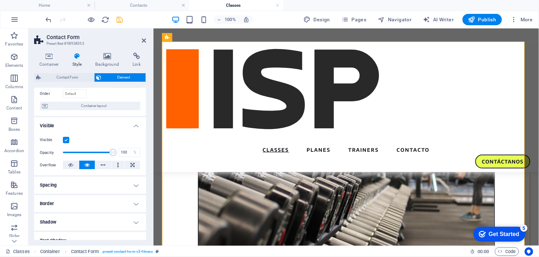
scroll to position [148, 0]
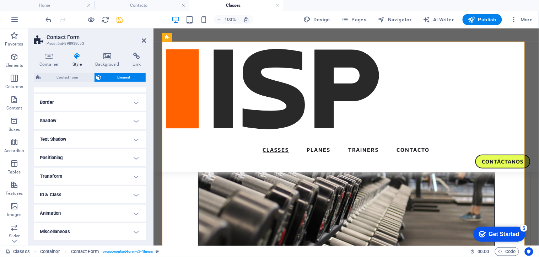
click at [73, 137] on h4 "Text Shadow" at bounding box center [90, 139] width 112 height 17
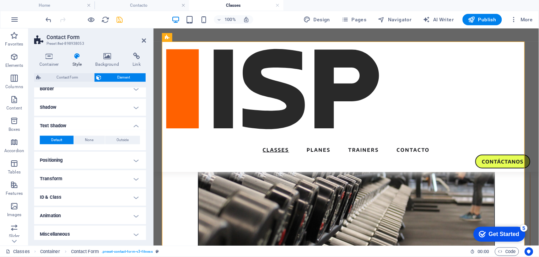
scroll to position [164, 0]
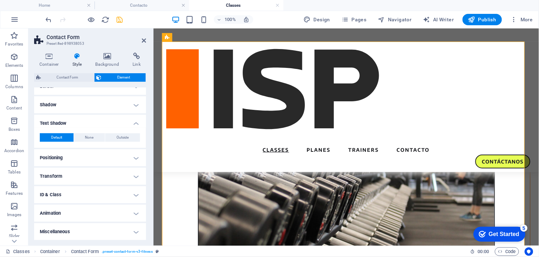
click at [62, 178] on h4 "Transform" at bounding box center [90, 176] width 112 height 17
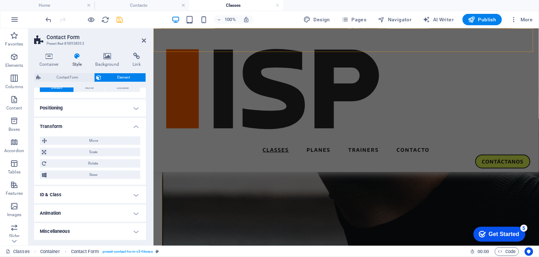
scroll to position [419, 0]
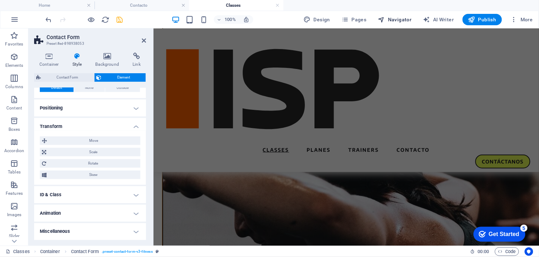
click at [389, 21] on span "Navigator" at bounding box center [395, 19] width 34 height 7
select select "16907432-es"
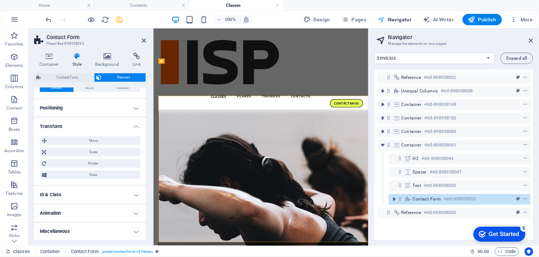
scroll to position [1030, 0]
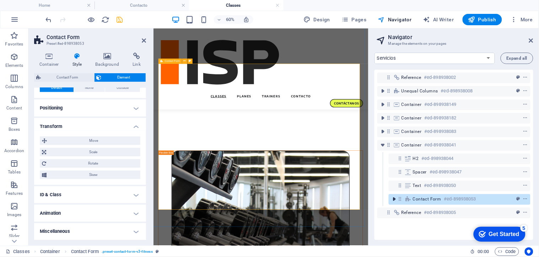
click at [395, 197] on icon "toggle-expand" at bounding box center [394, 198] width 7 height 7
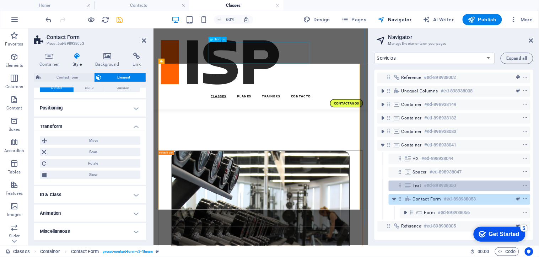
scroll to position [0, 0]
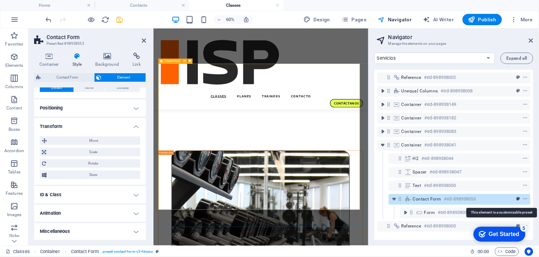
click at [516, 197] on icon "preset" at bounding box center [518, 198] width 4 height 5
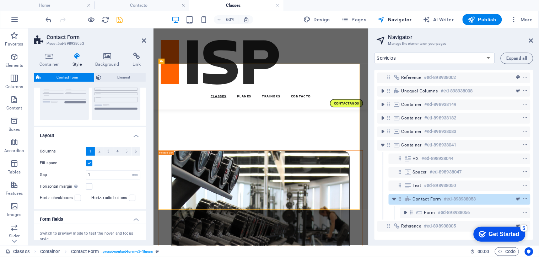
scroll to position [0, 0]
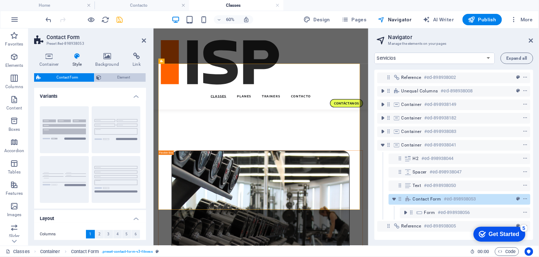
click at [116, 77] on span "Element" at bounding box center [124, 77] width 40 height 9
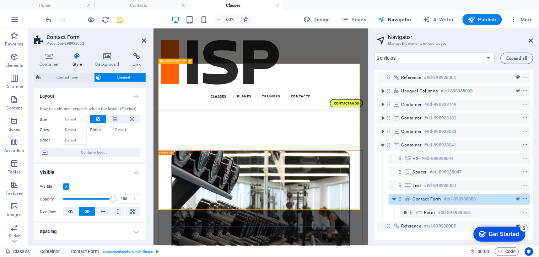
click at [524, 199] on icon "context-menu" at bounding box center [525, 198] width 5 height 5
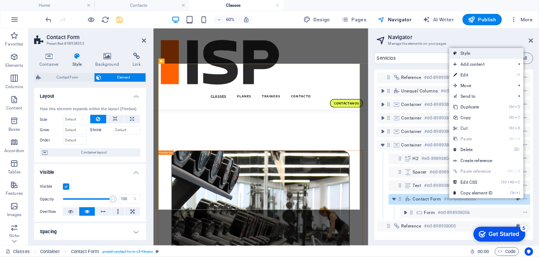
click at [477, 55] on link "Style" at bounding box center [486, 53] width 74 height 11
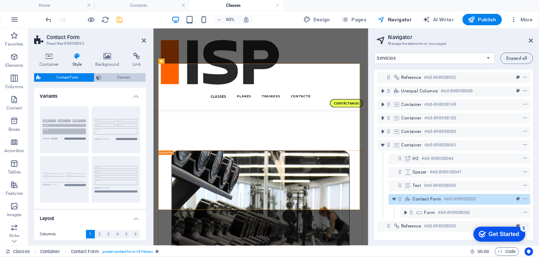
click at [120, 79] on span "Element" at bounding box center [124, 77] width 40 height 9
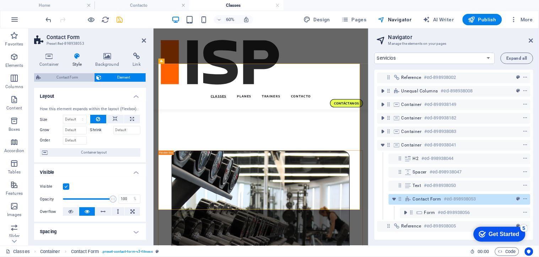
click at [66, 79] on span "Contact Form" at bounding box center [67, 77] width 49 height 9
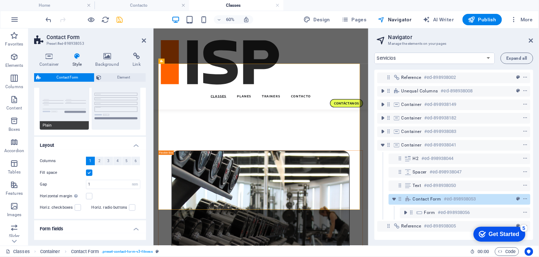
scroll to position [79, 0]
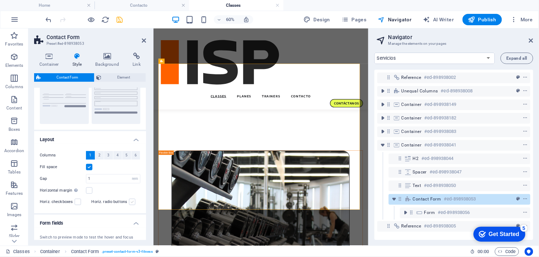
click at [129, 203] on label at bounding box center [132, 202] width 6 height 6
click at [0, 0] on input "Horiz. radio buttons" at bounding box center [0, 0] width 0 height 0
click at [119, 208] on div "Columns 1 2 3 4 5 6 Fill space Gap 1 px rem % vh vw Horizontal margin Only if t…" at bounding box center [90, 178] width 115 height 69
click at [130, 203] on label at bounding box center [132, 202] width 6 height 6
click at [0, 0] on input "Horiz. radio buttons" at bounding box center [0, 0] width 0 height 0
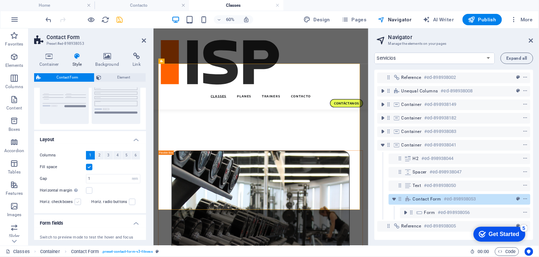
click at [77, 201] on label at bounding box center [78, 202] width 6 height 6
click at [0, 0] on input "Horiz. checkboxes" at bounding box center [0, 0] width 0 height 0
click at [84, 205] on div "Horiz. checkboxes" at bounding box center [64, 201] width 49 height 9
click at [77, 203] on label at bounding box center [78, 202] width 6 height 6
click at [0, 0] on input "Horiz. checkboxes" at bounding box center [0, 0] width 0 height 0
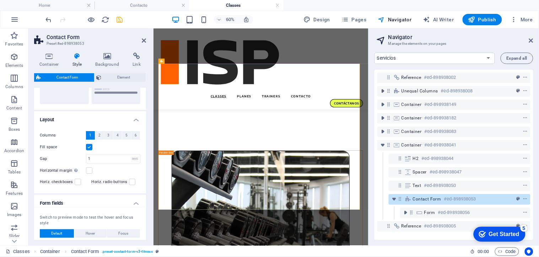
scroll to position [0, 0]
